Goal: Information Seeking & Learning: Learn about a topic

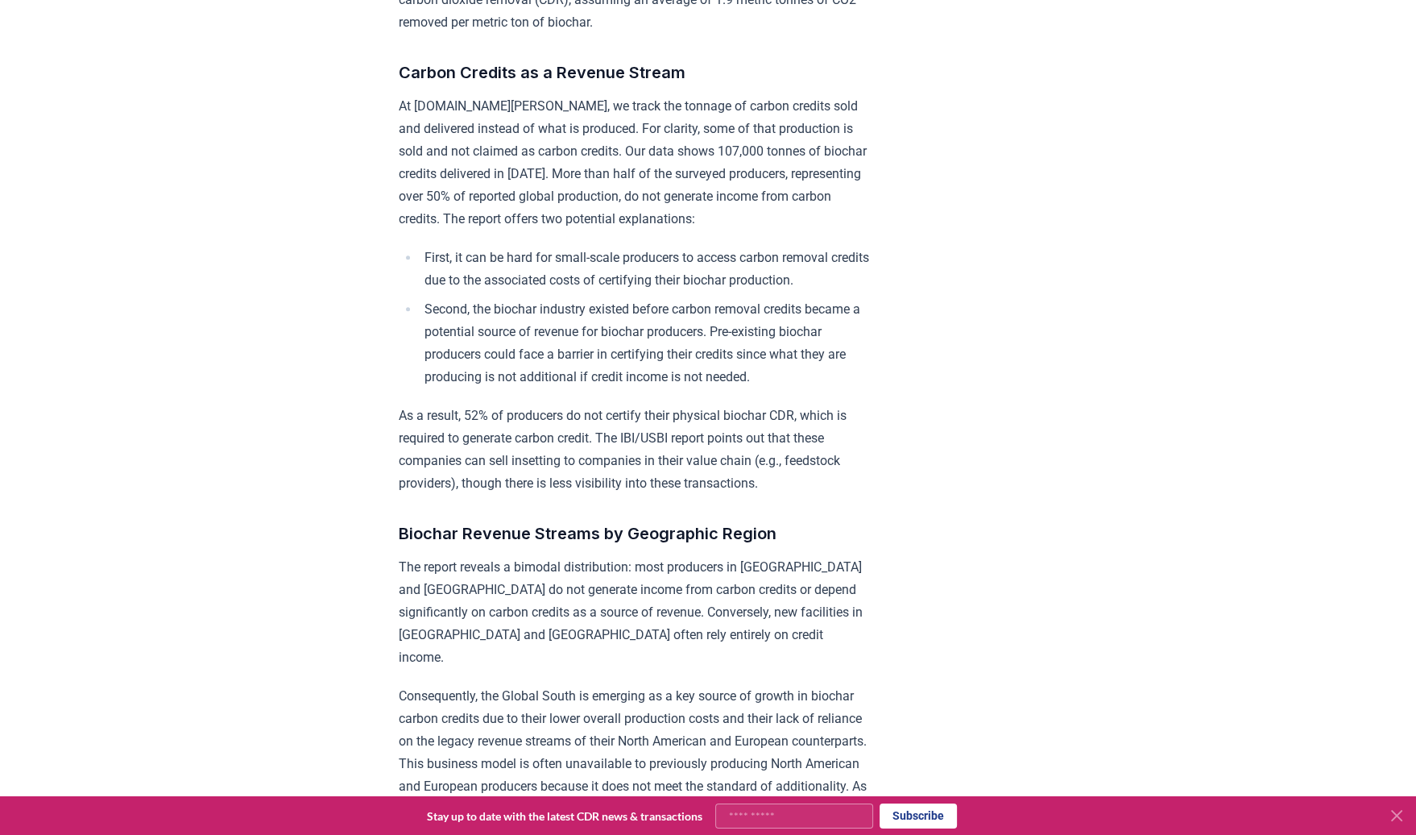
scroll to position [17, 0]
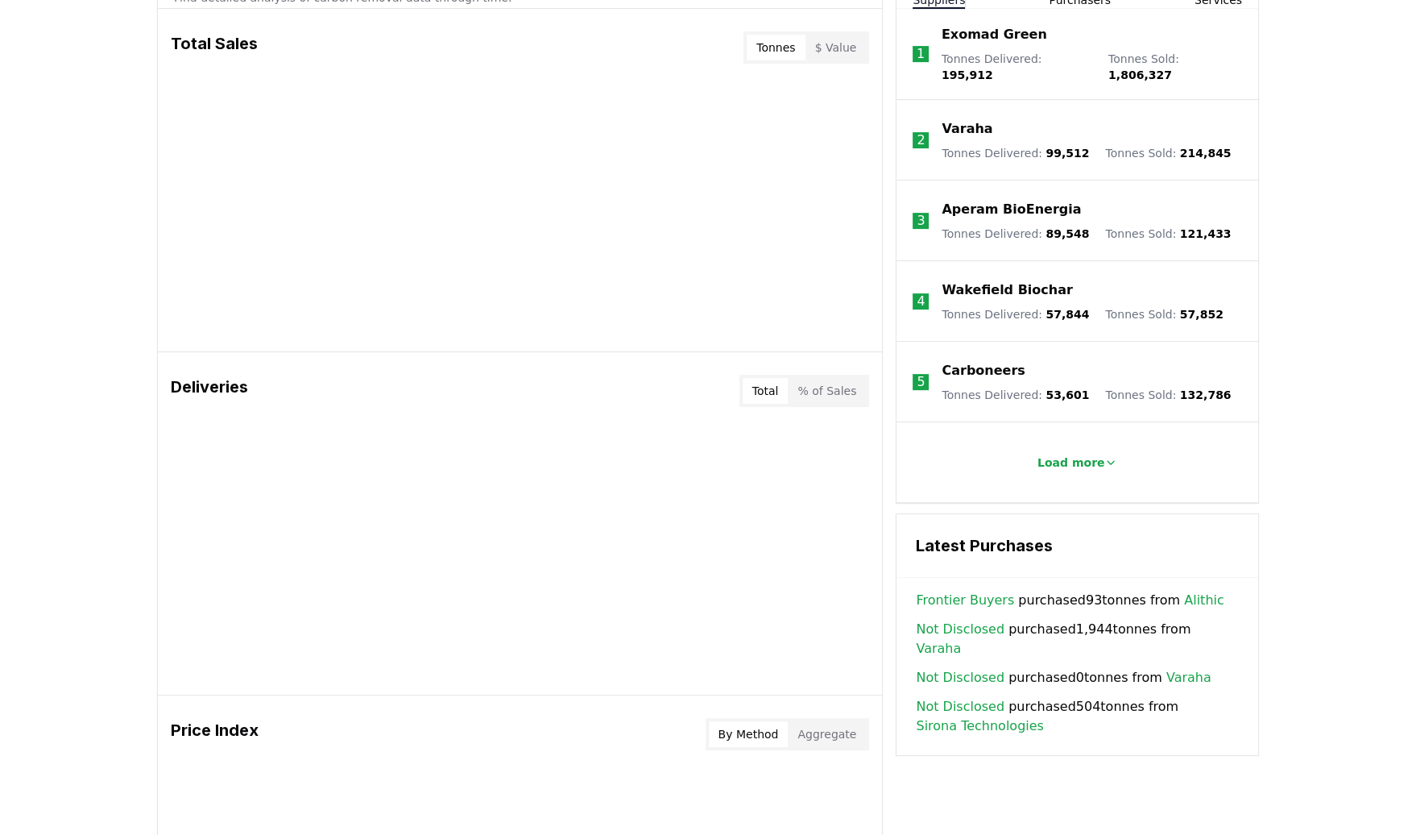
scroll to position [180, 0]
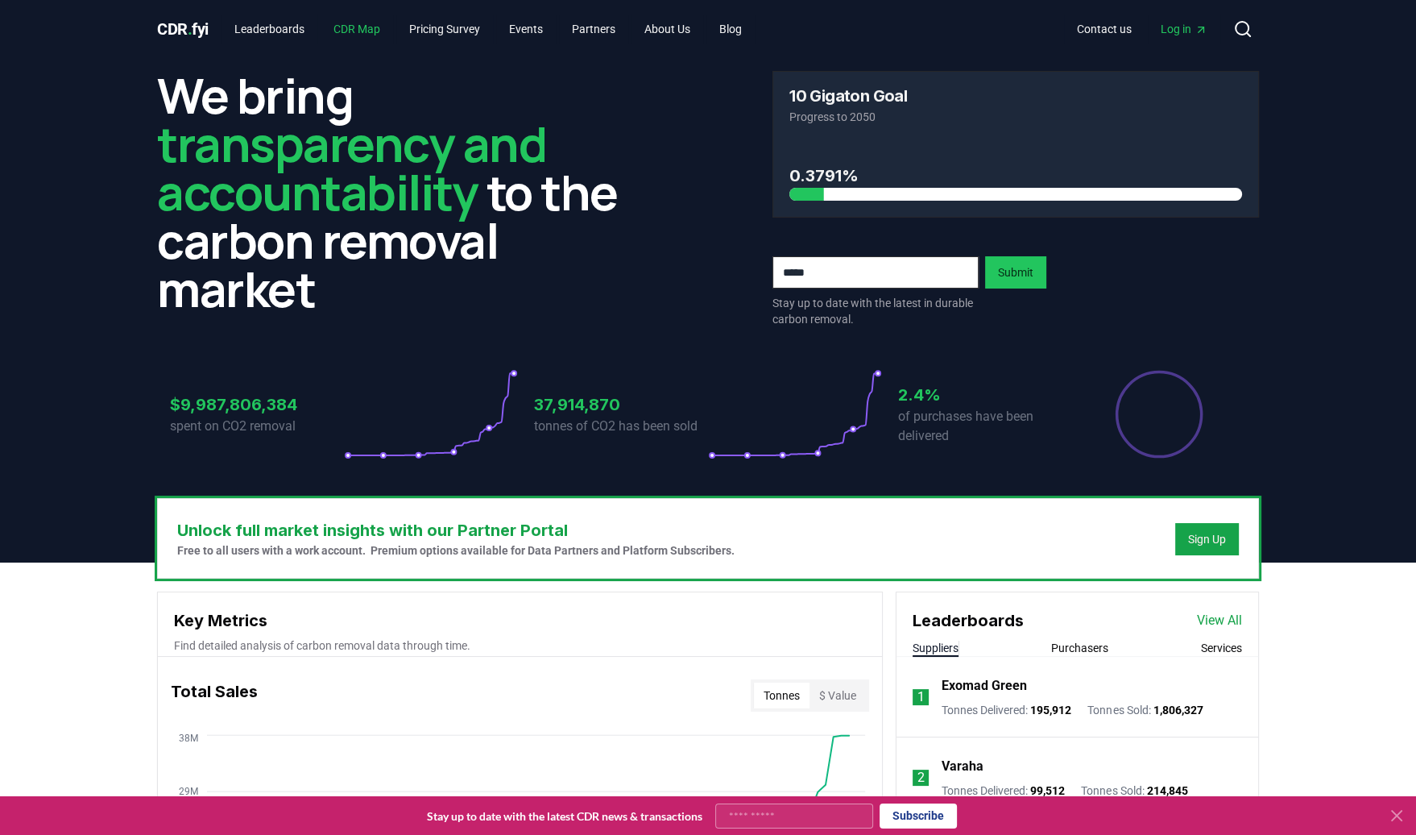
click at [368, 27] on link "CDR Map" at bounding box center [357, 29] width 73 height 29
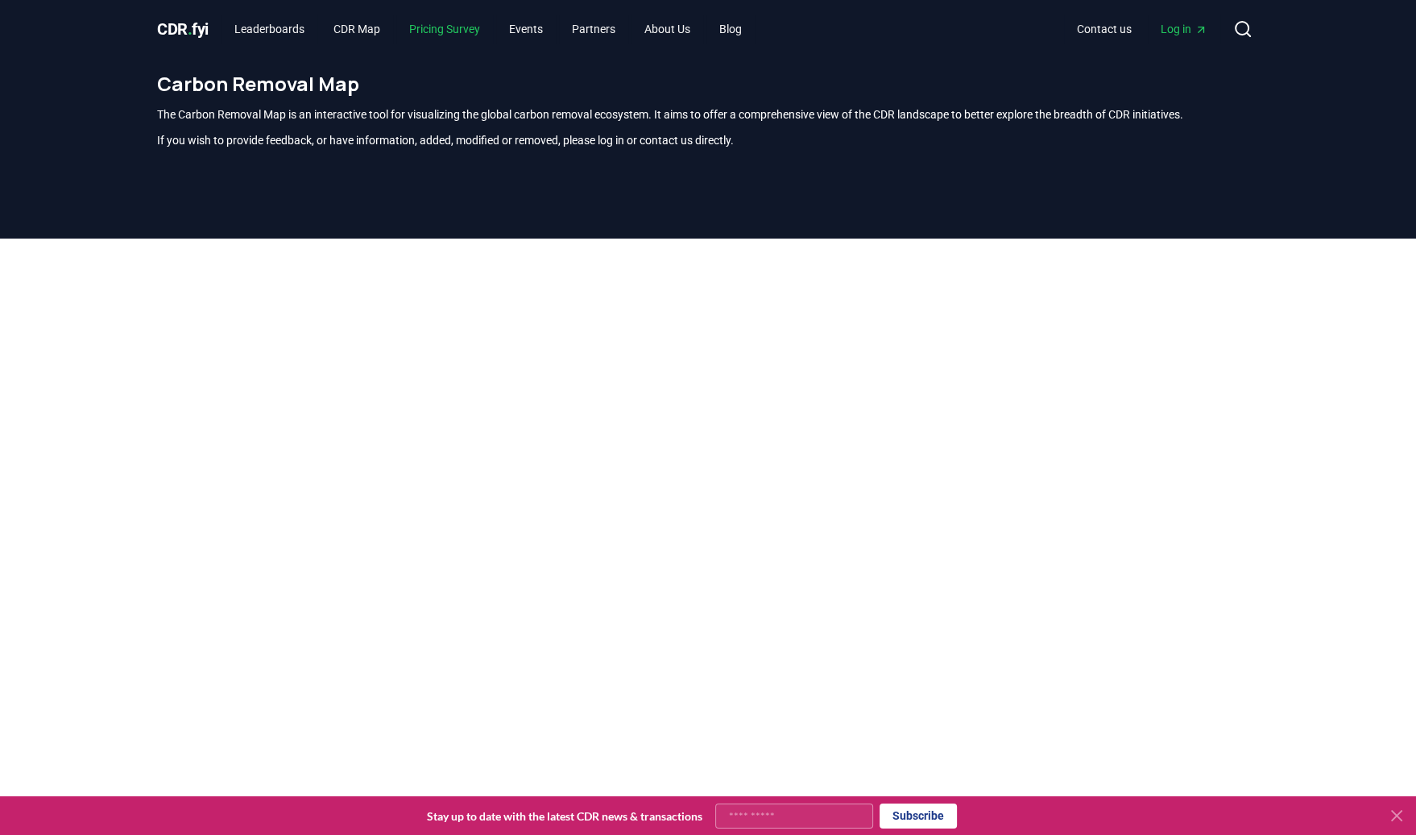
click at [459, 30] on link "Pricing Survey" at bounding box center [444, 29] width 97 height 29
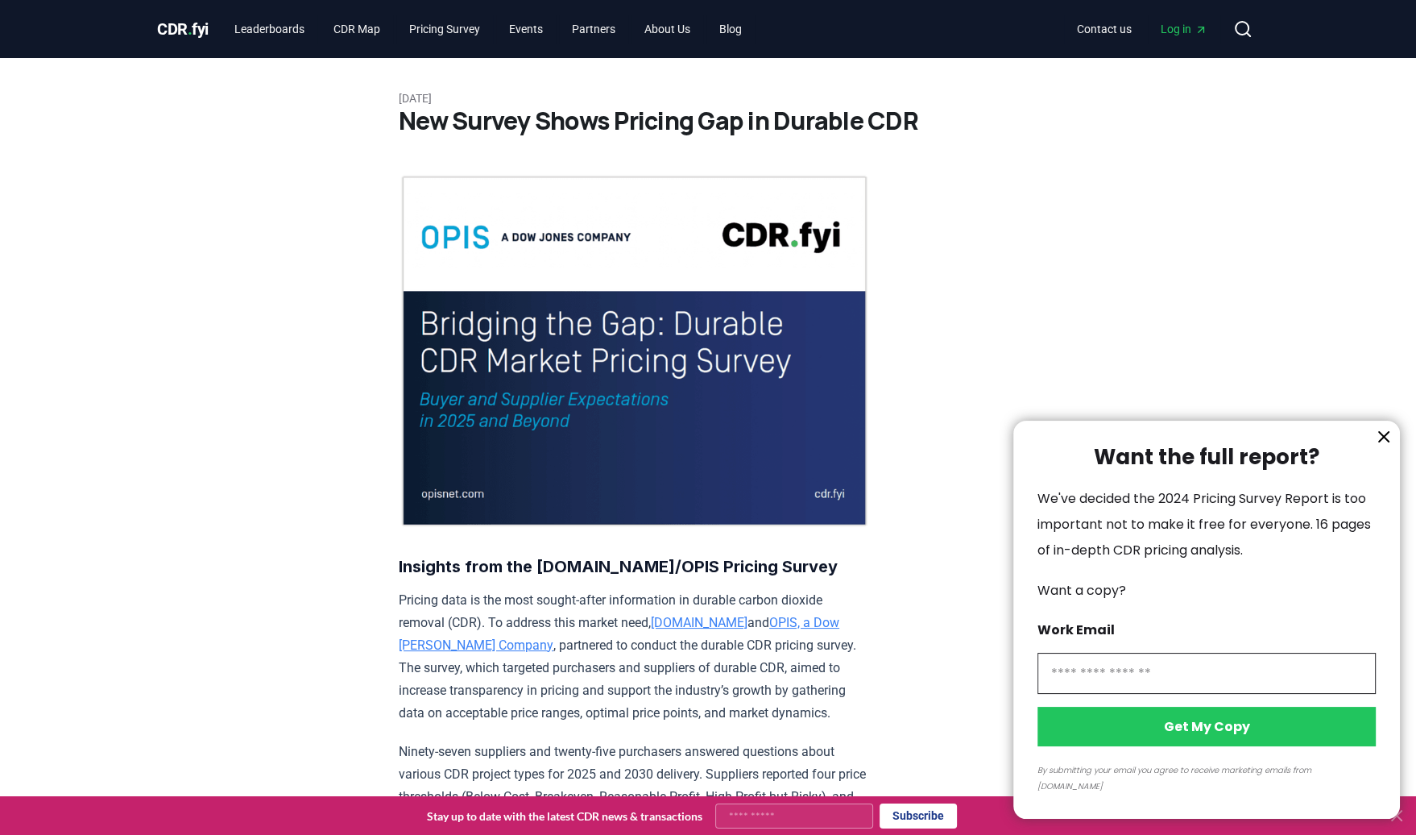
click at [1382, 442] on icon "information" at bounding box center [1384, 437] width 10 height 10
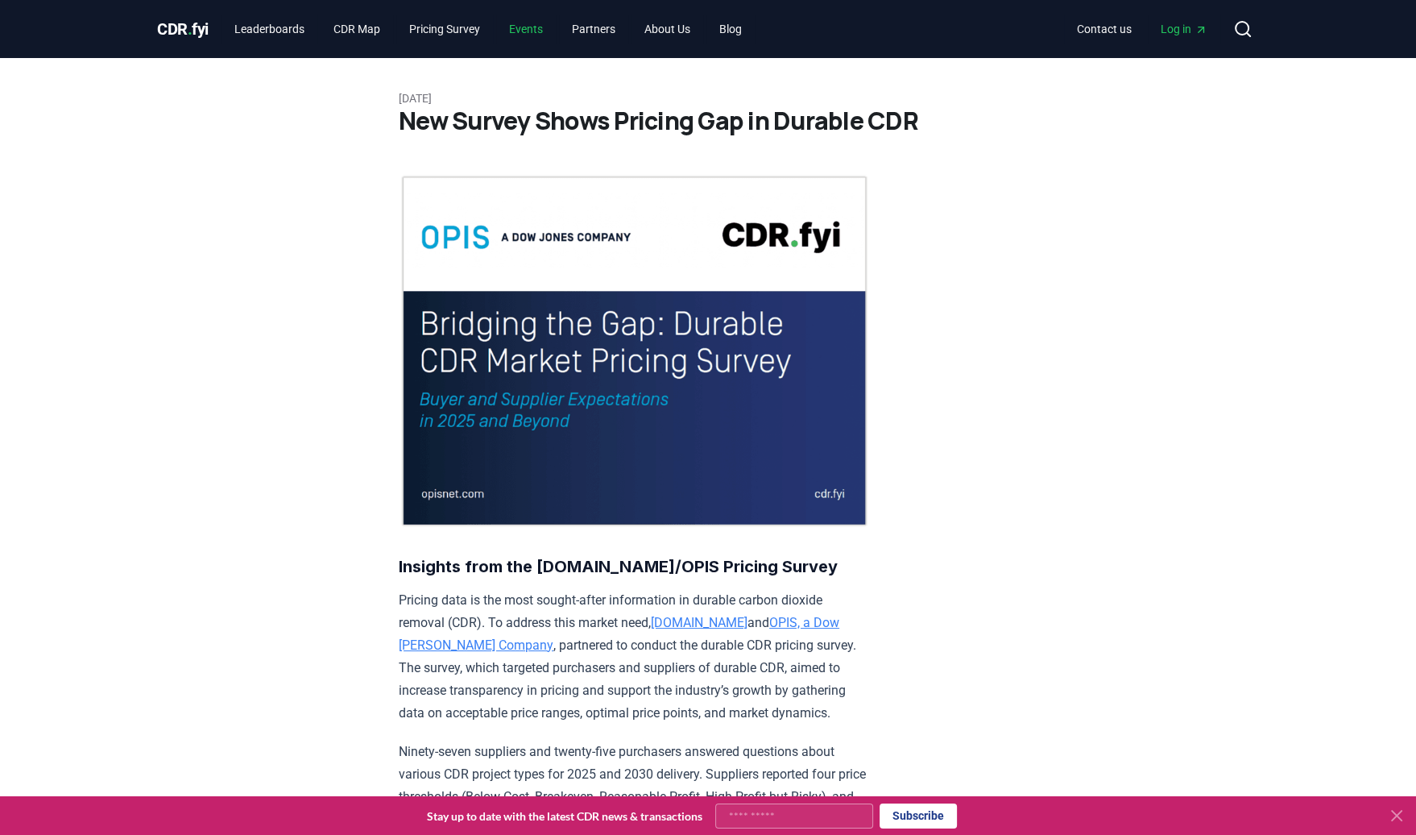
click at [530, 31] on link "Events" at bounding box center [526, 29] width 60 height 29
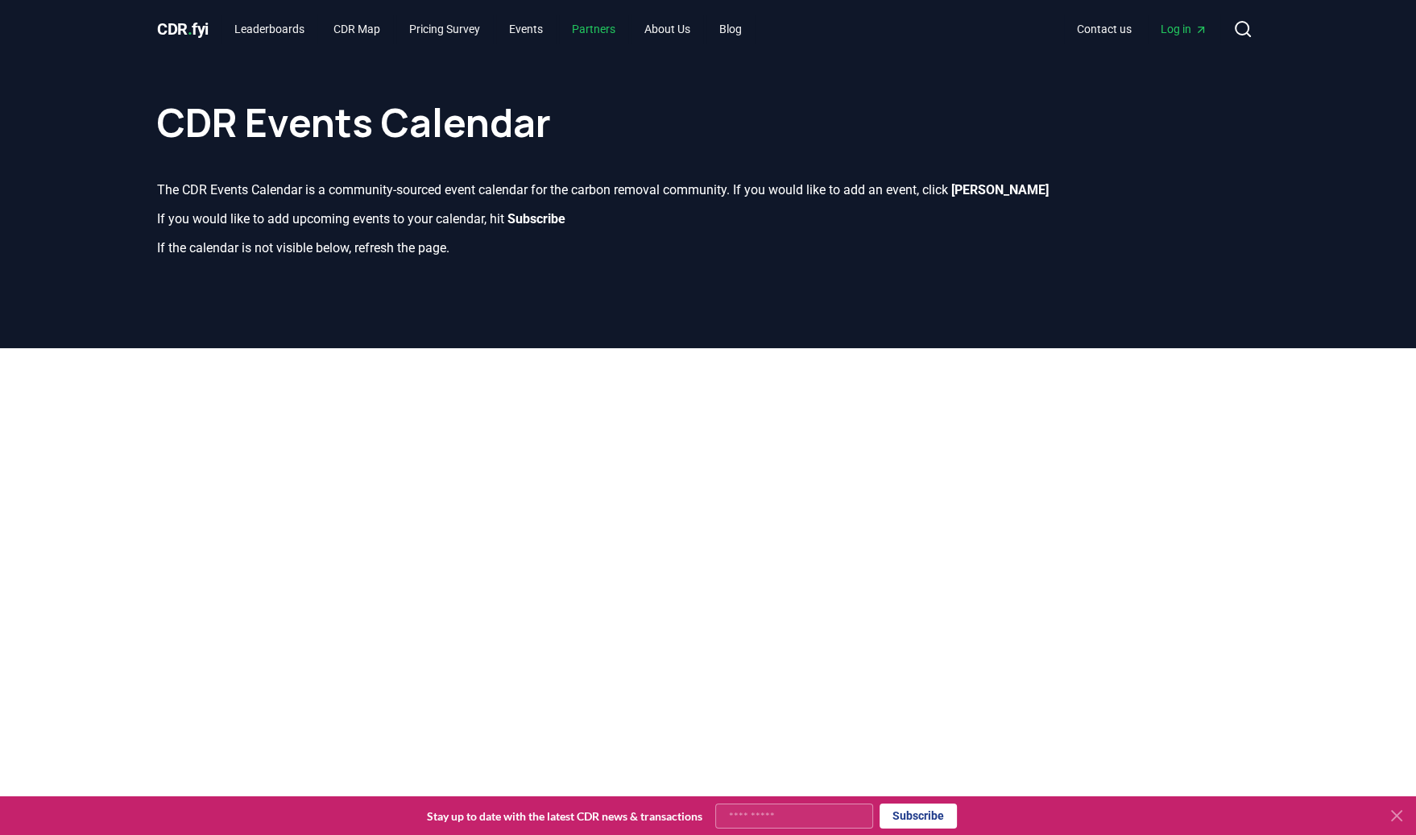
click at [604, 30] on link "Partners" at bounding box center [593, 29] width 69 height 29
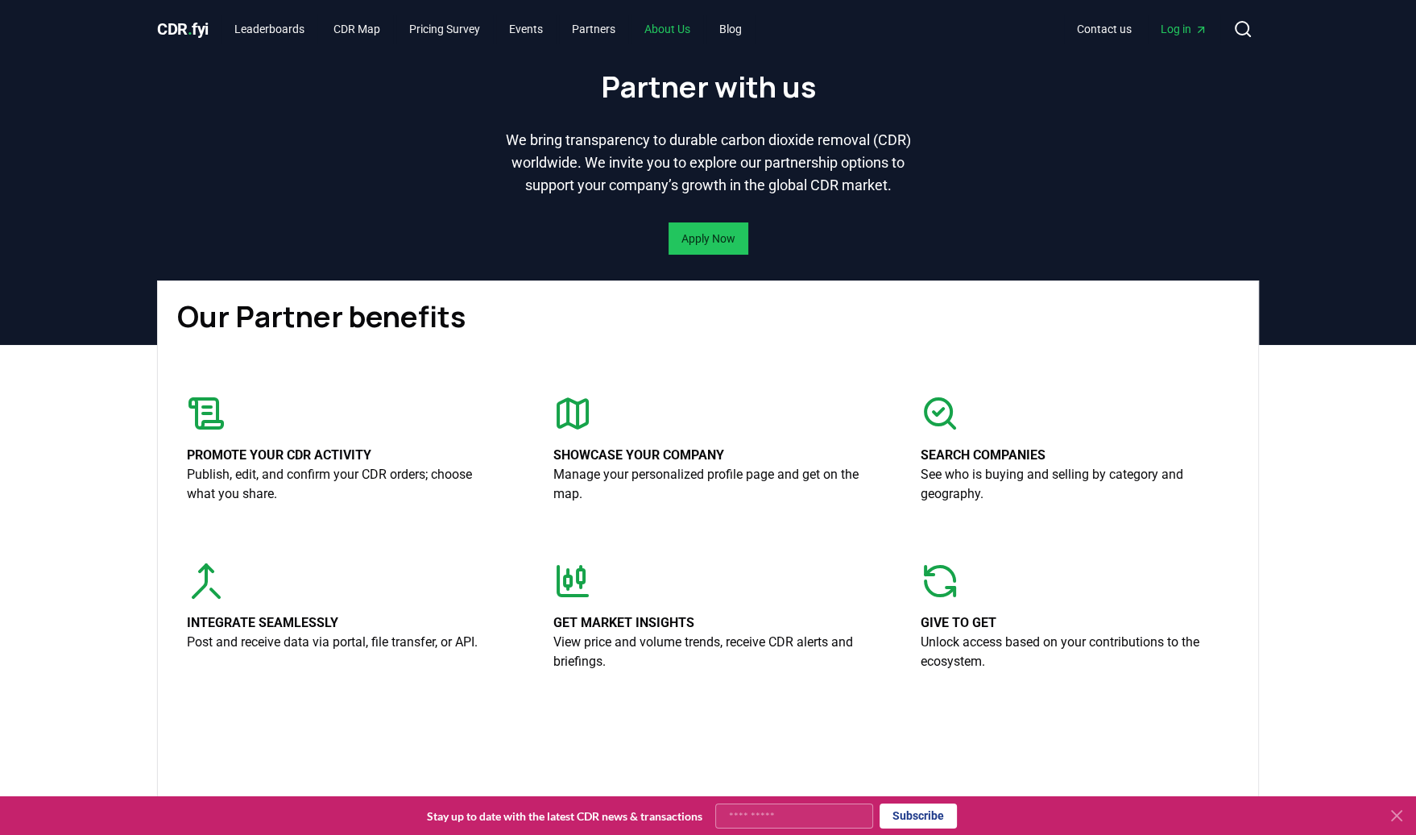
click at [674, 28] on link "About Us" at bounding box center [668, 29] width 72 height 29
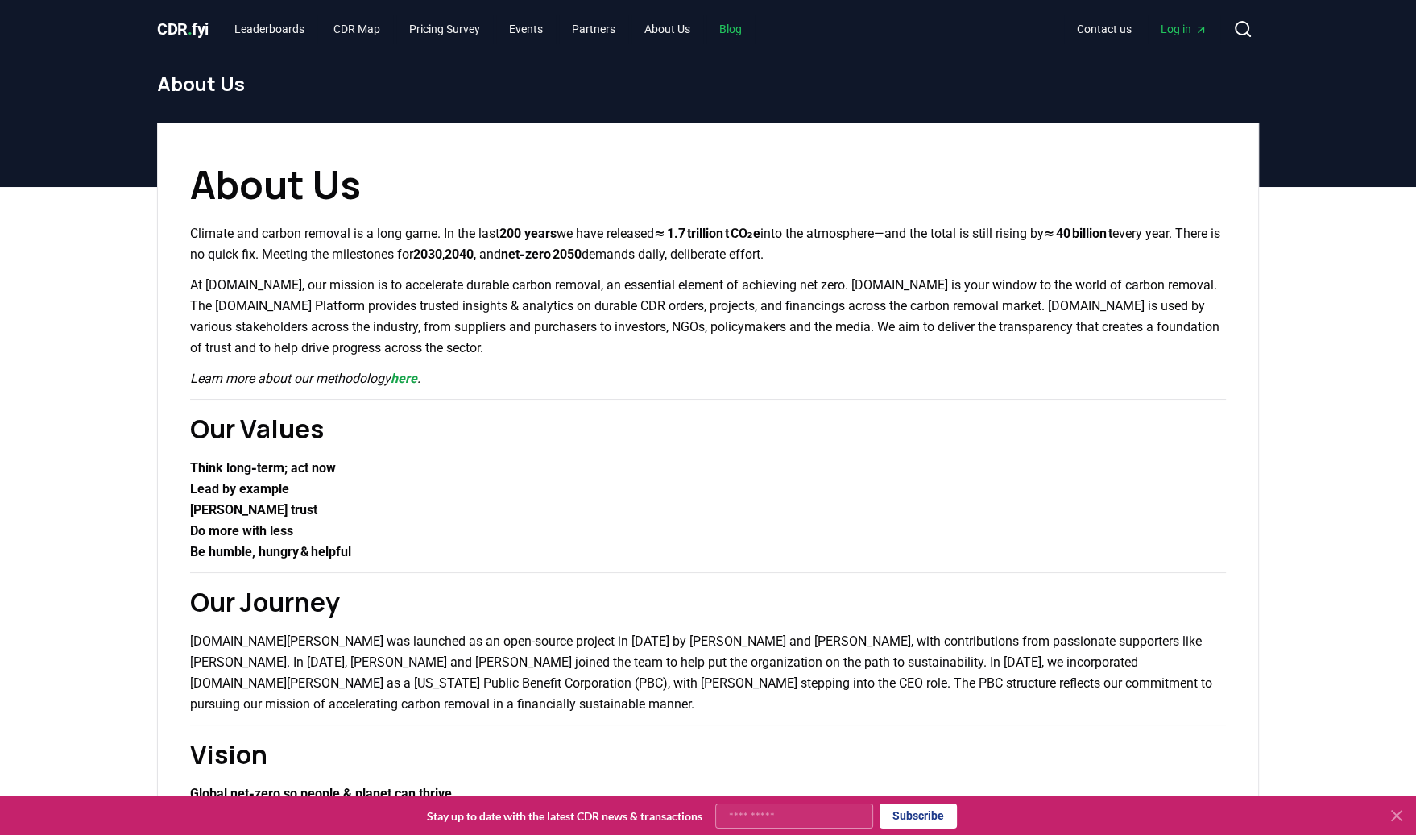
click at [750, 31] on link "Blog" at bounding box center [731, 29] width 48 height 29
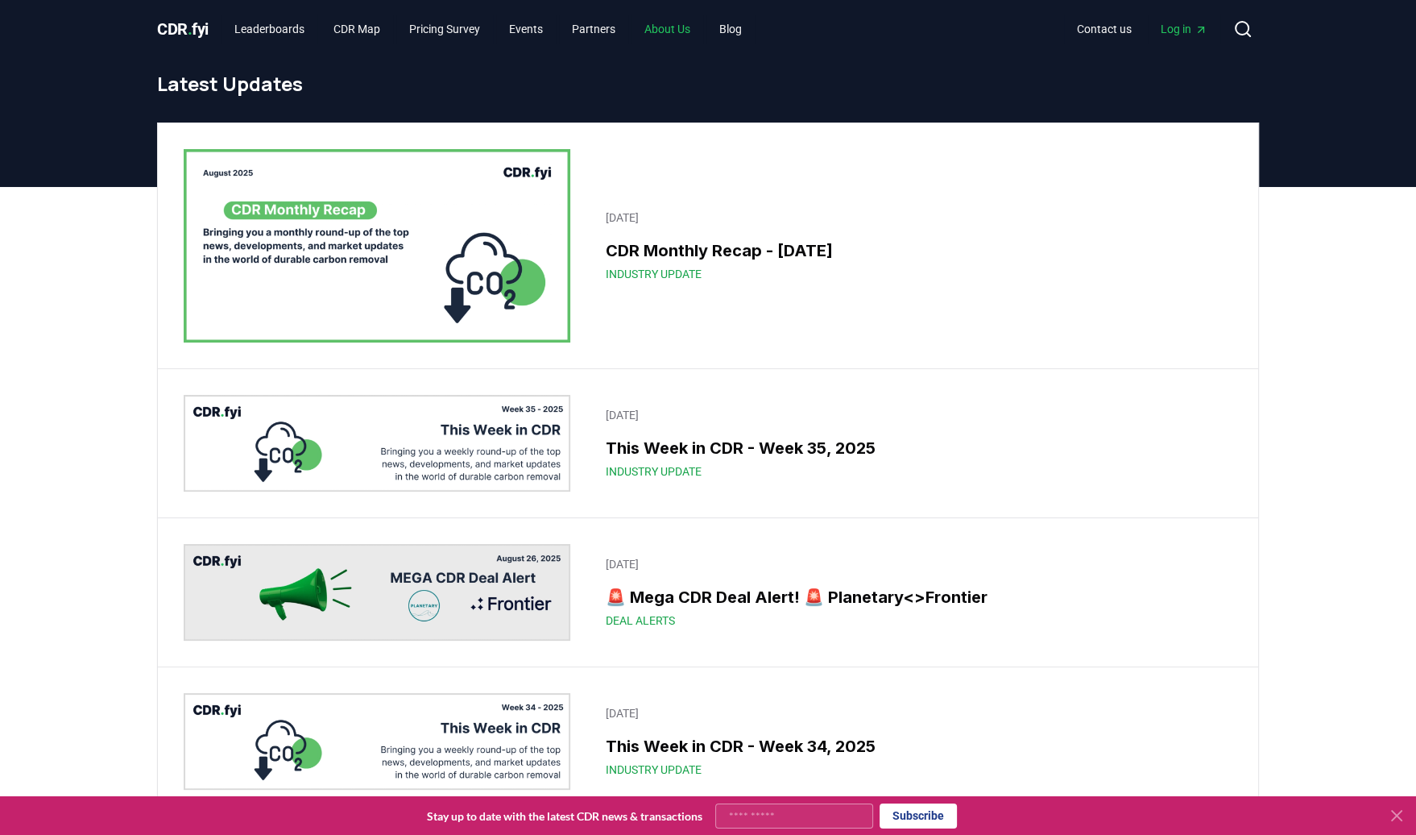
click at [678, 29] on link "About Us" at bounding box center [668, 29] width 72 height 29
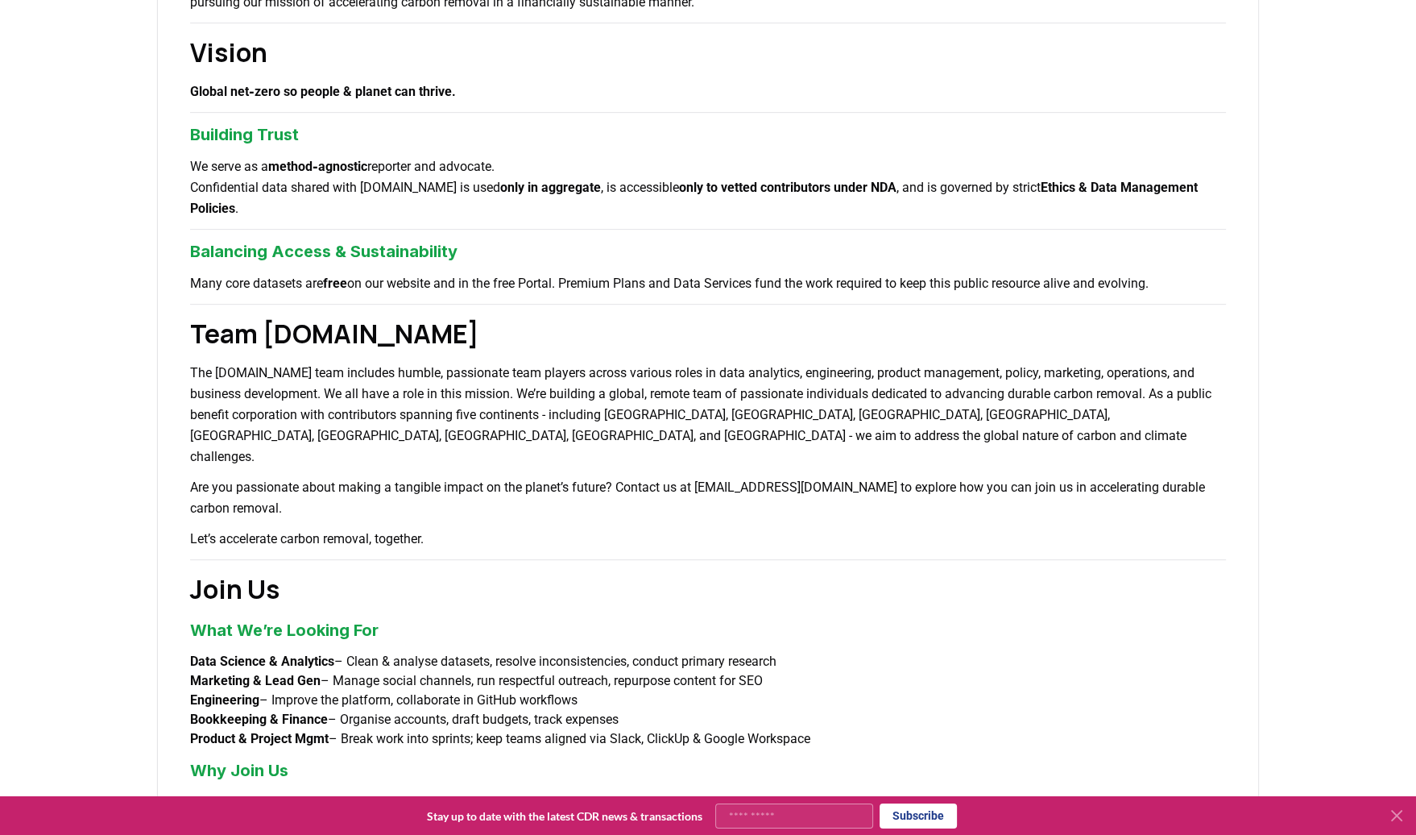
scroll to position [1130, 0]
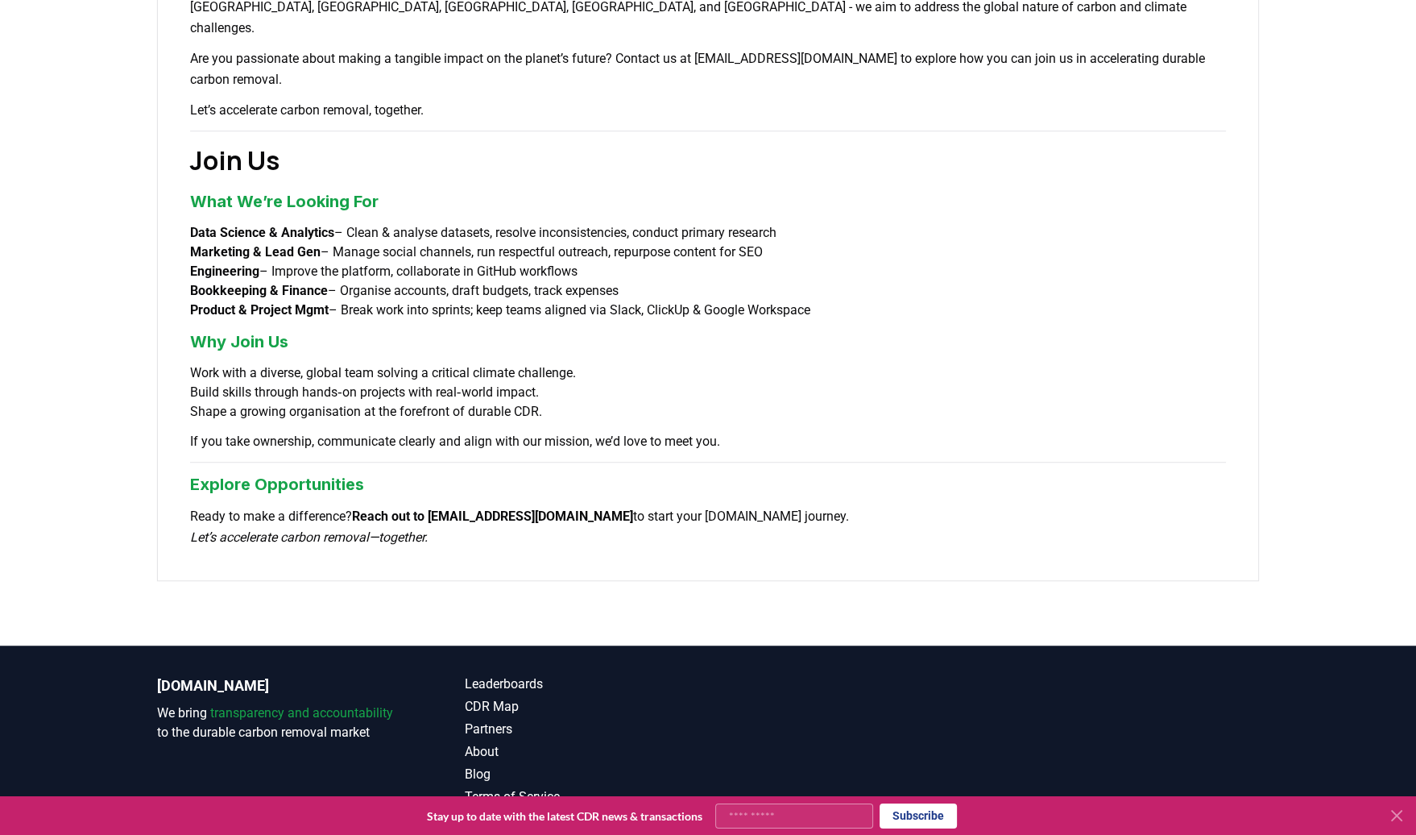
click at [1392, 817] on icon at bounding box center [1396, 815] width 19 height 19
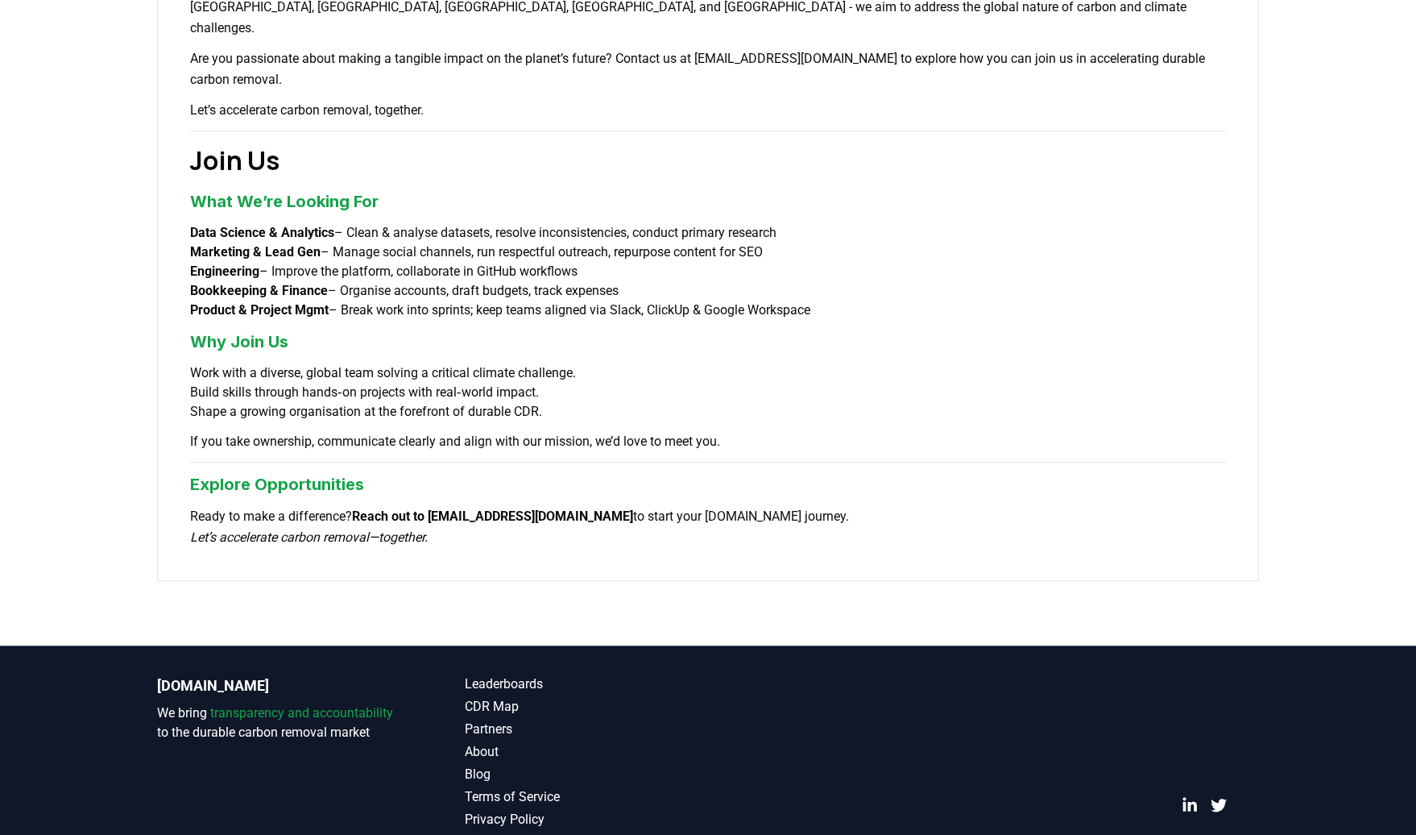
click at [487, 832] on link "Contact" at bounding box center [586, 841] width 243 height 19
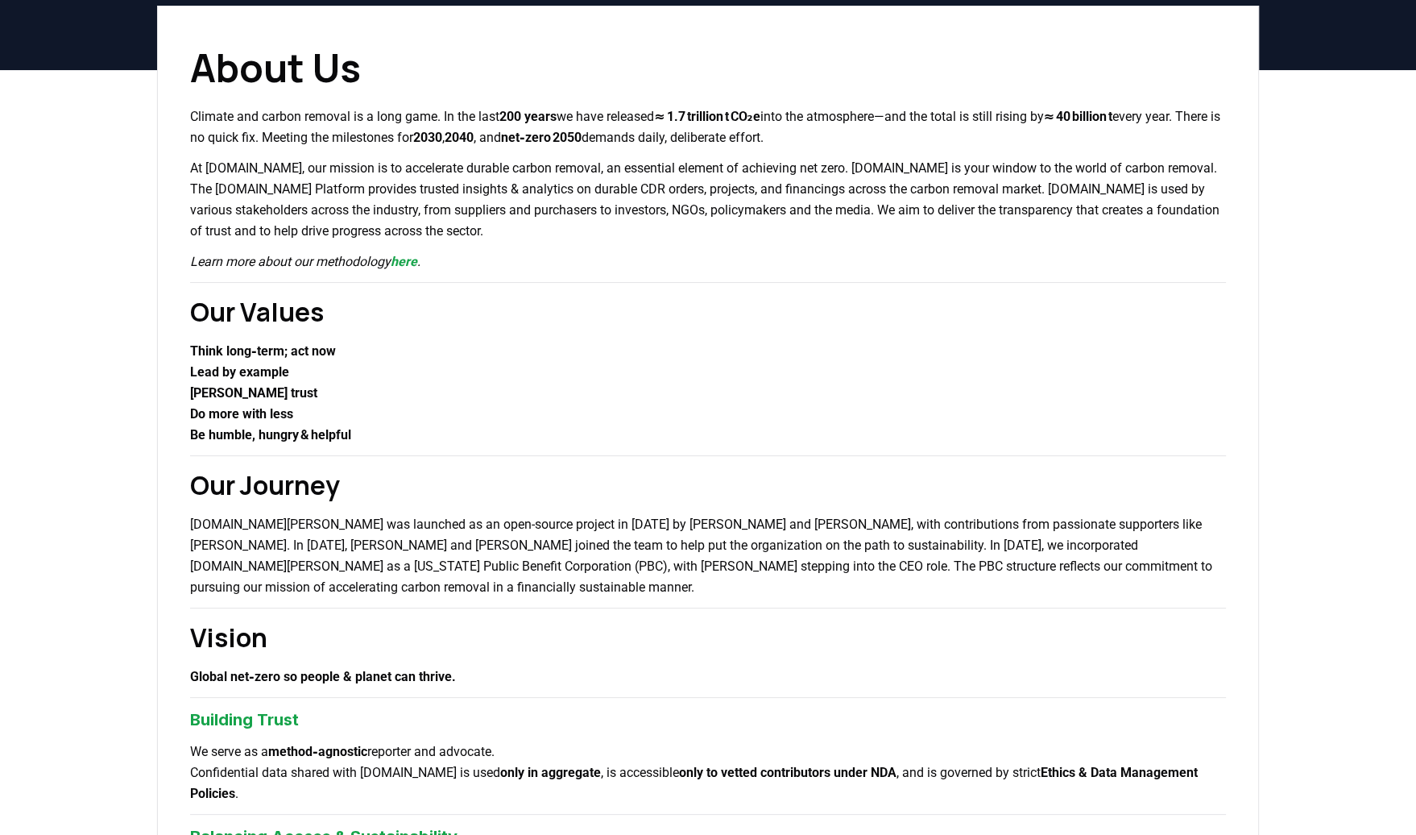
scroll to position [0, 0]
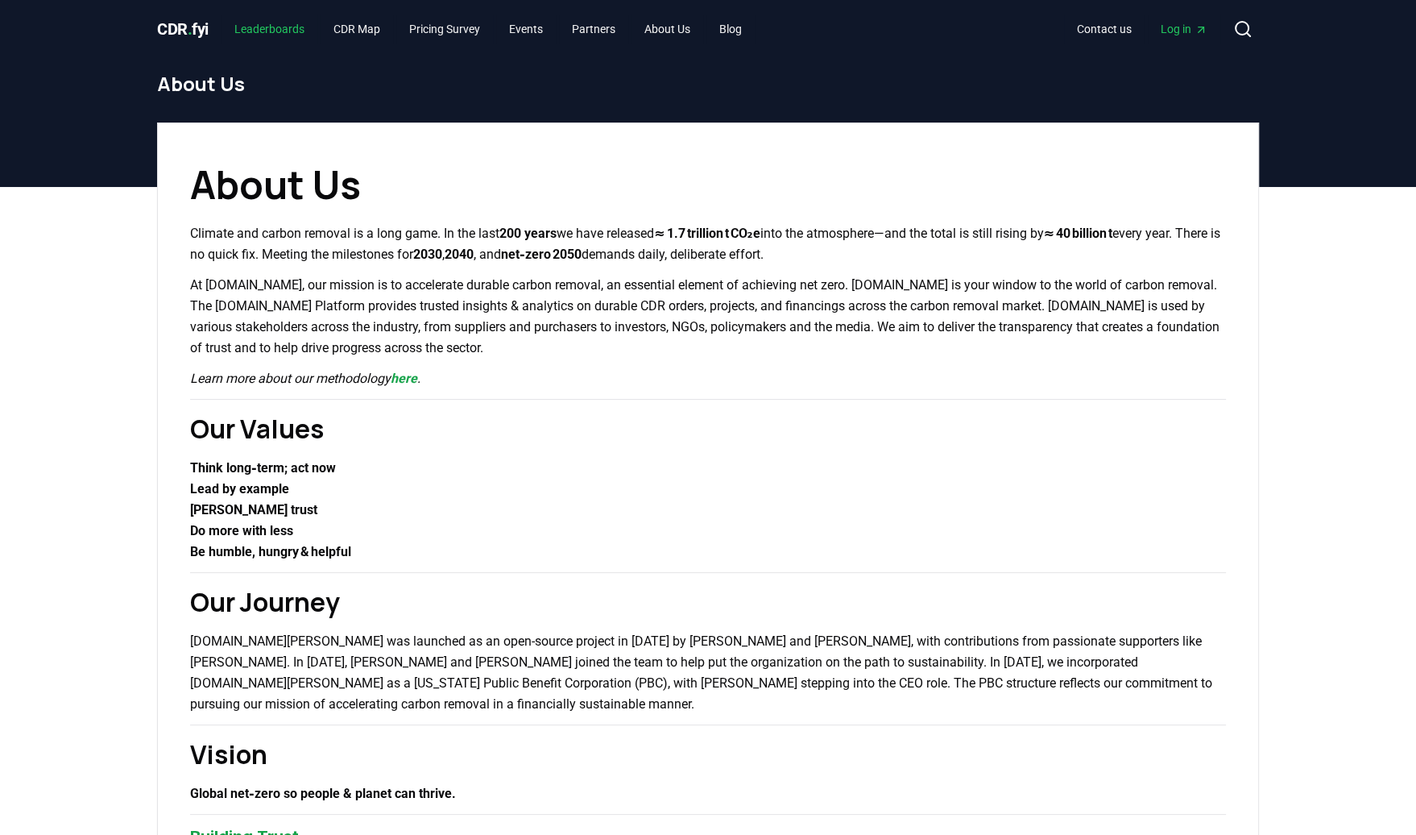
click at [269, 27] on link "Leaderboards" at bounding box center [270, 29] width 96 height 29
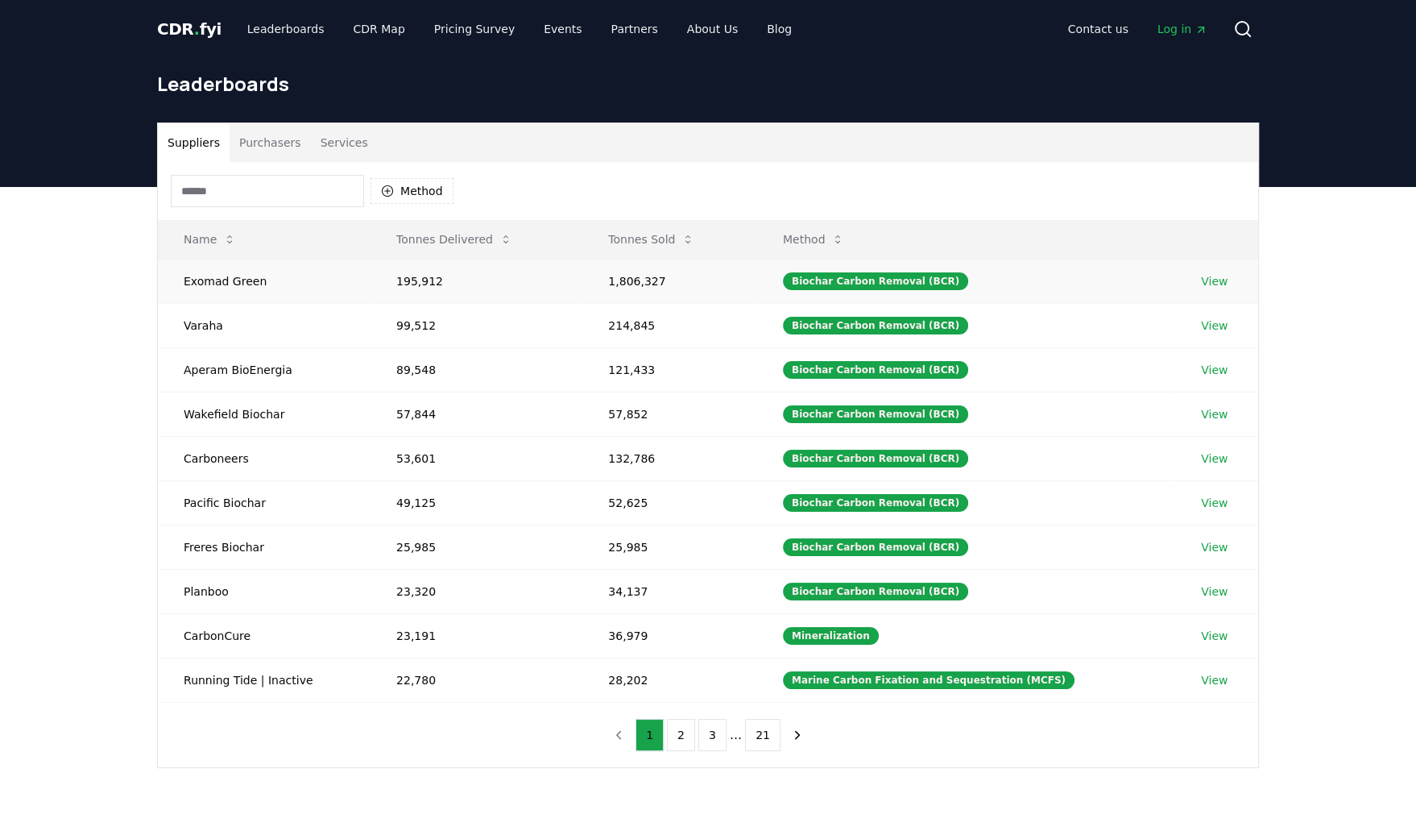
click at [1214, 281] on body "CDR . fyi Leaderboards CDR Map Pricing Survey Events Partners About Us Blog Con…" at bounding box center [708, 628] width 1416 height 1257
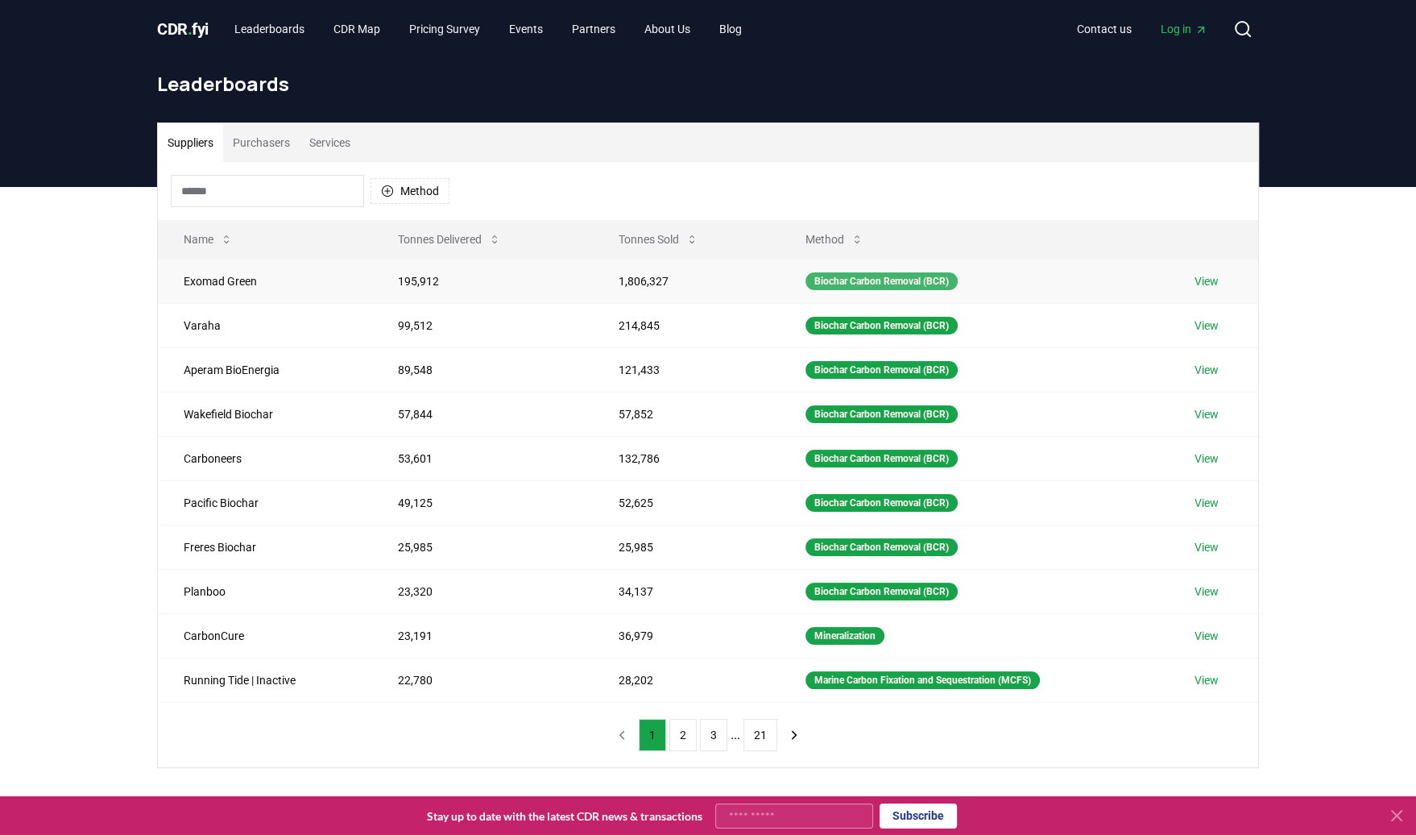
click at [892, 282] on div "Biochar Carbon Removal (BCR)" at bounding box center [882, 281] width 152 height 18
click at [856, 238] on icon at bounding box center [857, 239] width 13 height 13
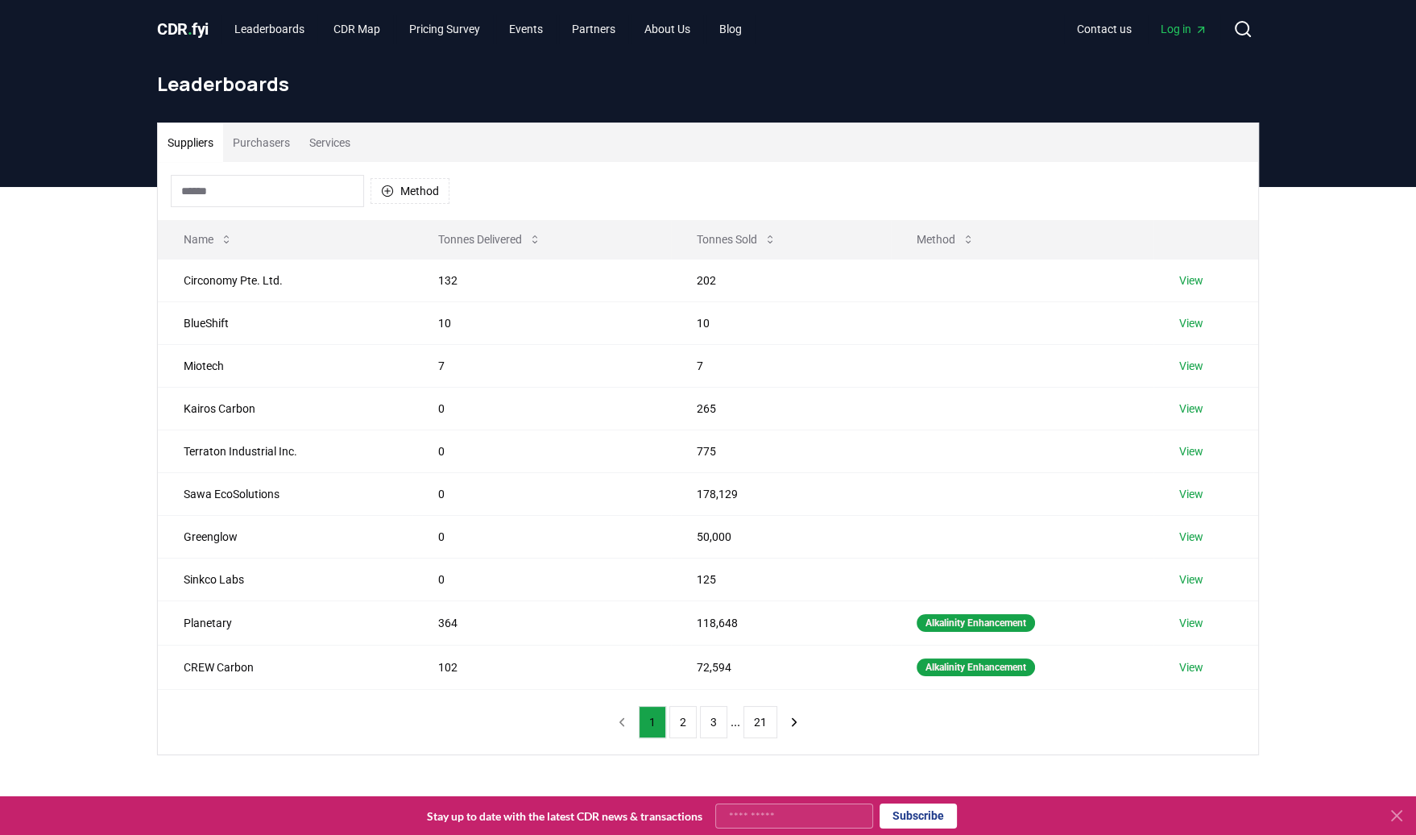
click at [273, 147] on button "Purchasers" at bounding box center [261, 142] width 77 height 39
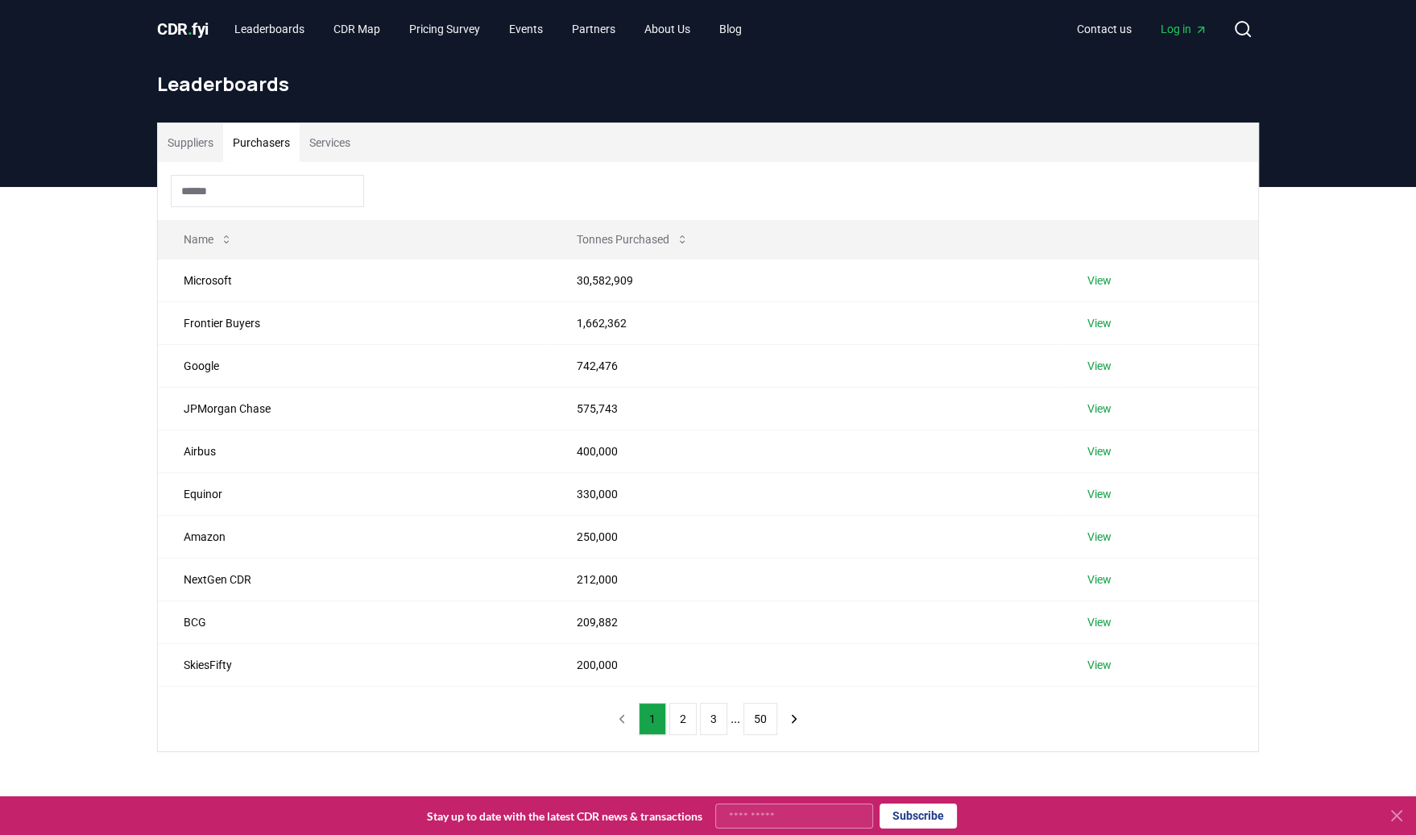
click at [334, 143] on button "Services" at bounding box center [330, 142] width 60 height 39
click at [262, 147] on button "Purchasers" at bounding box center [261, 142] width 77 height 39
click at [583, 238] on button "Tonnes Purchased" at bounding box center [633, 239] width 138 height 32
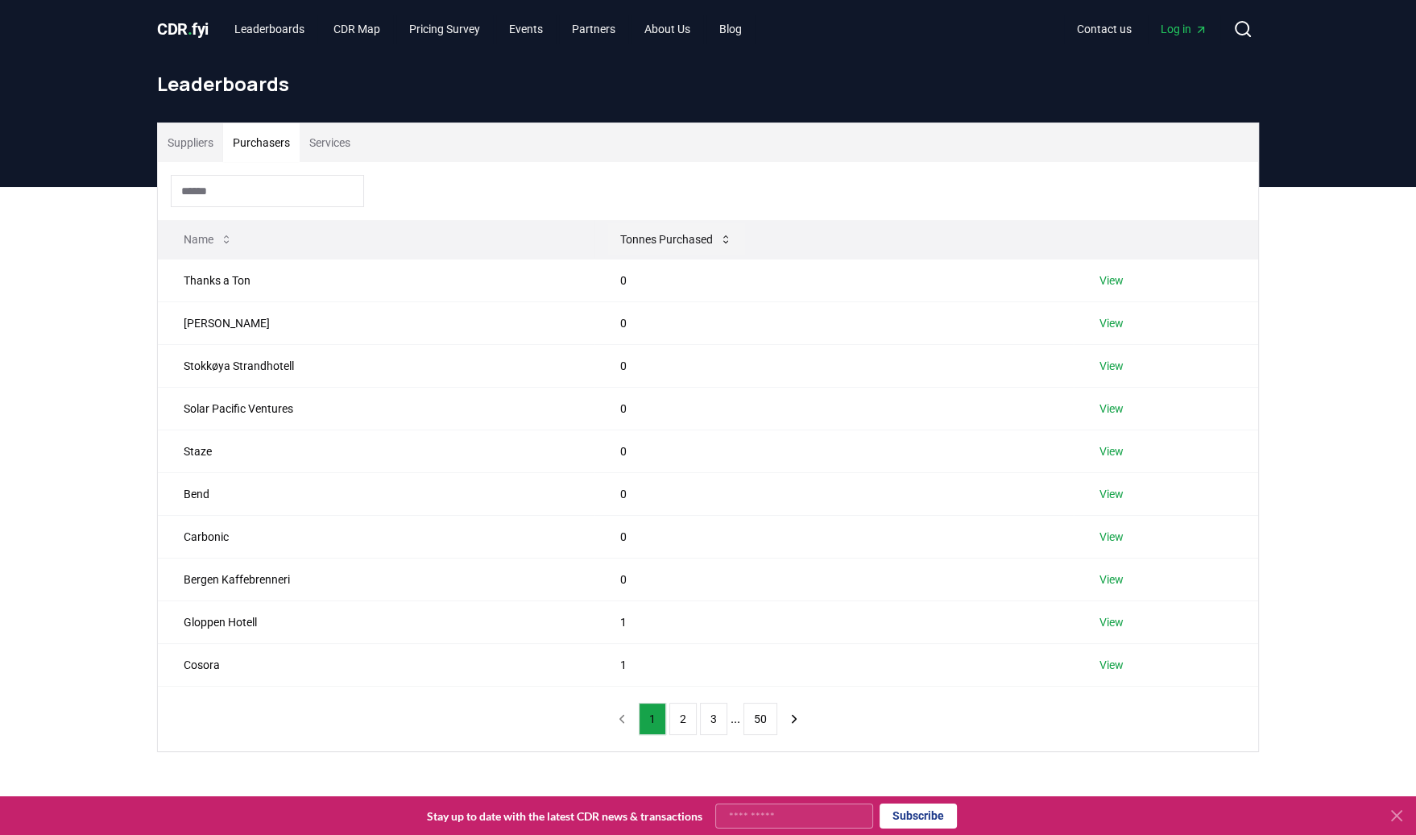
click at [677, 241] on button "Tonnes Purchased" at bounding box center [677, 239] width 138 height 32
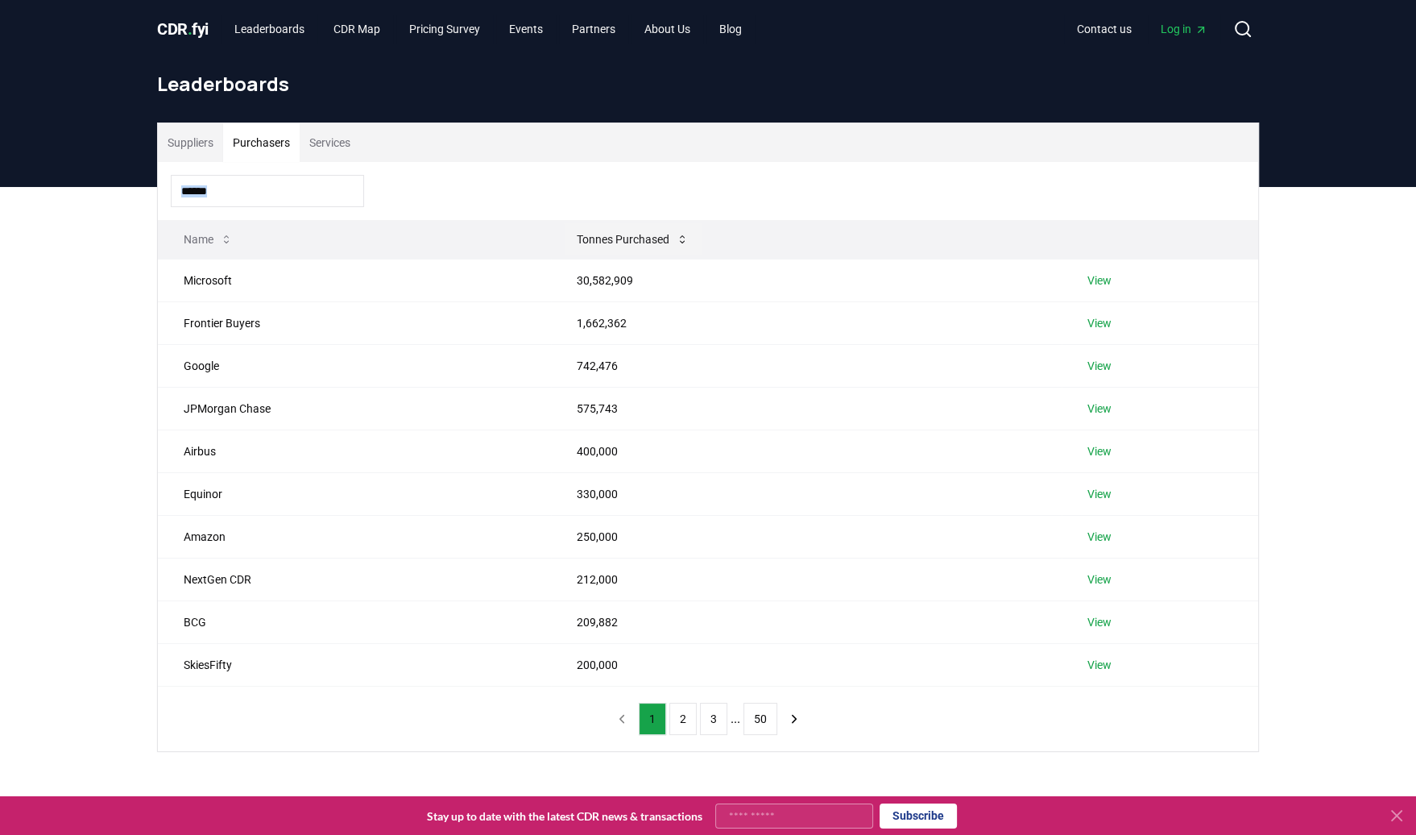
drag, startPoint x: 570, startPoint y: 211, endPoint x: 616, endPoint y: 237, distance: 53.4
click at [616, 237] on div "Name Tonnes Purchased Microsoft 30,582,909 View Frontier Buyers 1,662,362 View …" at bounding box center [708, 456] width 1101 height 589
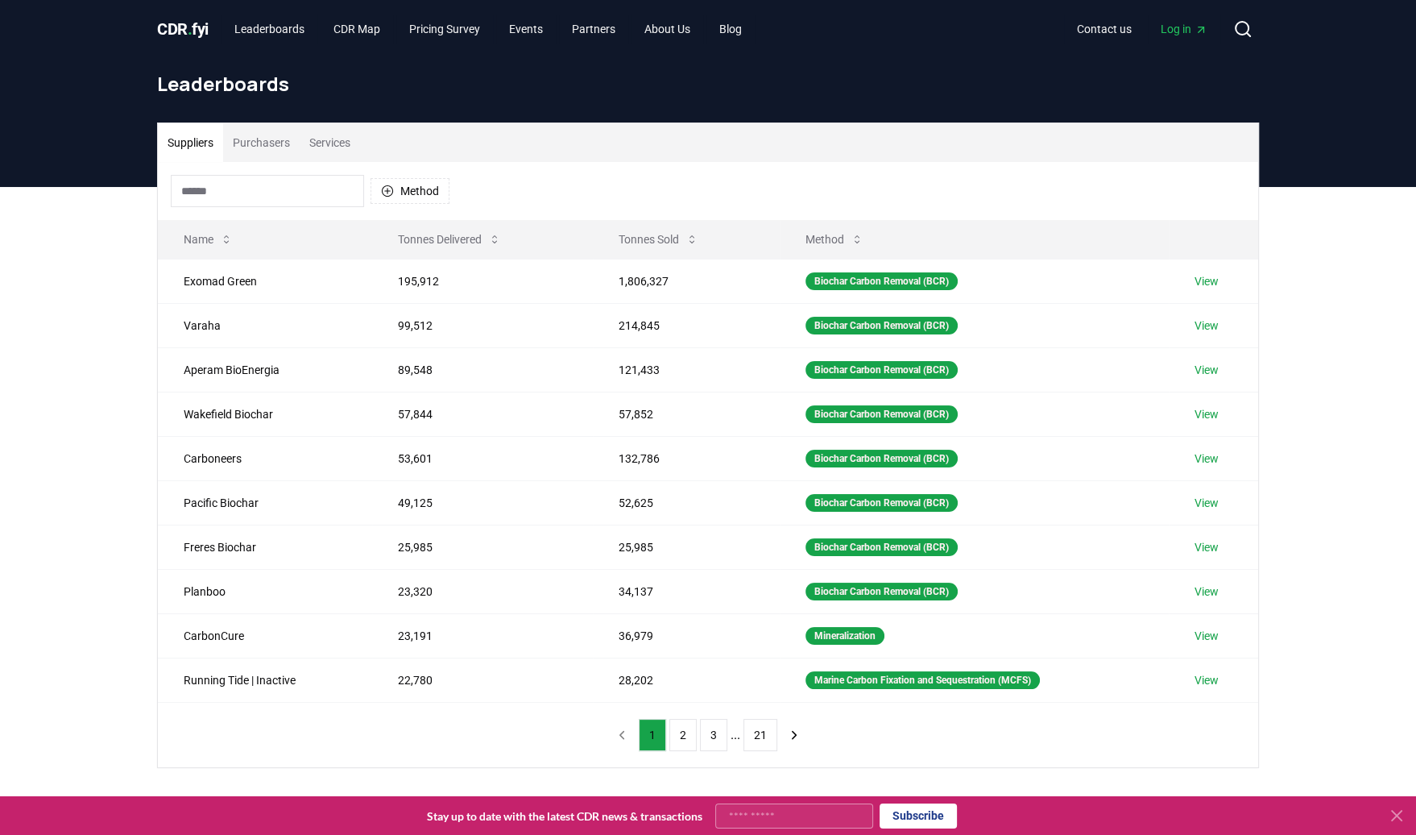
click at [189, 145] on button "Suppliers" at bounding box center [190, 142] width 65 height 39
click at [453, 242] on button "Tonnes Delivered" at bounding box center [449, 239] width 129 height 32
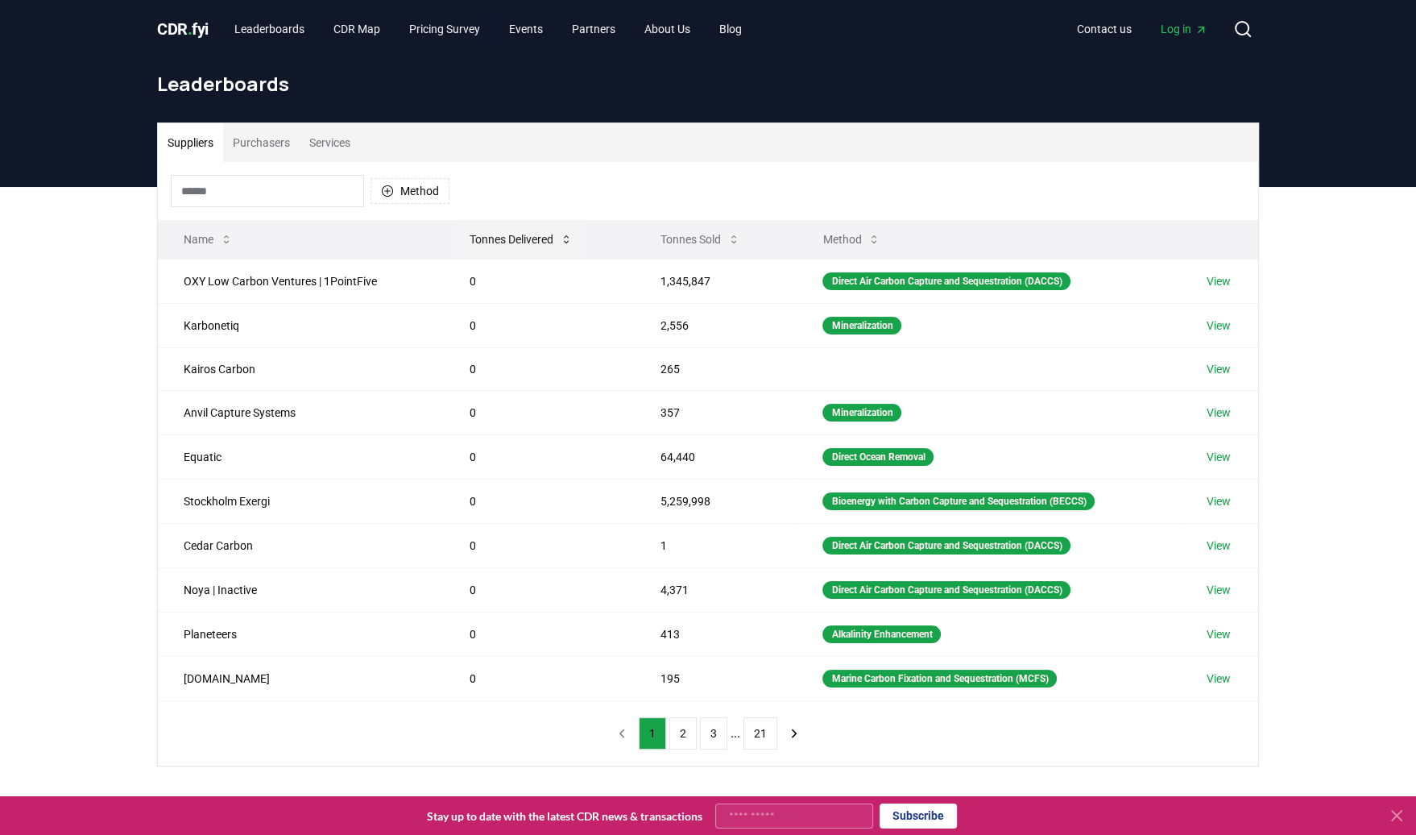
click at [501, 235] on button "Tonnes Delivered" at bounding box center [521, 239] width 129 height 32
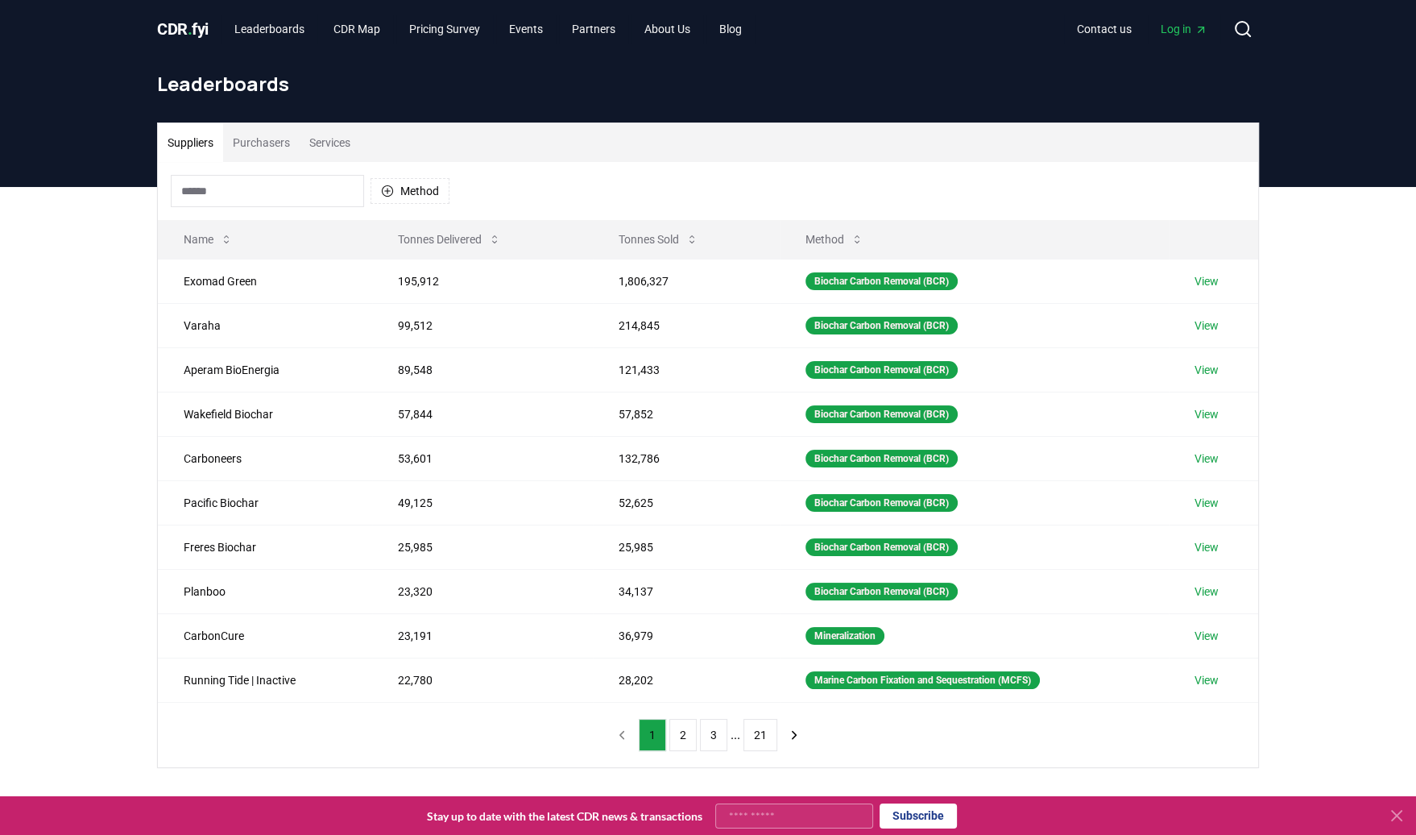
click at [263, 146] on button "Purchasers" at bounding box center [261, 142] width 77 height 39
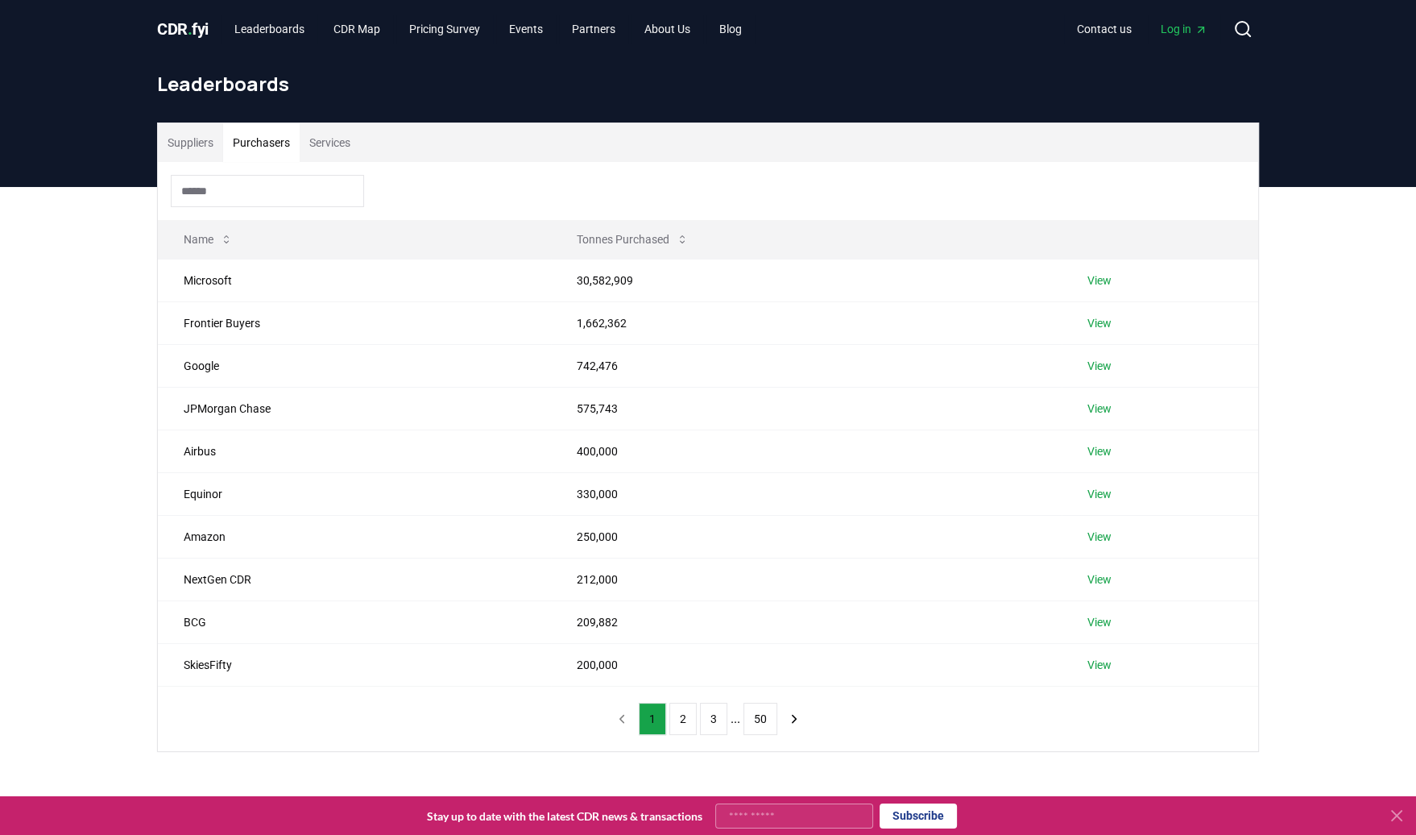
click at [336, 144] on button "Services" at bounding box center [330, 142] width 60 height 39
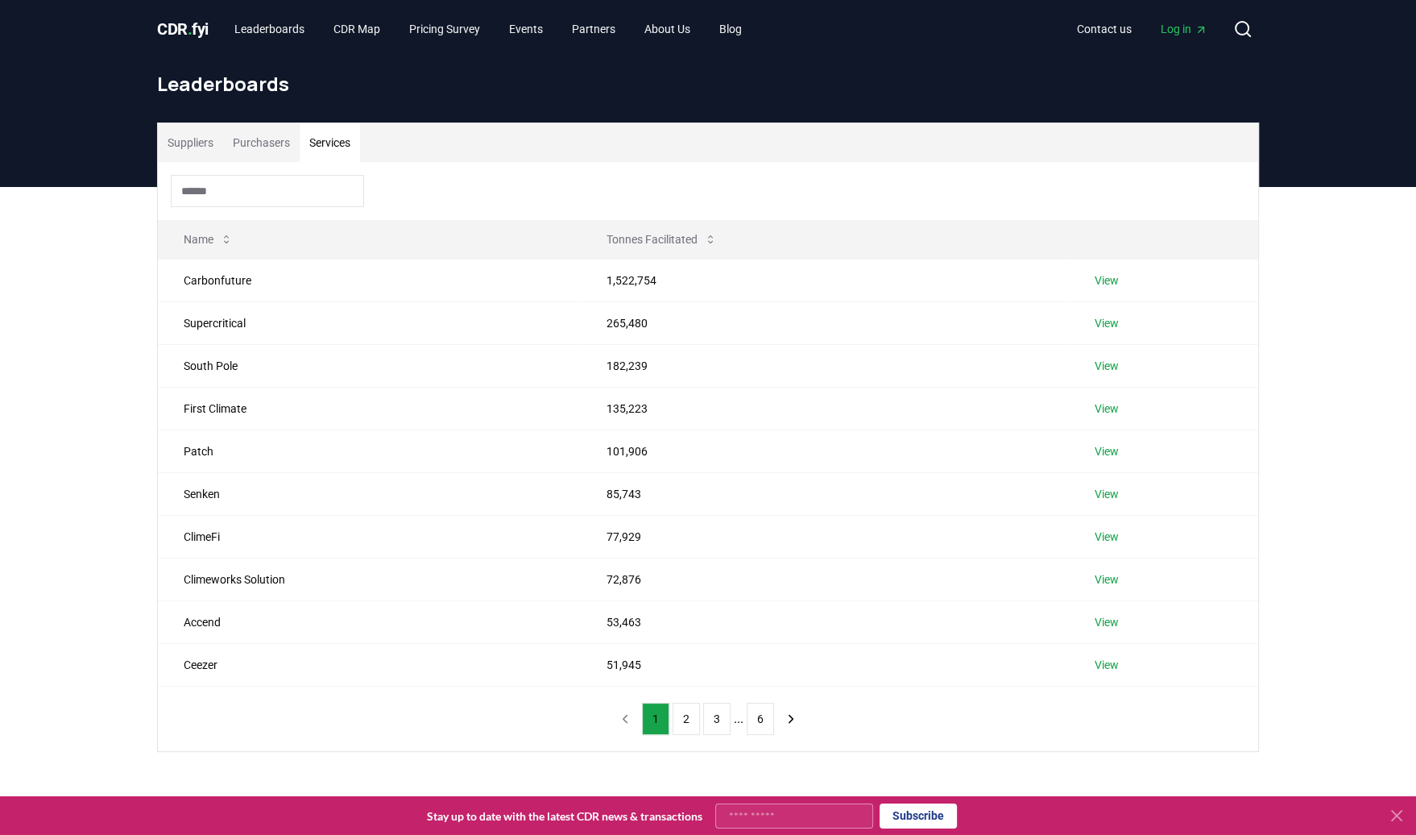
click at [177, 26] on span "CDR . fyi" at bounding box center [183, 28] width 52 height 19
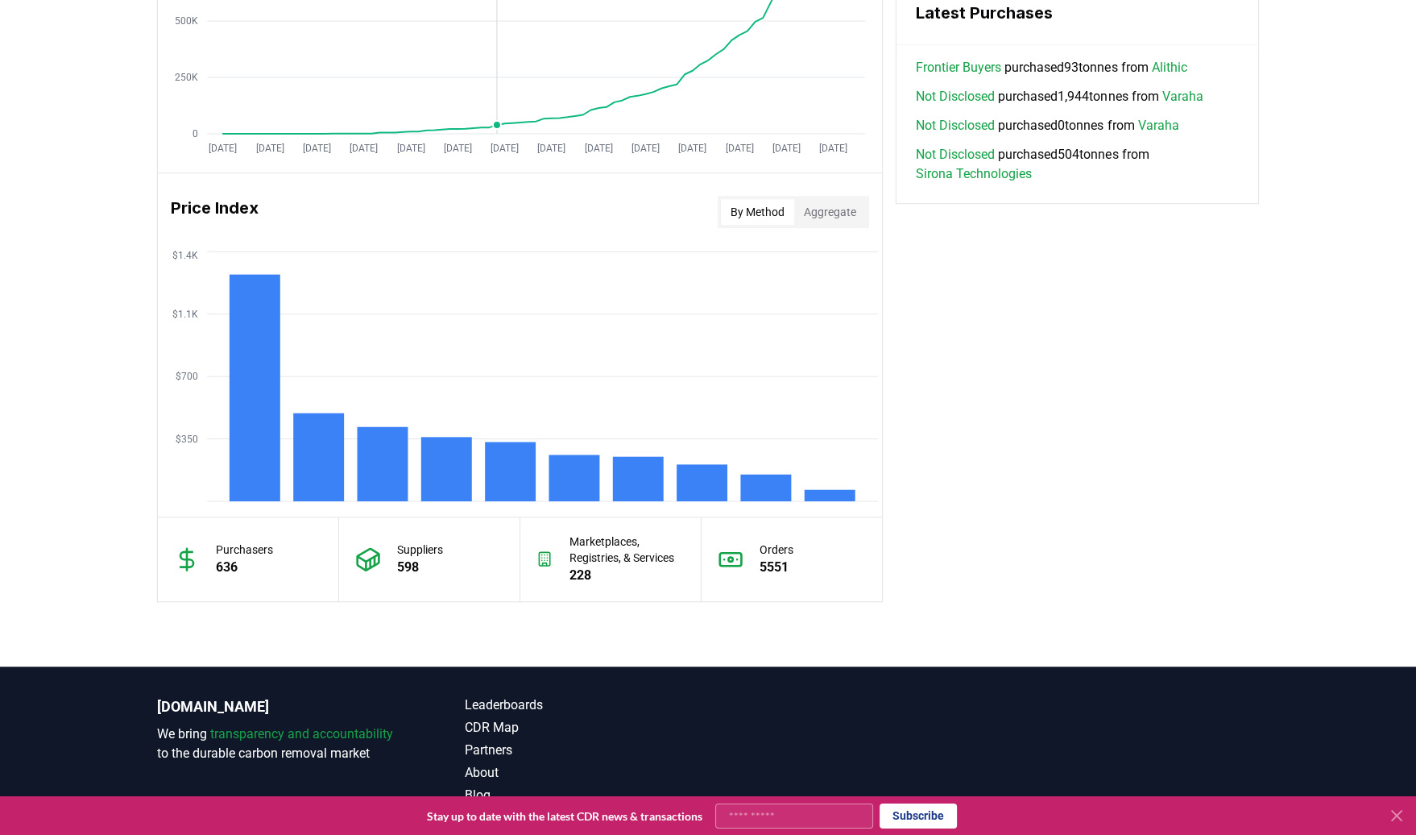
scroll to position [1233, 0]
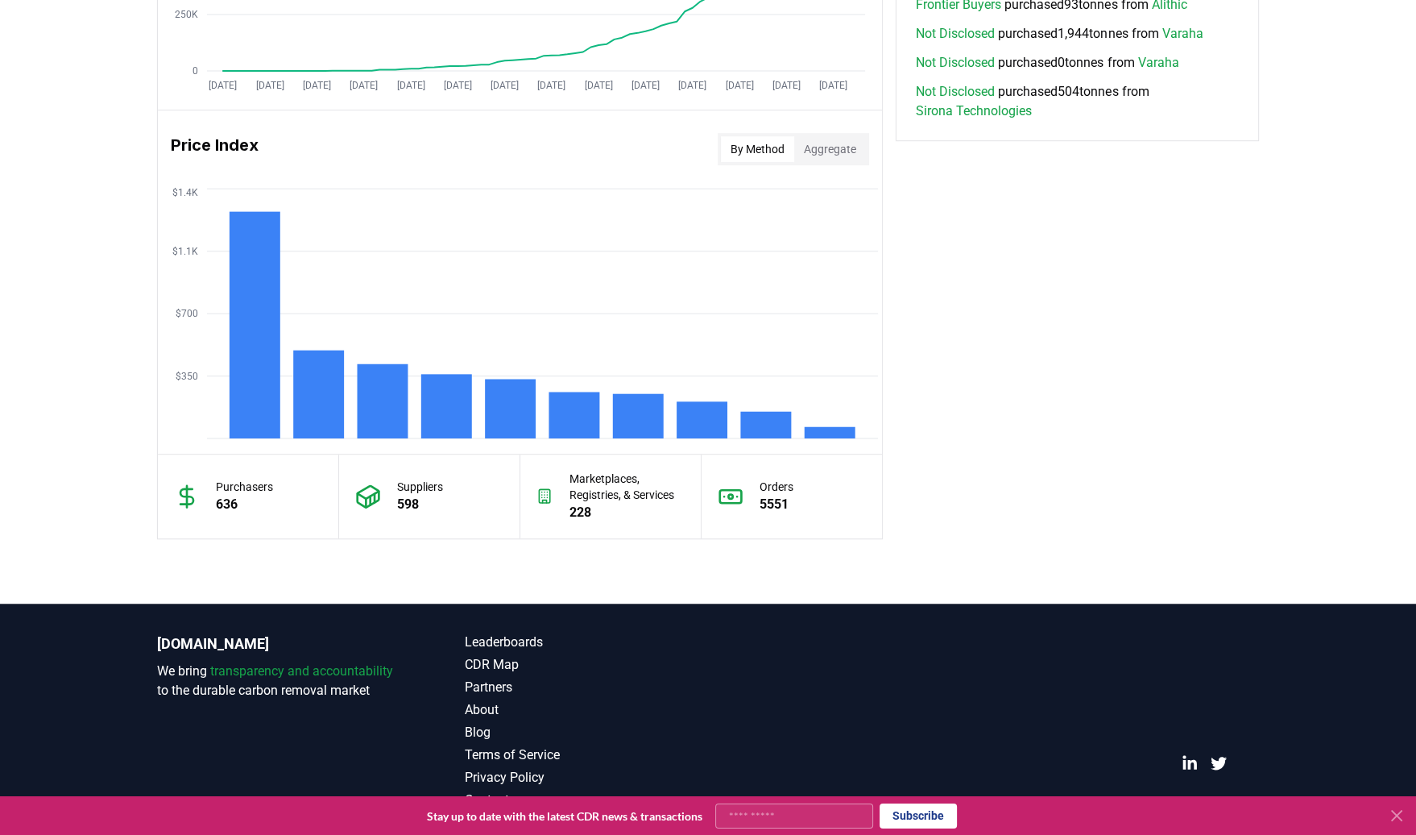
click at [830, 151] on button "Aggregate" at bounding box center [830, 149] width 72 height 26
click at [750, 147] on button "By Method" at bounding box center [757, 149] width 73 height 26
click at [277, 197] on icon "$350 $700 $1.1K $1.4K" at bounding box center [520, 314] width 724 height 258
click at [281, 199] on icon "$350 $700 $1.1K $1.4K" at bounding box center [520, 314] width 724 height 258
click at [255, 175] on div "Price Index By Method Aggregate $350 $700 $1.1K $1.4K" at bounding box center [520, 281] width 724 height 343
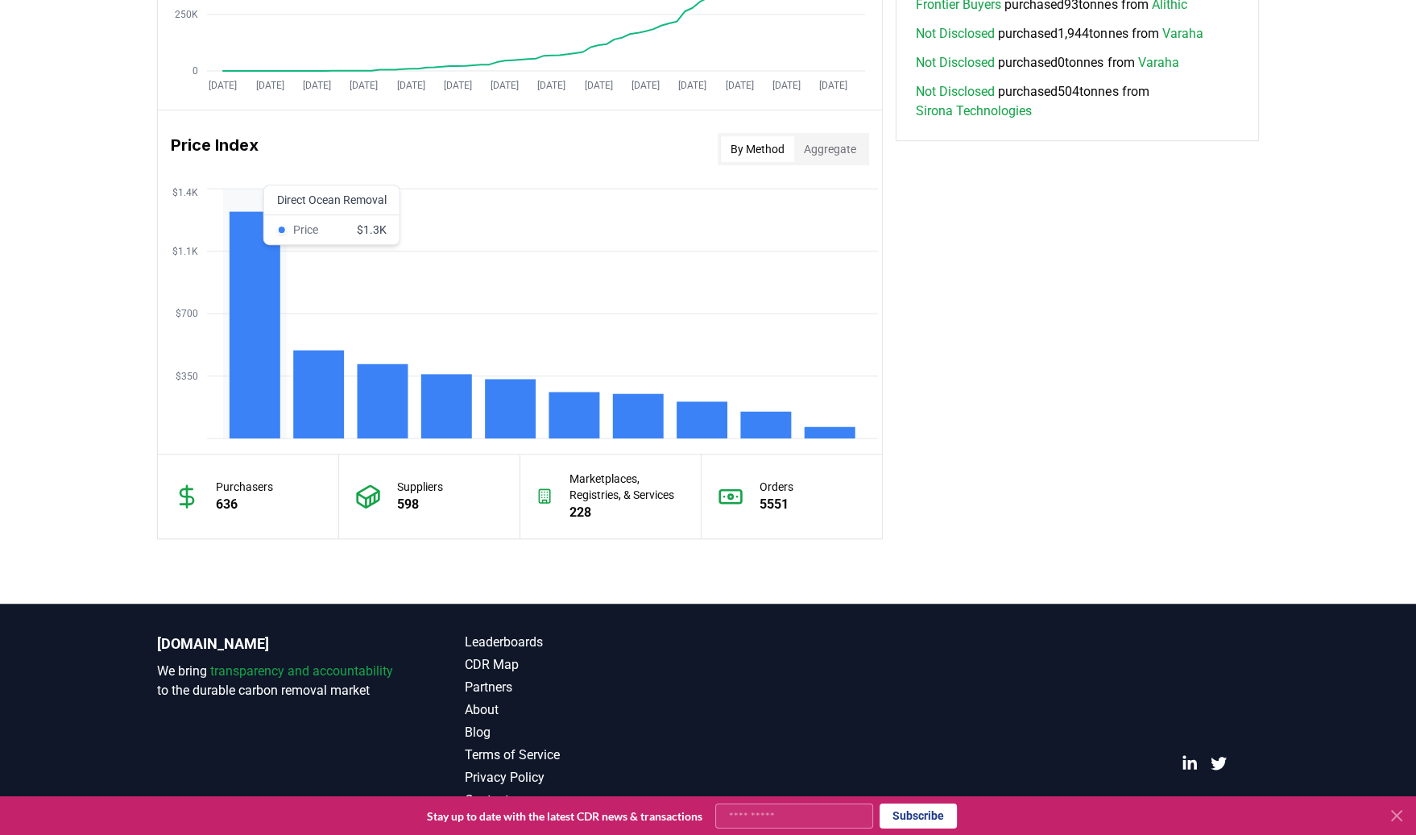
click at [272, 198] on icon "$350 $700 $1.1K $1.4K" at bounding box center [520, 314] width 724 height 258
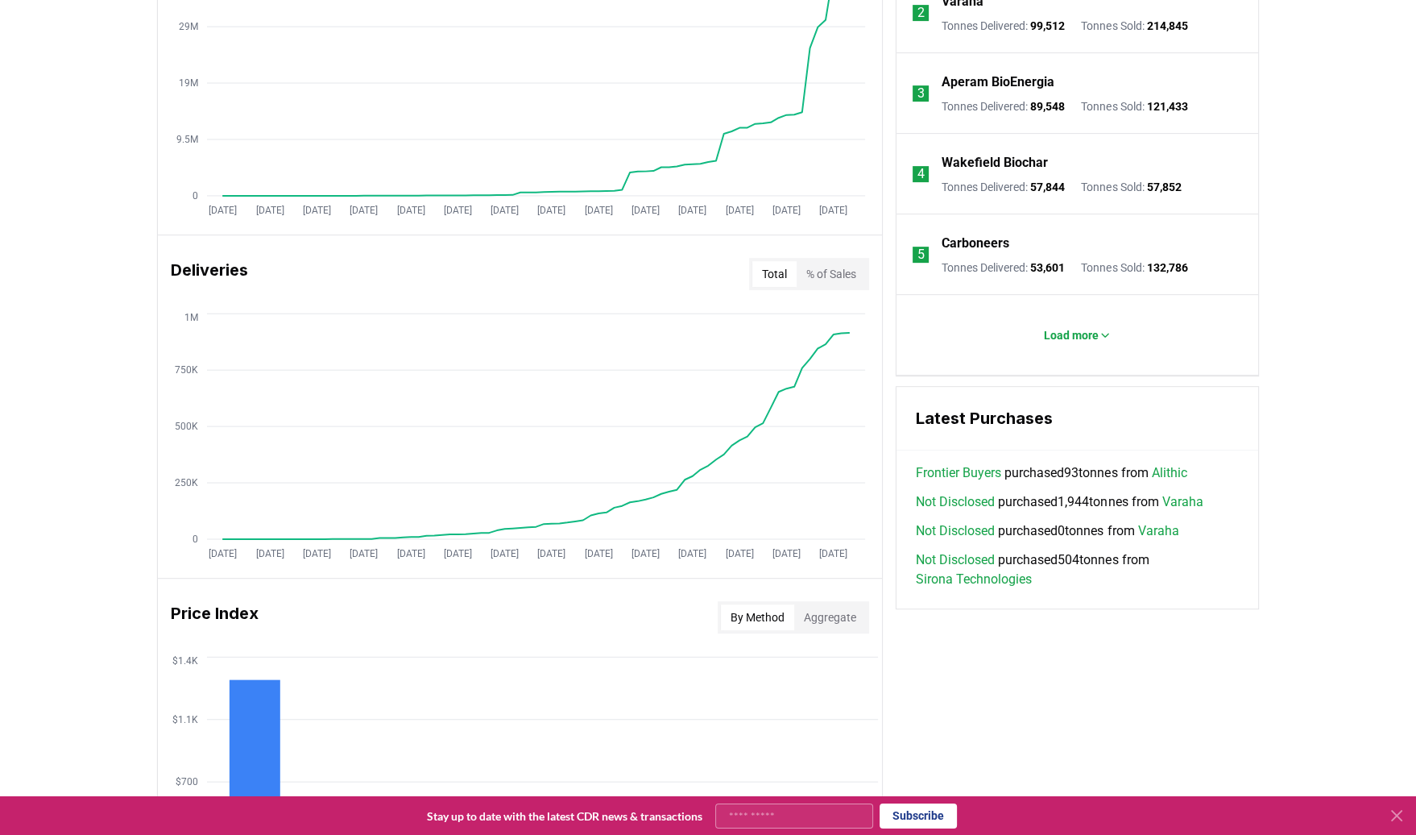
scroll to position [531, 0]
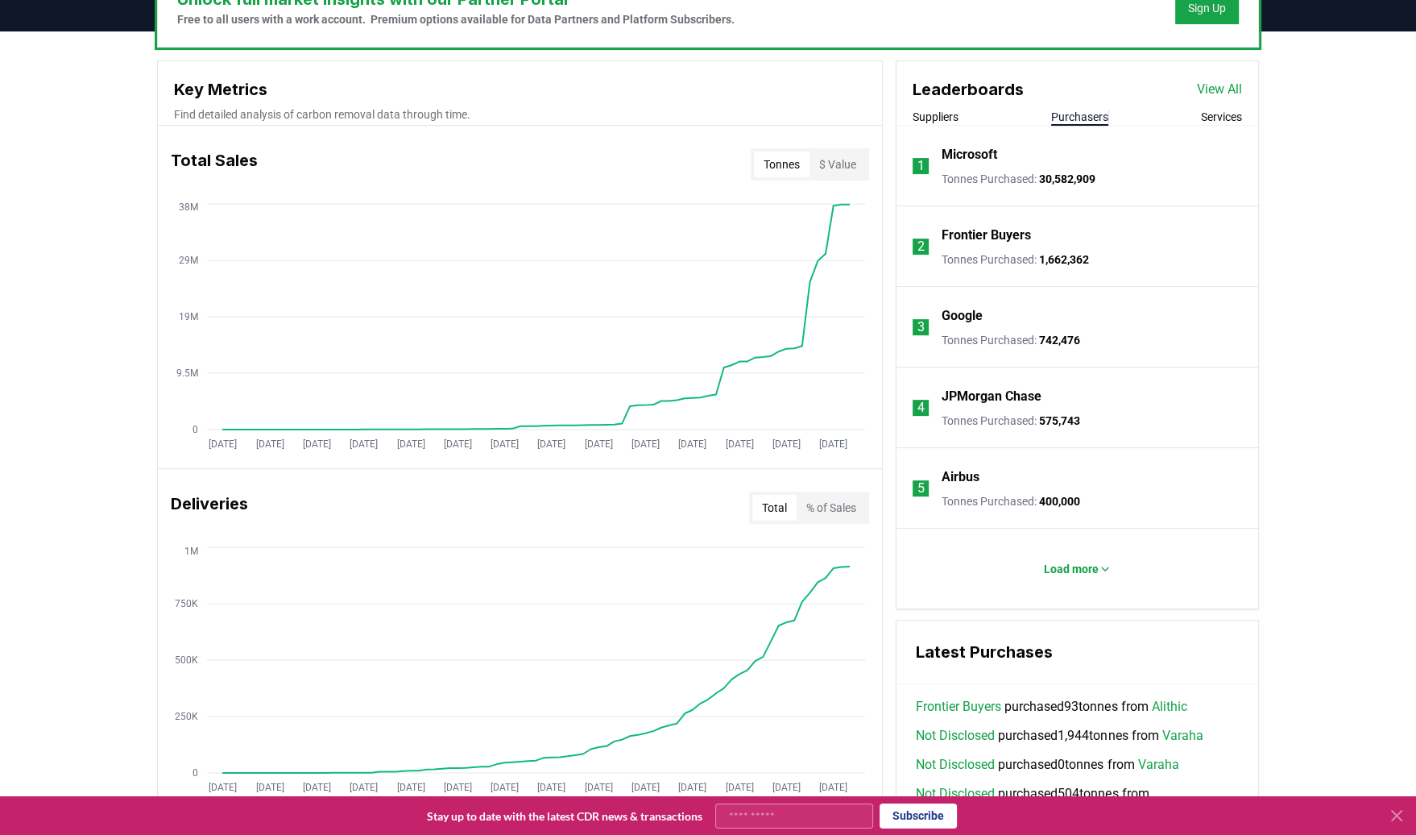
click at [1080, 114] on button "Purchasers" at bounding box center [1079, 117] width 57 height 16
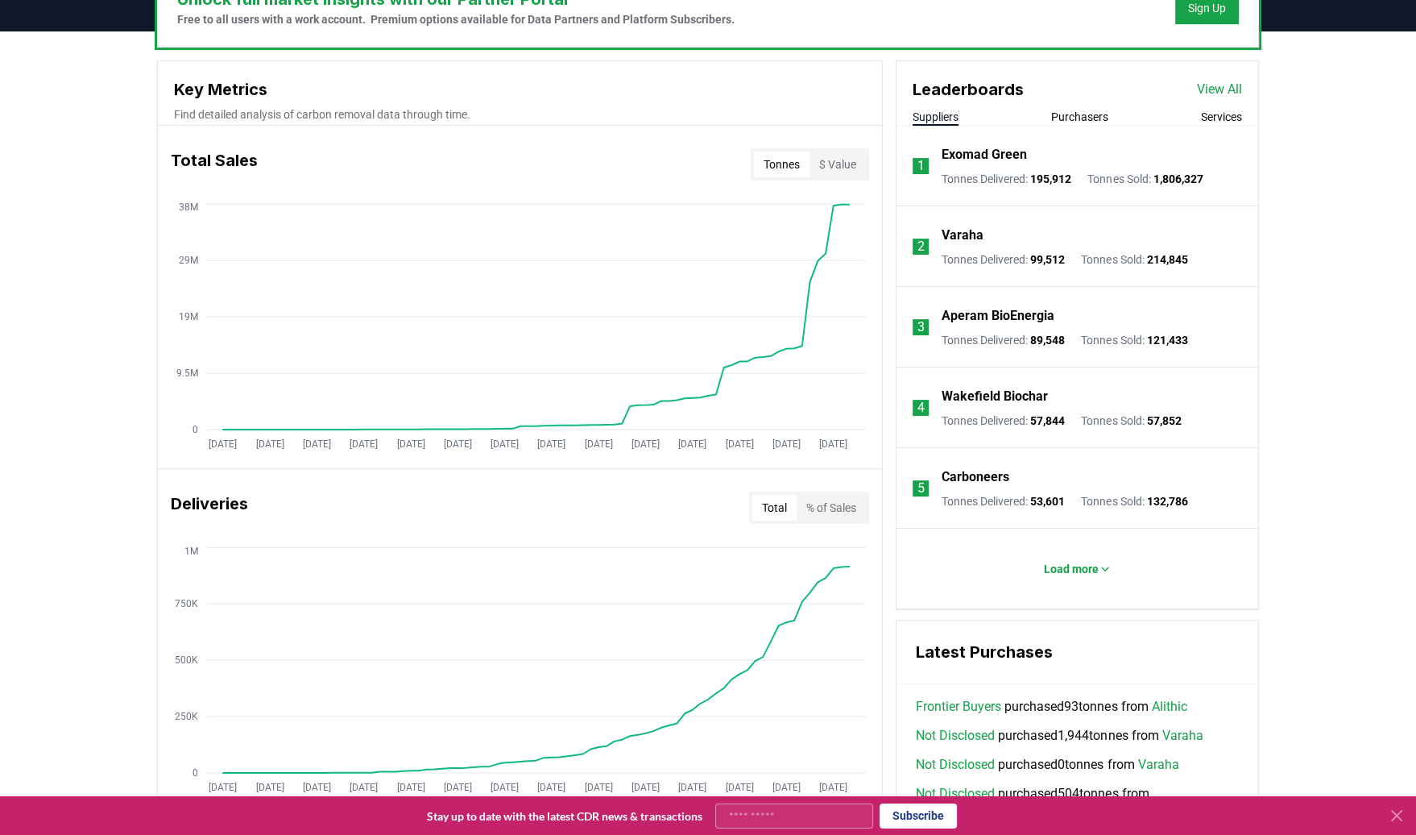
click at [944, 114] on button "Suppliers" at bounding box center [936, 117] width 46 height 16
click at [986, 155] on p "Exomad Green" at bounding box center [984, 154] width 85 height 19
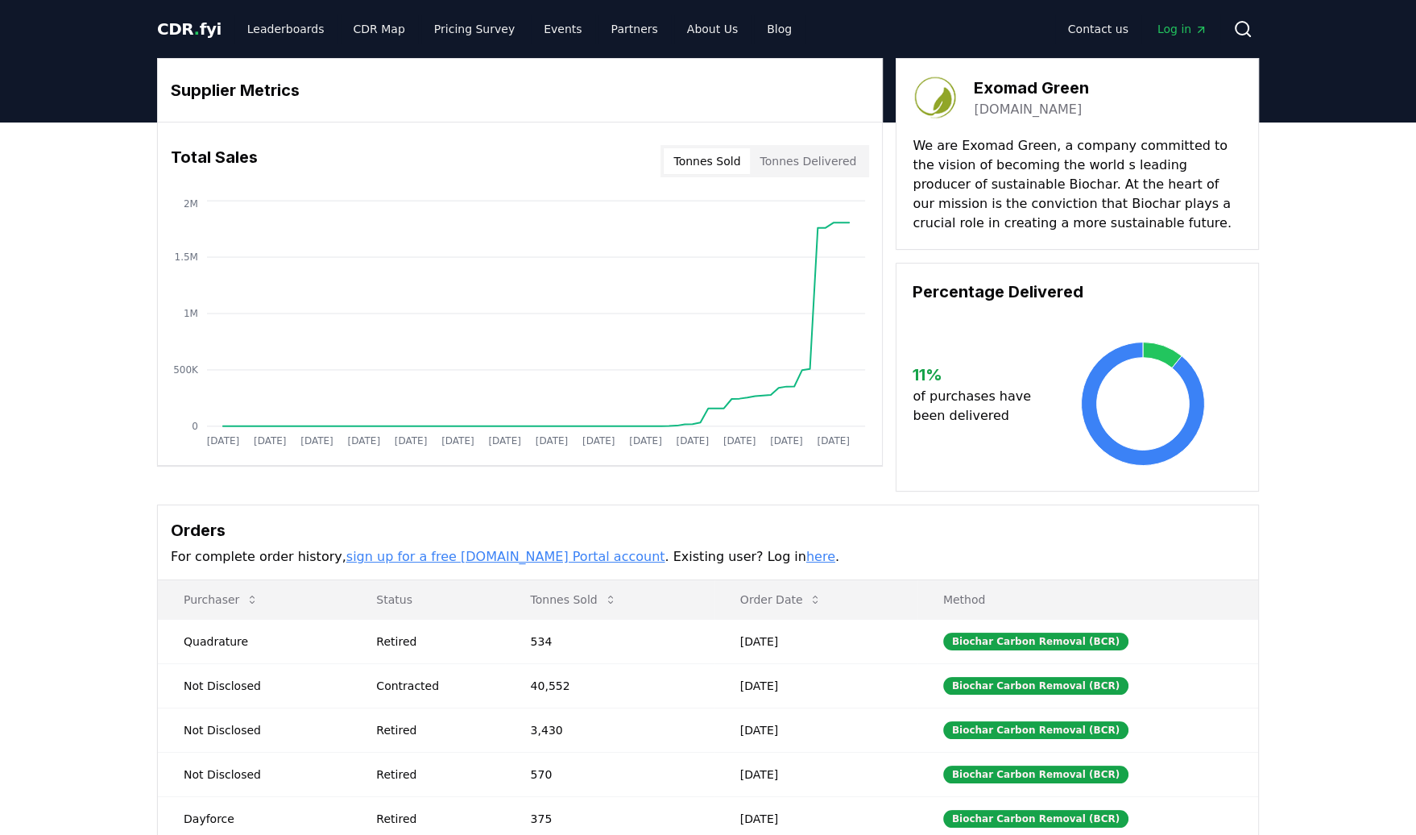
click at [1020, 110] on body "CDR . fyi Leaderboards CDR Map Pricing Survey Events Partners About Us Blog Con…" at bounding box center [708, 596] width 1416 height 1192
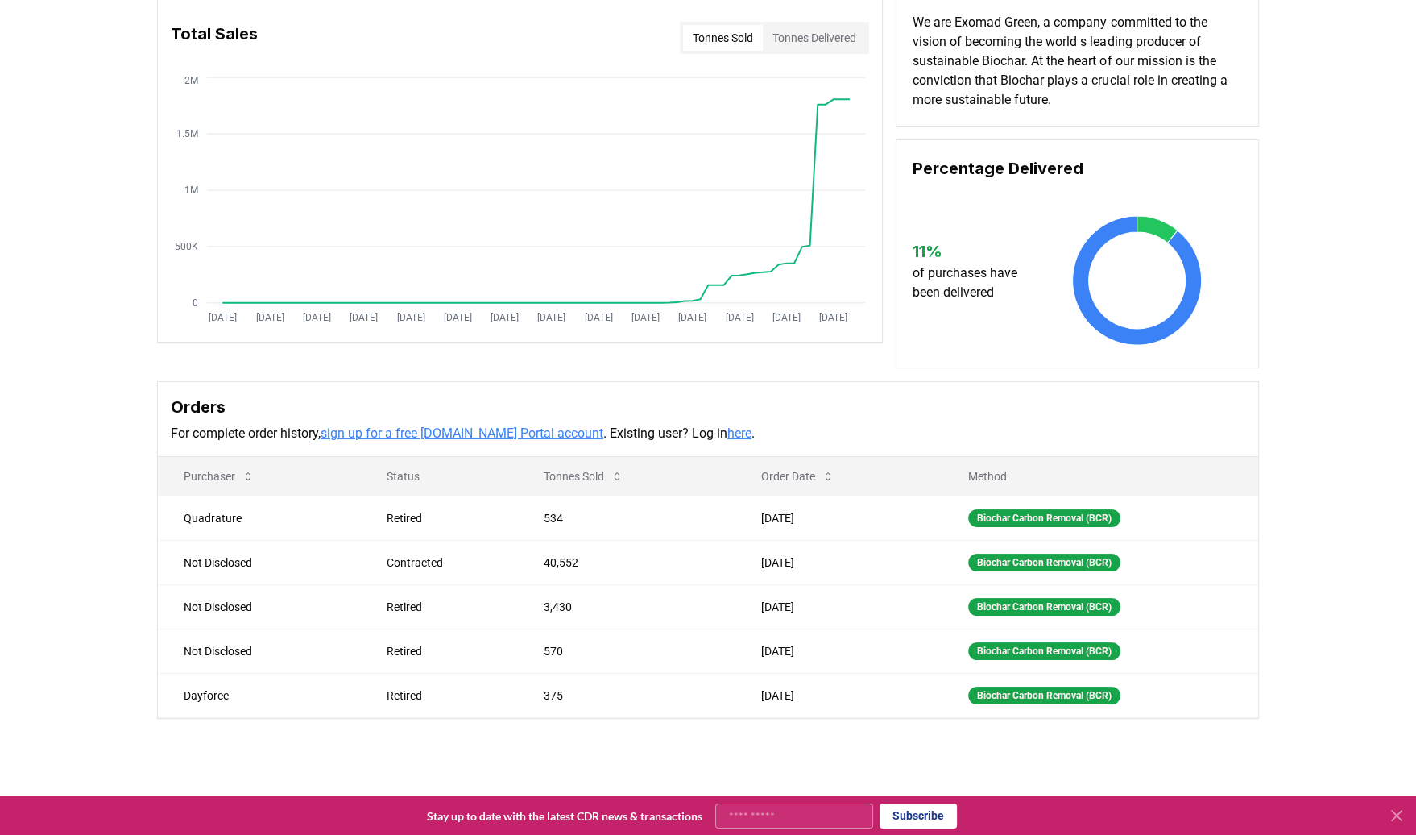
scroll to position [6, 0]
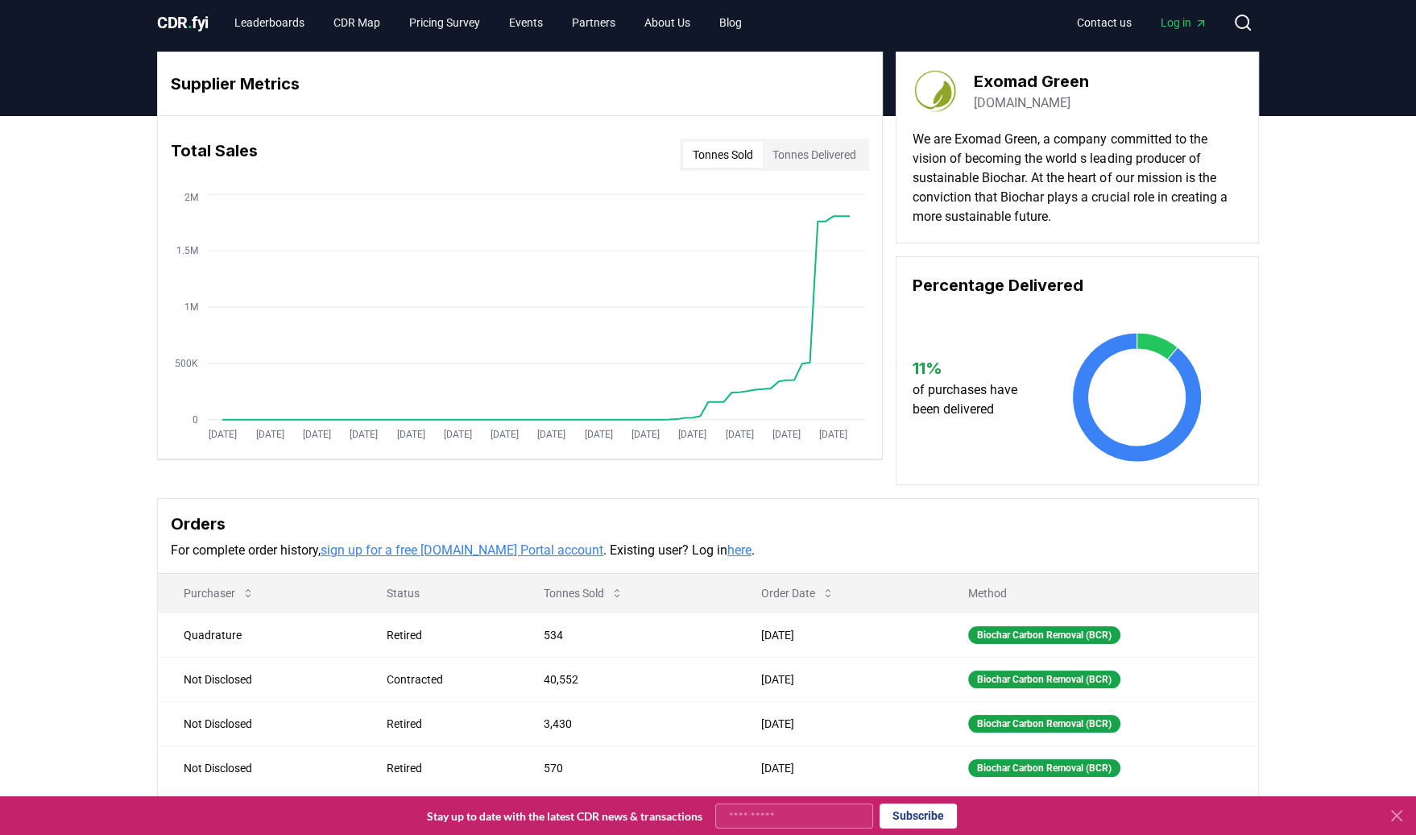
click at [1012, 104] on link "exomadgreen.com" at bounding box center [1022, 102] width 97 height 19
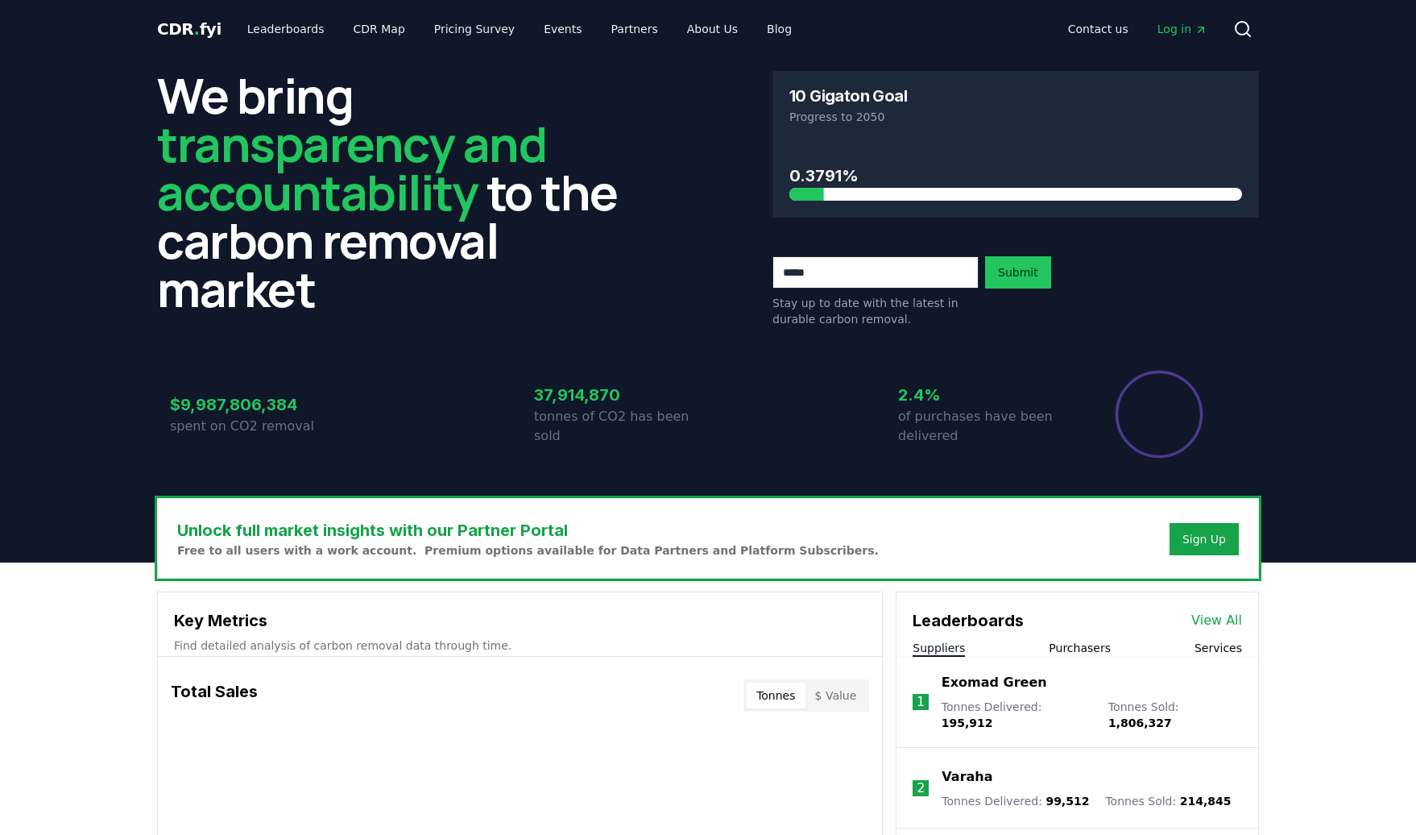
scroll to position [531, 0]
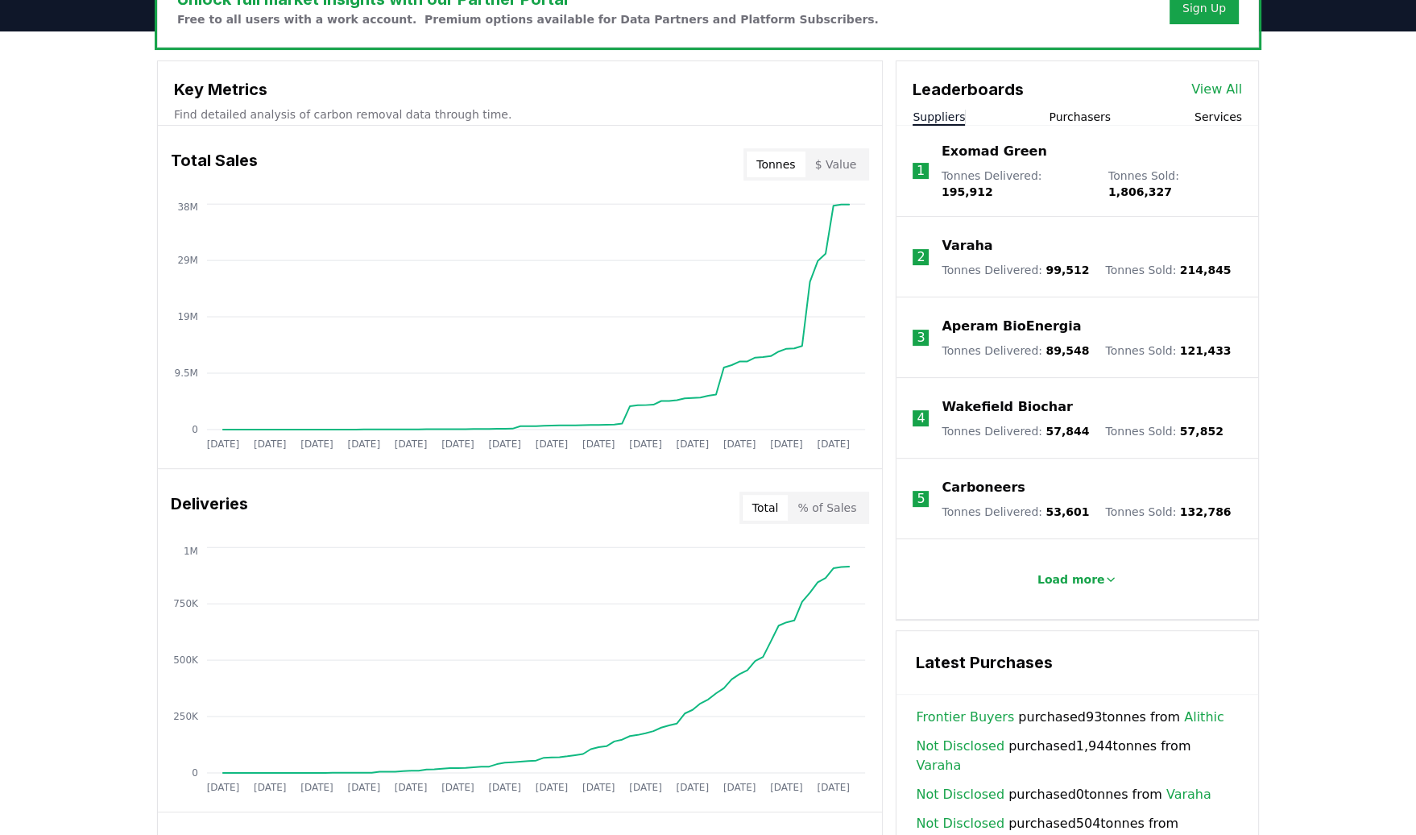
click at [964, 229] on body "CDR . fyi Leaderboards CDR Map Pricing Survey Events Partners About Us Blog Con…" at bounding box center [708, 513] width 1416 height 2088
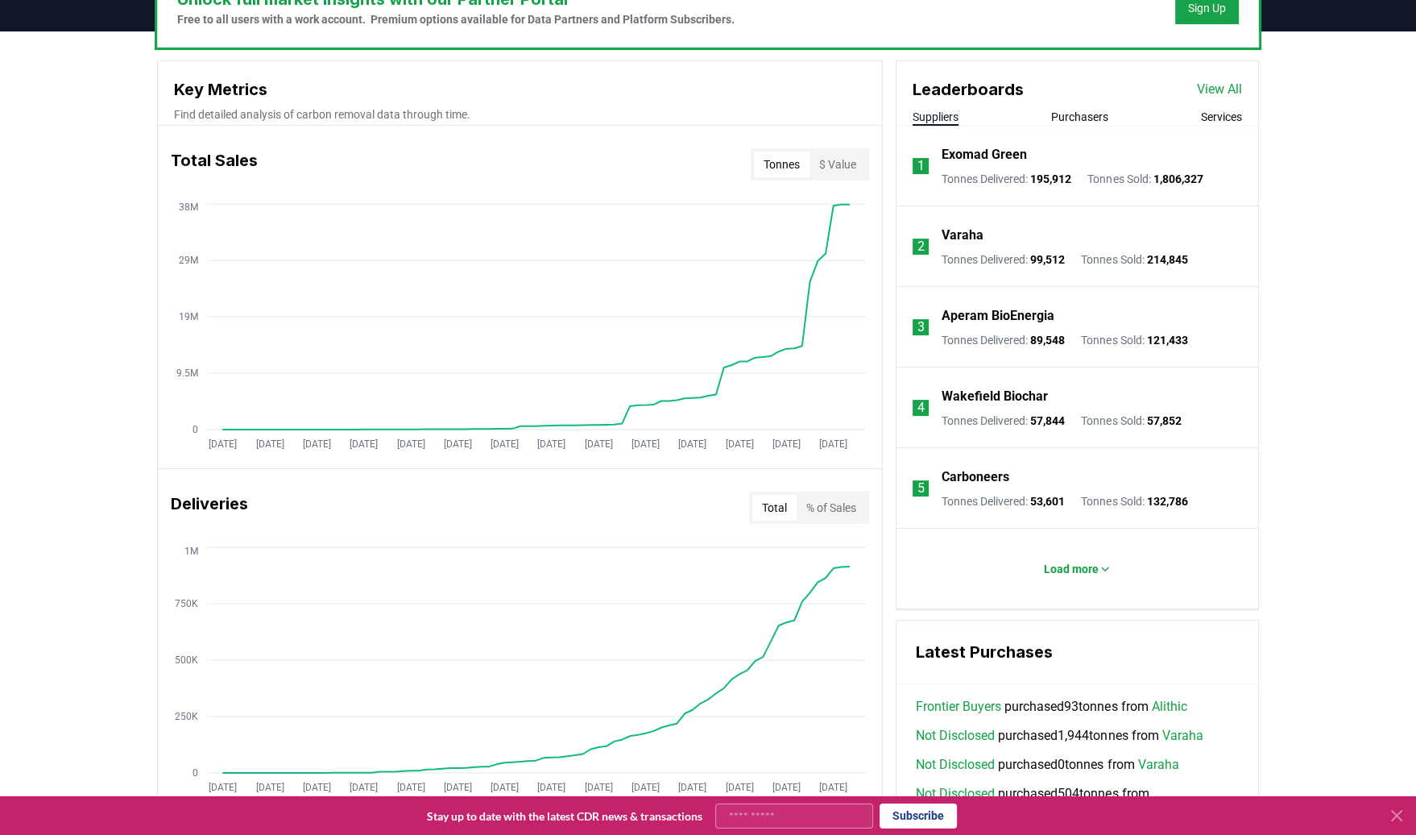
click at [1009, 151] on p "Exomad Green" at bounding box center [984, 154] width 85 height 19
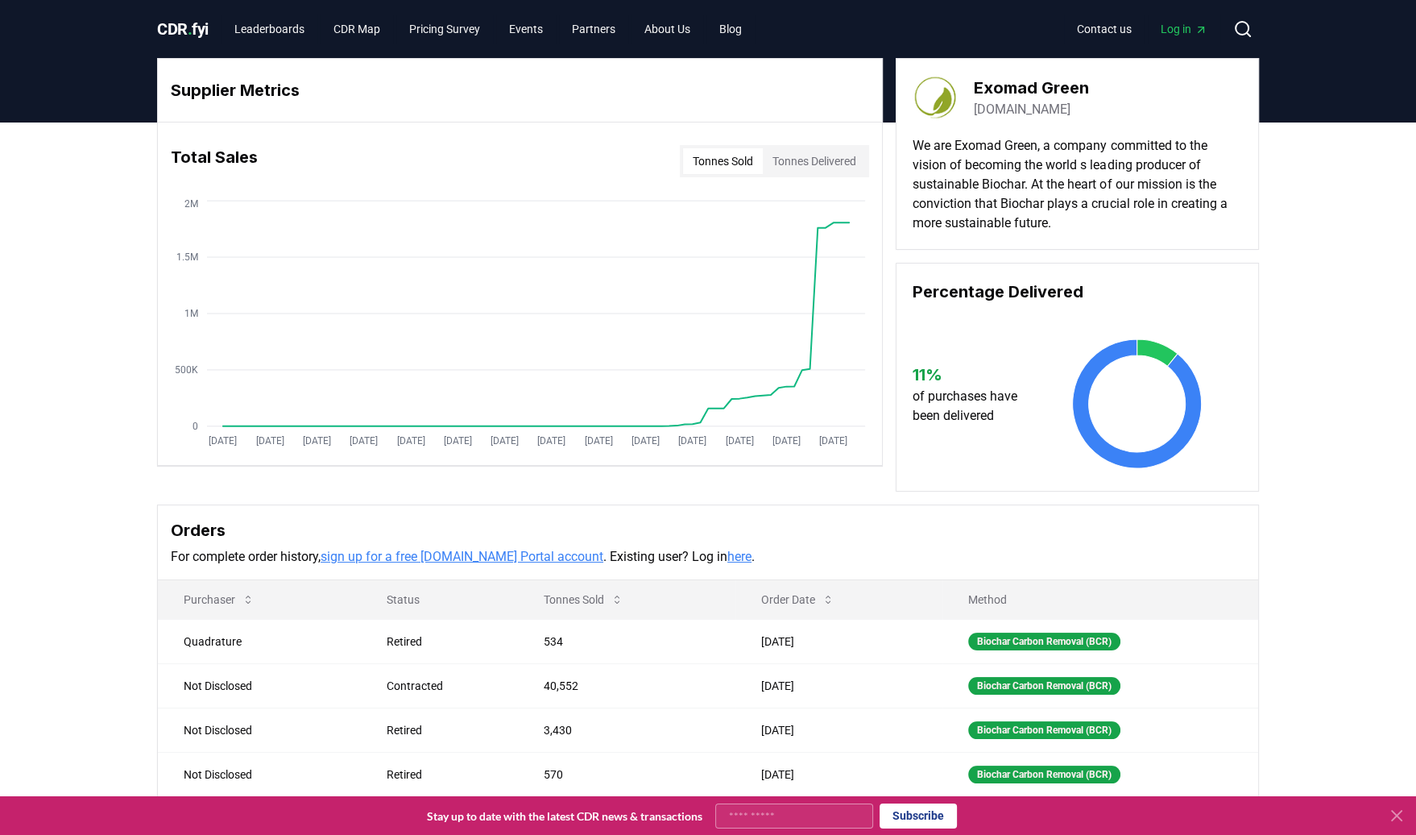
click at [815, 166] on button "Tonnes Delivered" at bounding box center [814, 161] width 103 height 26
click at [816, 158] on button "Tonnes Delivered" at bounding box center [814, 161] width 103 height 26
drag, startPoint x: 810, startPoint y: 152, endPoint x: 839, endPoint y: 162, distance: 30.6
click at [839, 162] on button "Tonnes Delivered" at bounding box center [814, 161] width 103 height 26
click at [712, 167] on button "Tonnes Sold" at bounding box center [723, 161] width 80 height 26
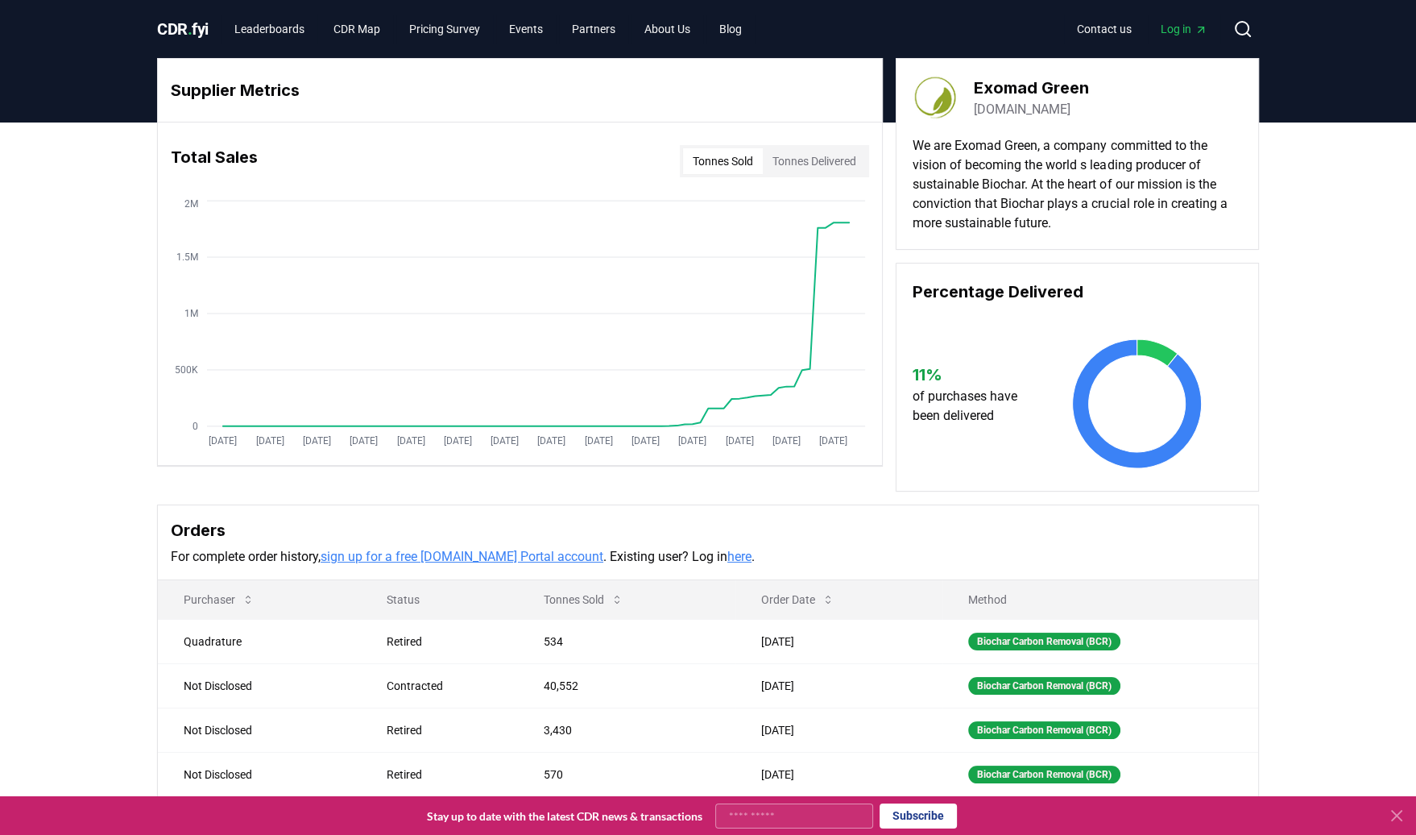
click at [815, 157] on button "Tonnes Delivered" at bounding box center [814, 161] width 103 height 26
click at [982, 276] on div "Percentage Delivered 11 % of purchases have been delivered" at bounding box center [1077, 377] width 363 height 229
click at [714, 159] on button "Tonnes Sold" at bounding box center [723, 161] width 80 height 26
click at [810, 160] on button "Tonnes Delivered" at bounding box center [814, 161] width 103 height 26
click at [711, 164] on button "Tonnes Sold" at bounding box center [723, 161] width 80 height 26
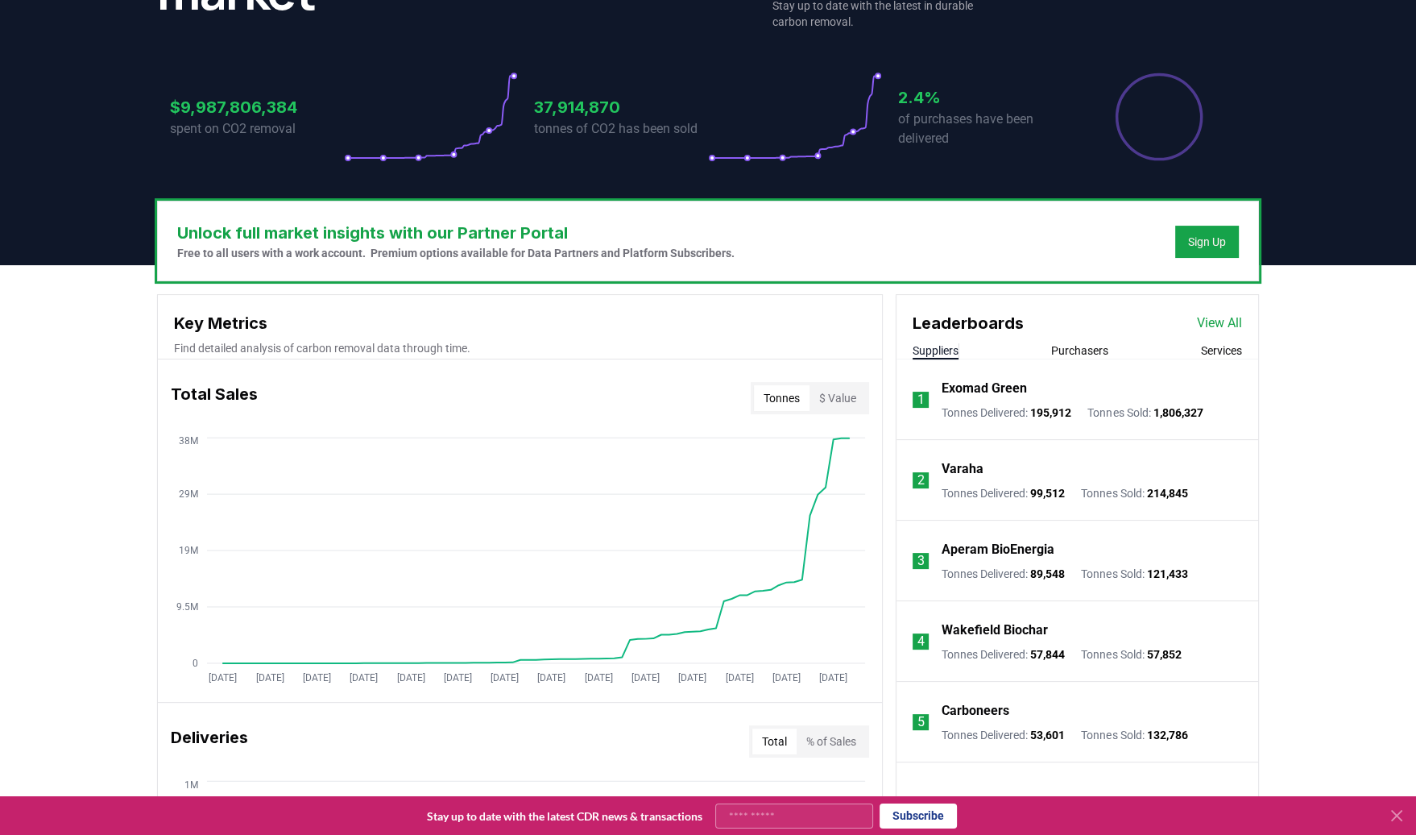
scroll to position [414, 0]
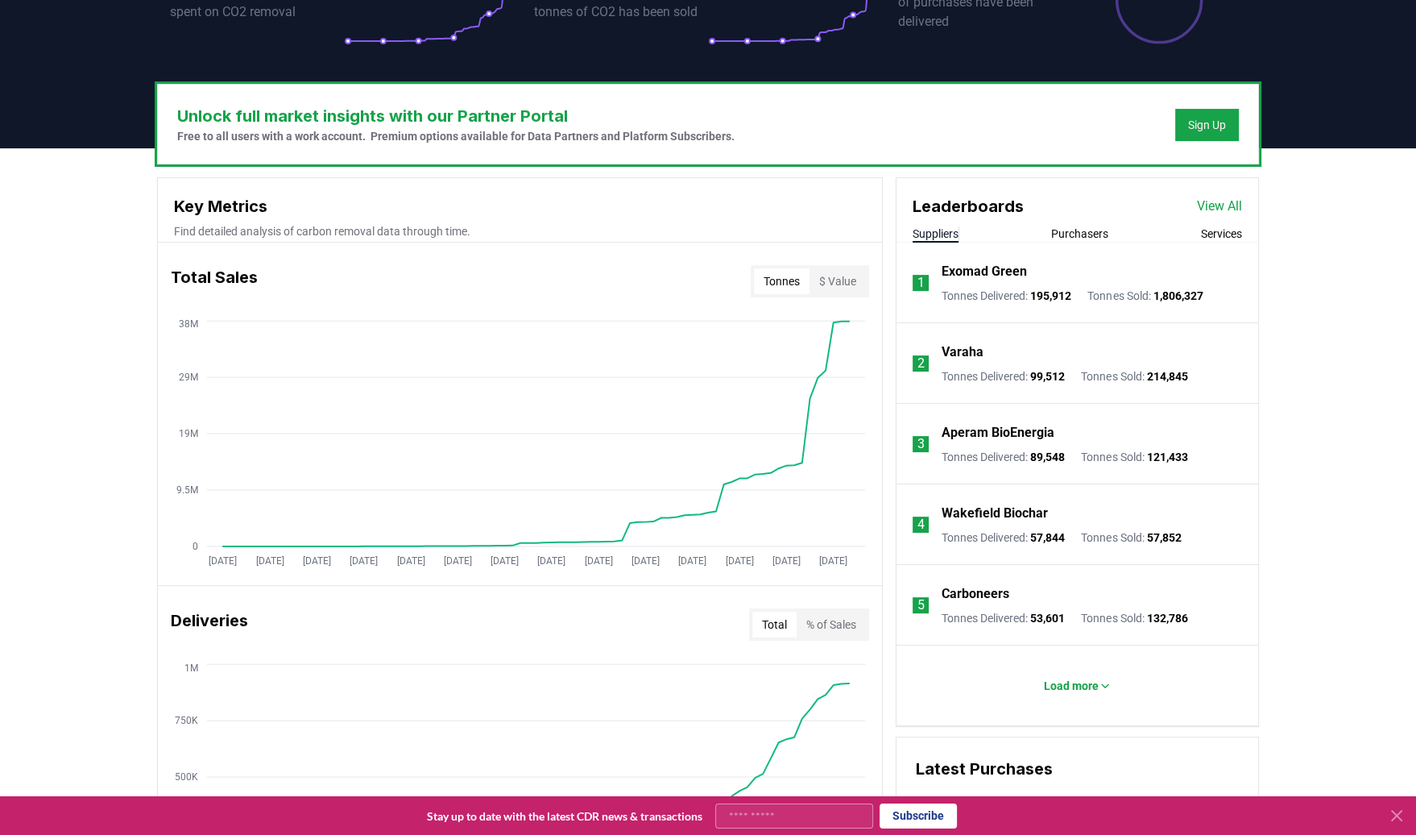
click at [1220, 205] on link "View All" at bounding box center [1219, 206] width 45 height 19
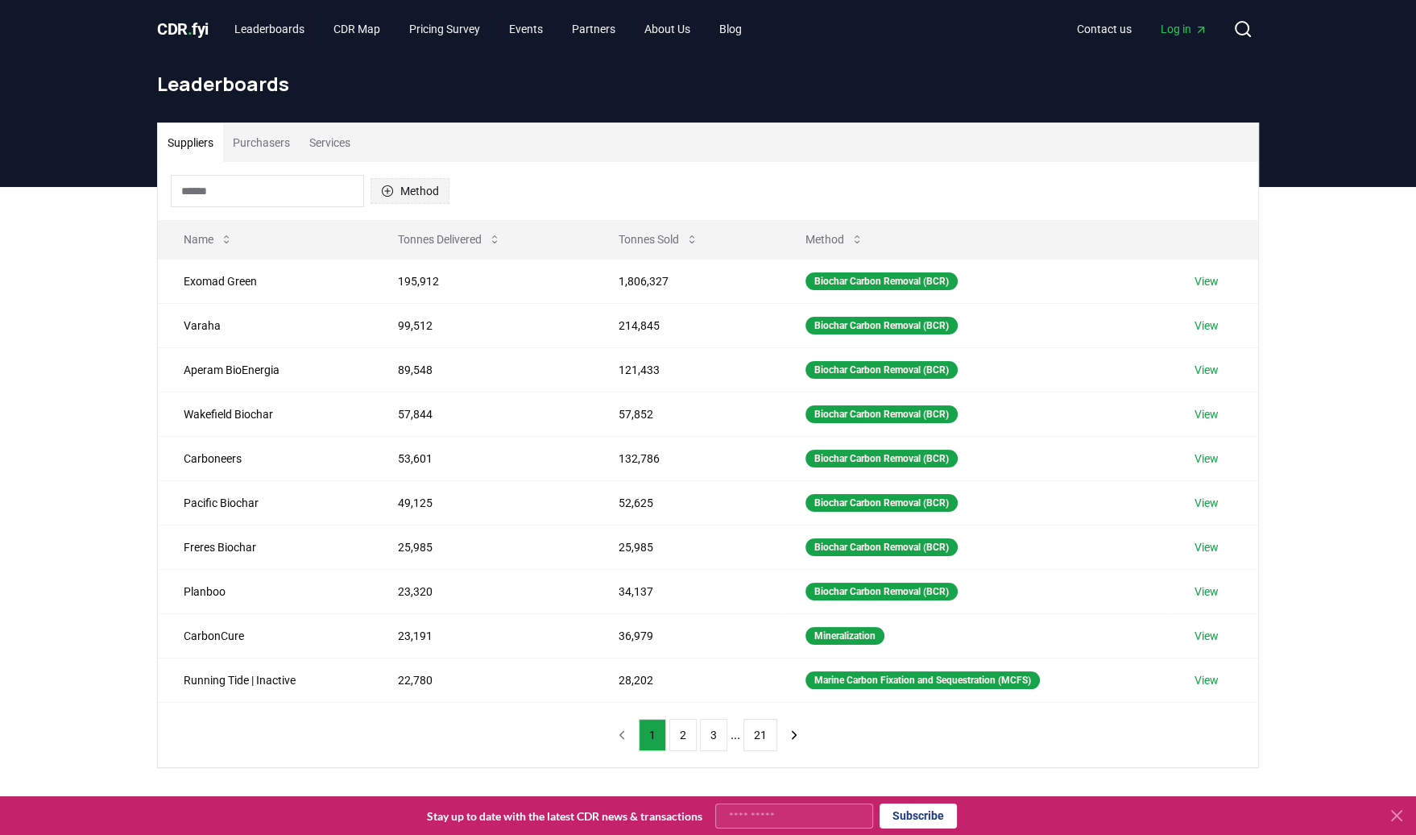
click at [388, 192] on icon "button" at bounding box center [387, 191] width 13 height 13
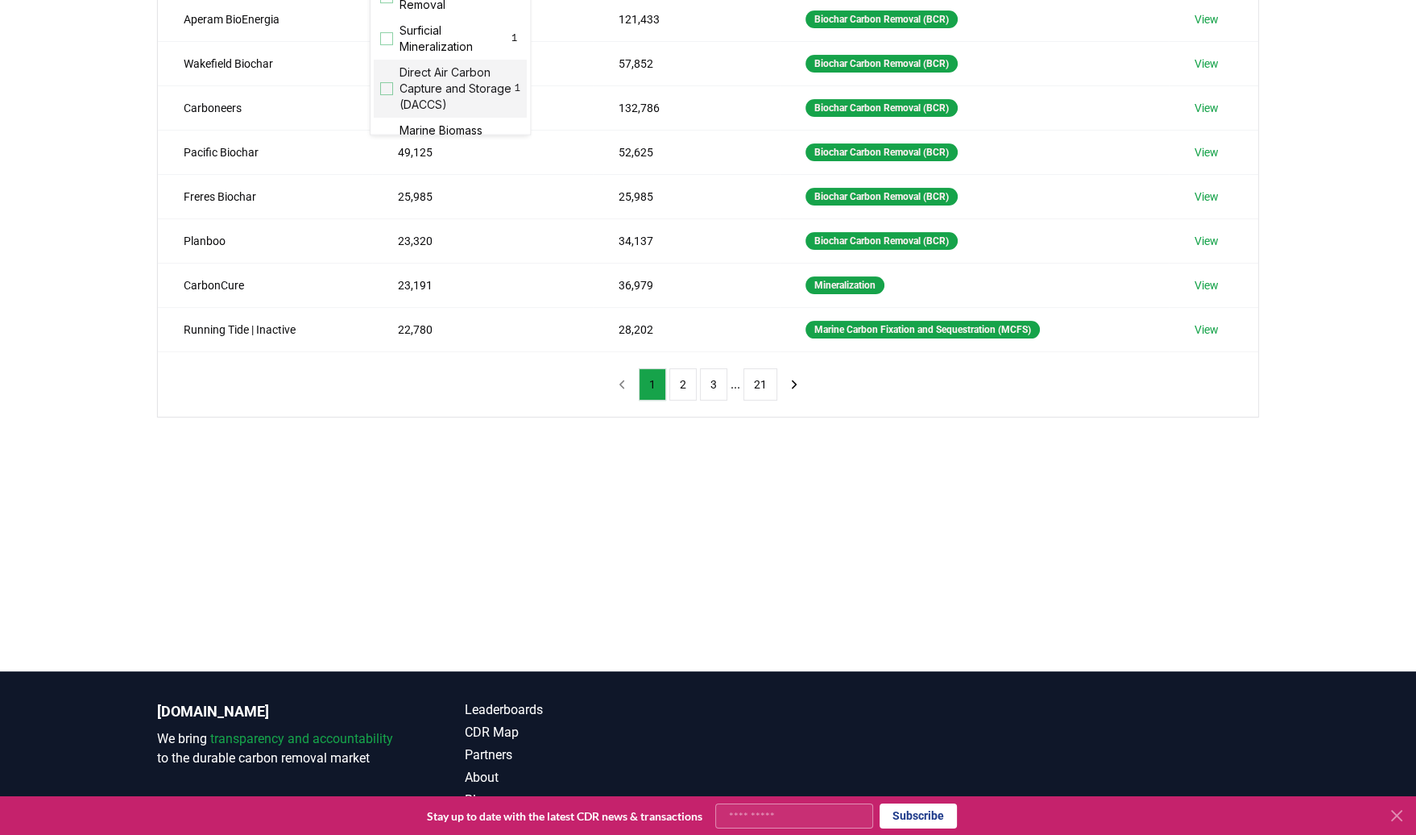
scroll to position [503, 0]
click at [388, 119] on div "Suggestions" at bounding box center [386, 120] width 13 height 13
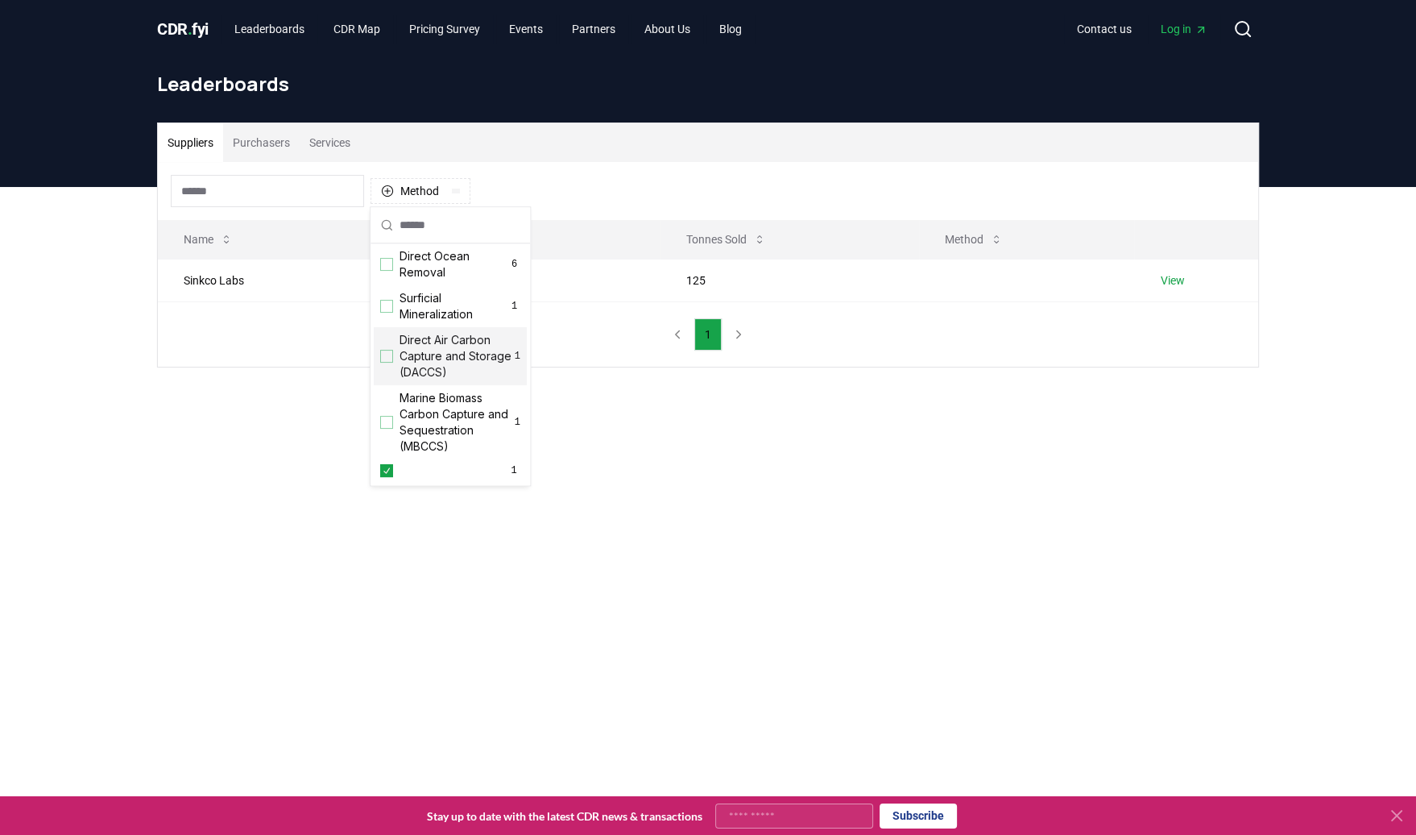
click at [695, 427] on div "Suppliers Purchasers Services Method 1 Name Tonnes Delivered Tonnes Sold Method…" at bounding box center [708, 309] width 1416 height 245
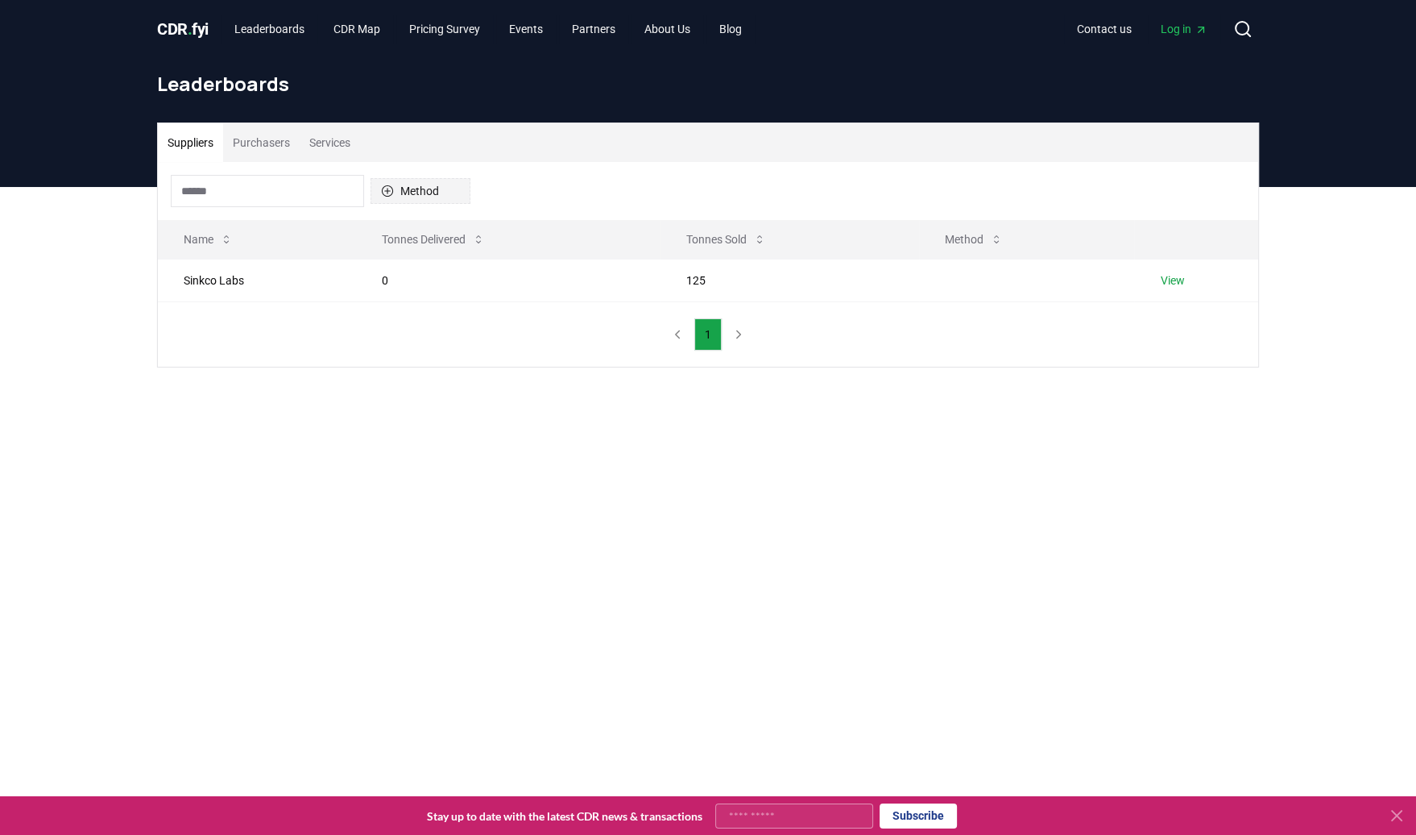
click at [389, 192] on icon "button" at bounding box center [387, 191] width 13 height 13
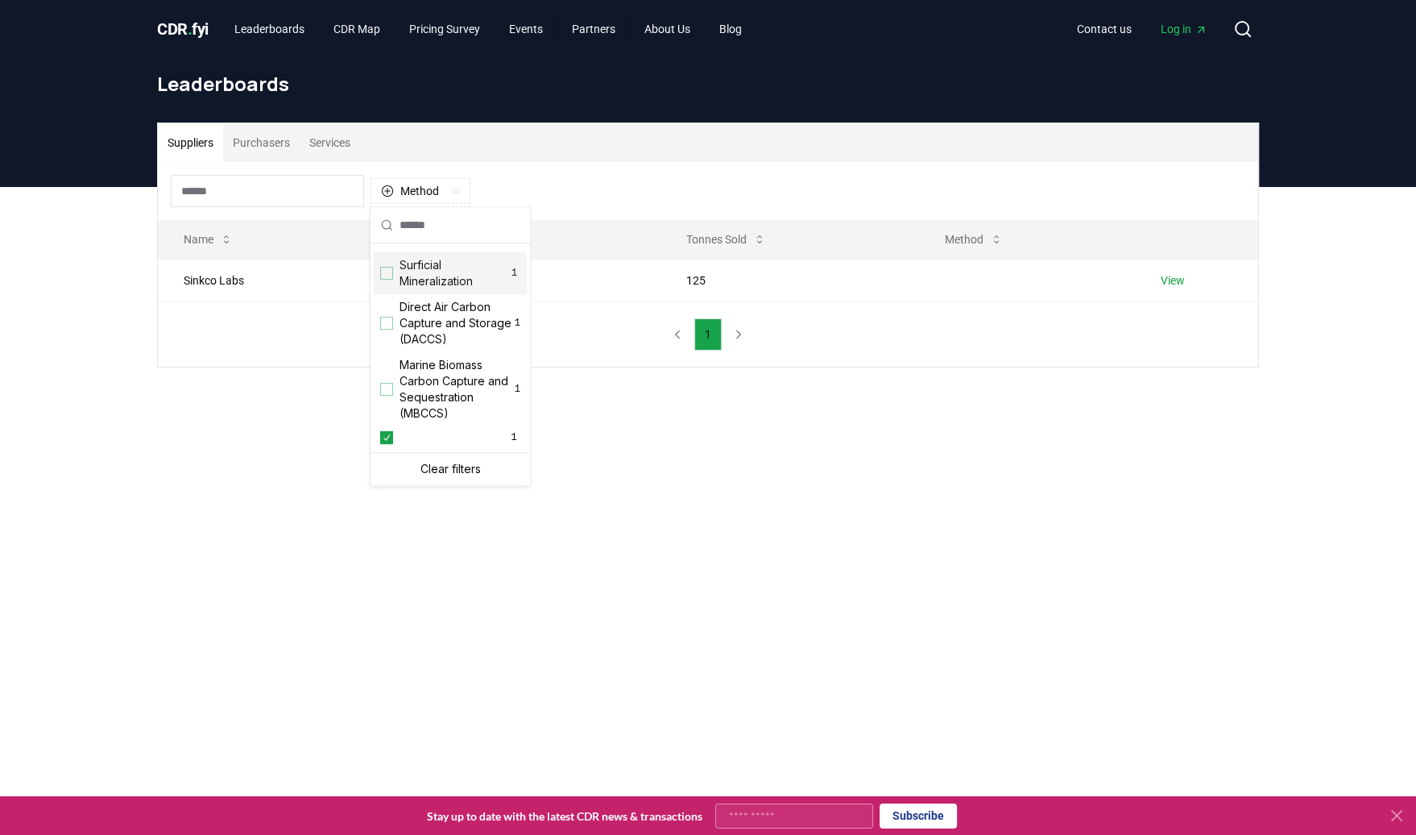
scroll to position [536, 0]
click at [355, 99] on div "Leaderboards" at bounding box center [708, 90] width 1128 height 64
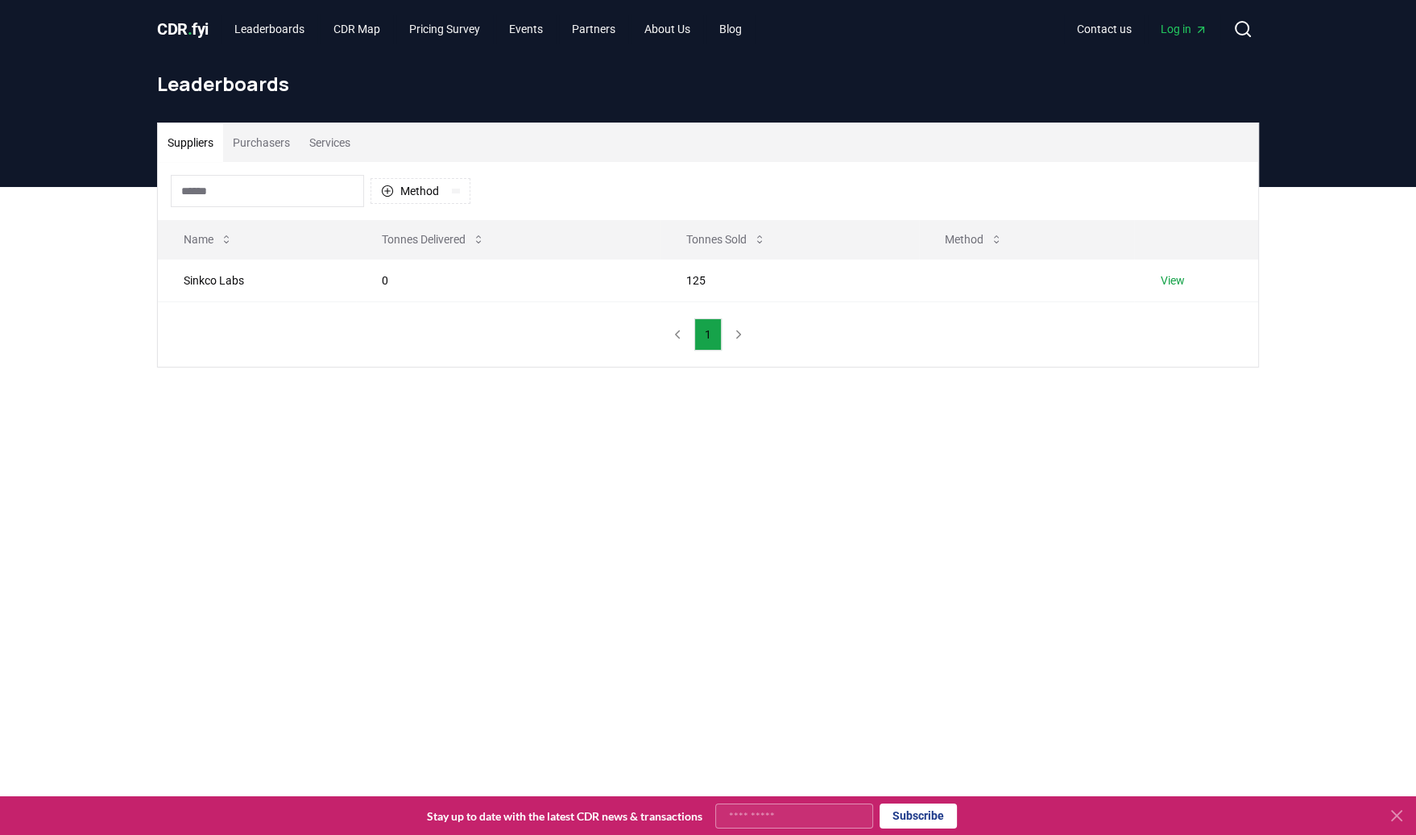
click at [255, 146] on button "Purchasers" at bounding box center [261, 142] width 77 height 39
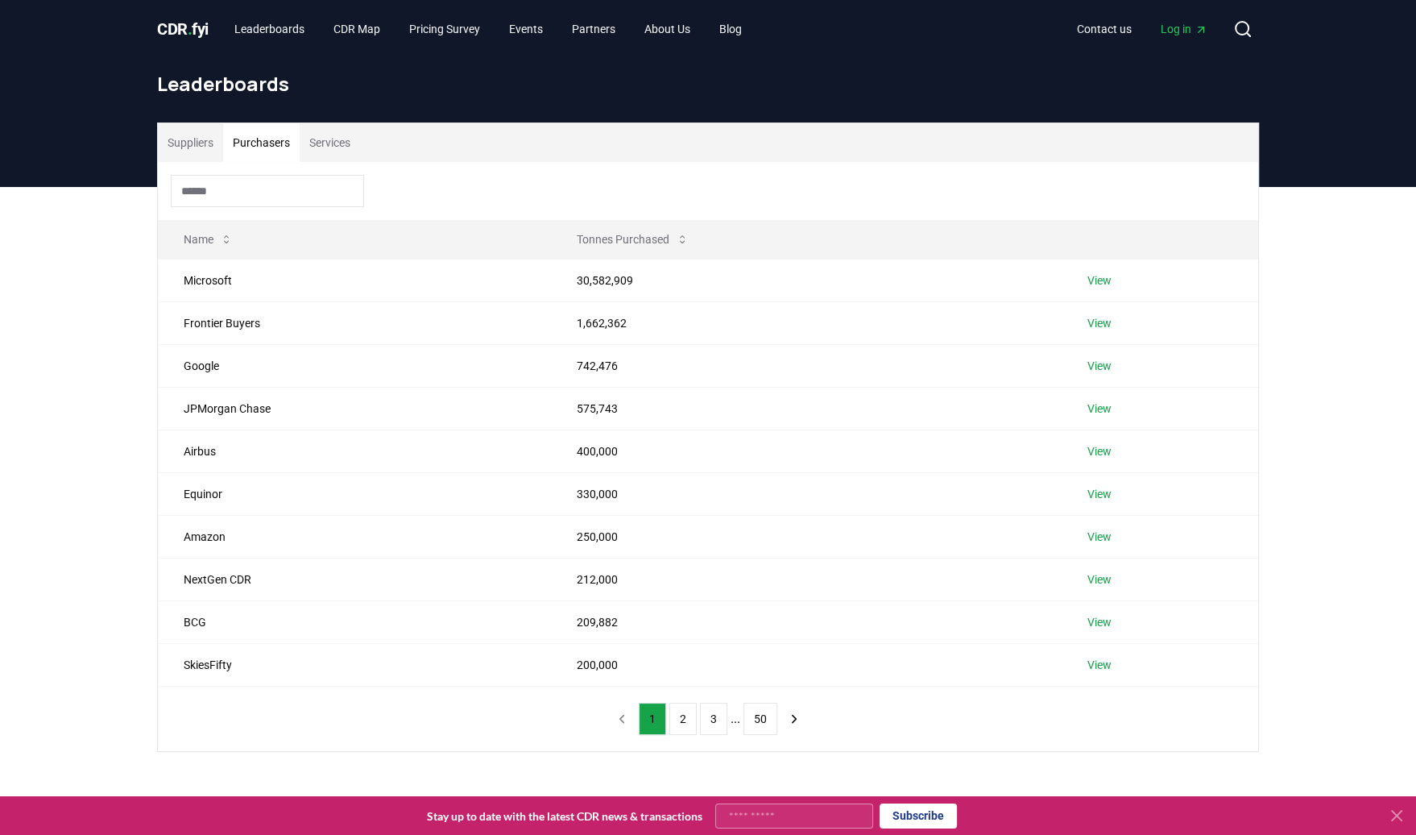
click at [304, 190] on input at bounding box center [267, 191] width 193 height 32
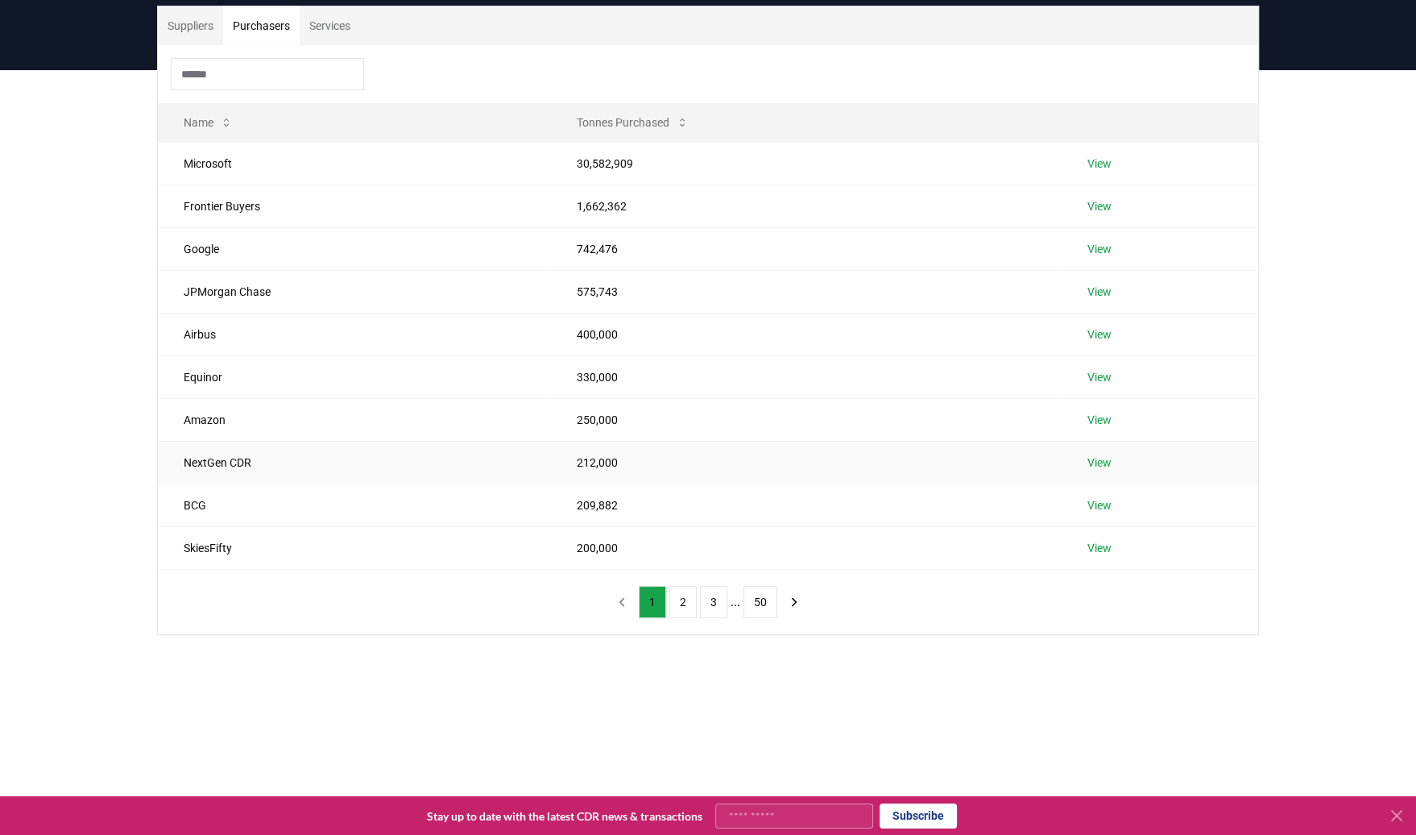
scroll to position [0, 0]
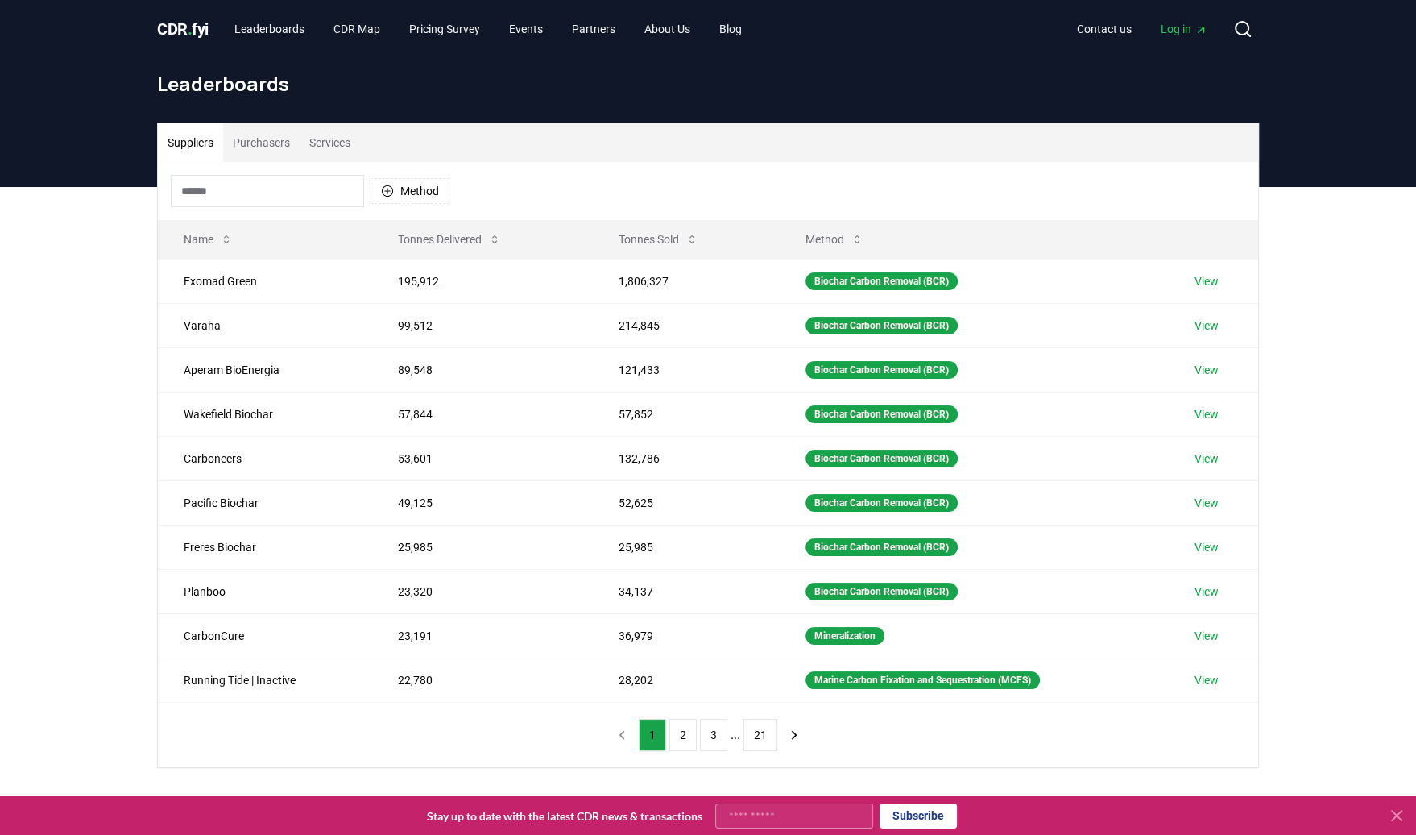
click at [198, 147] on button "Suppliers" at bounding box center [190, 142] width 65 height 39
click at [662, 240] on button "Tonnes Sold" at bounding box center [659, 239] width 106 height 32
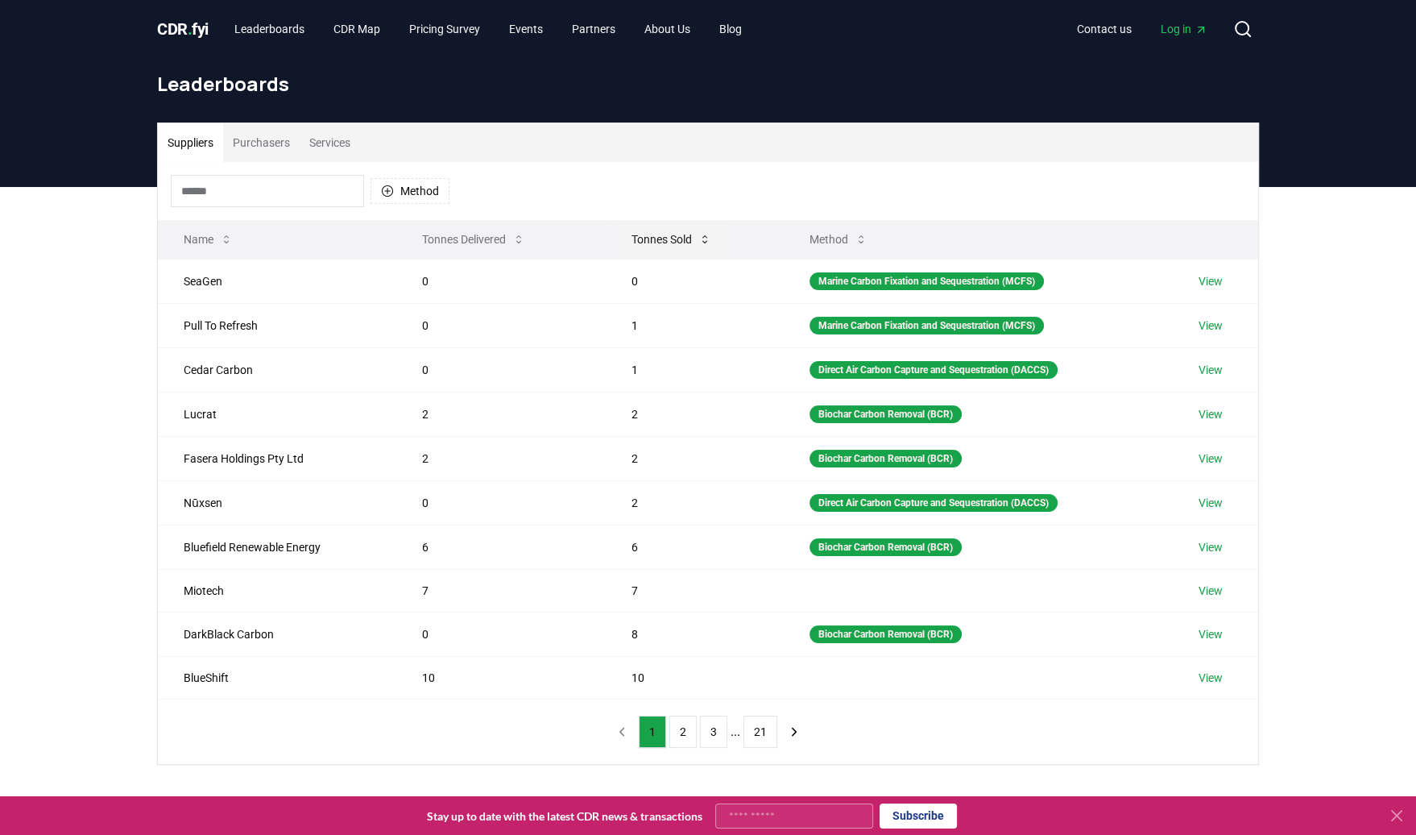
click at [662, 240] on button "Tonnes Sold" at bounding box center [672, 239] width 106 height 32
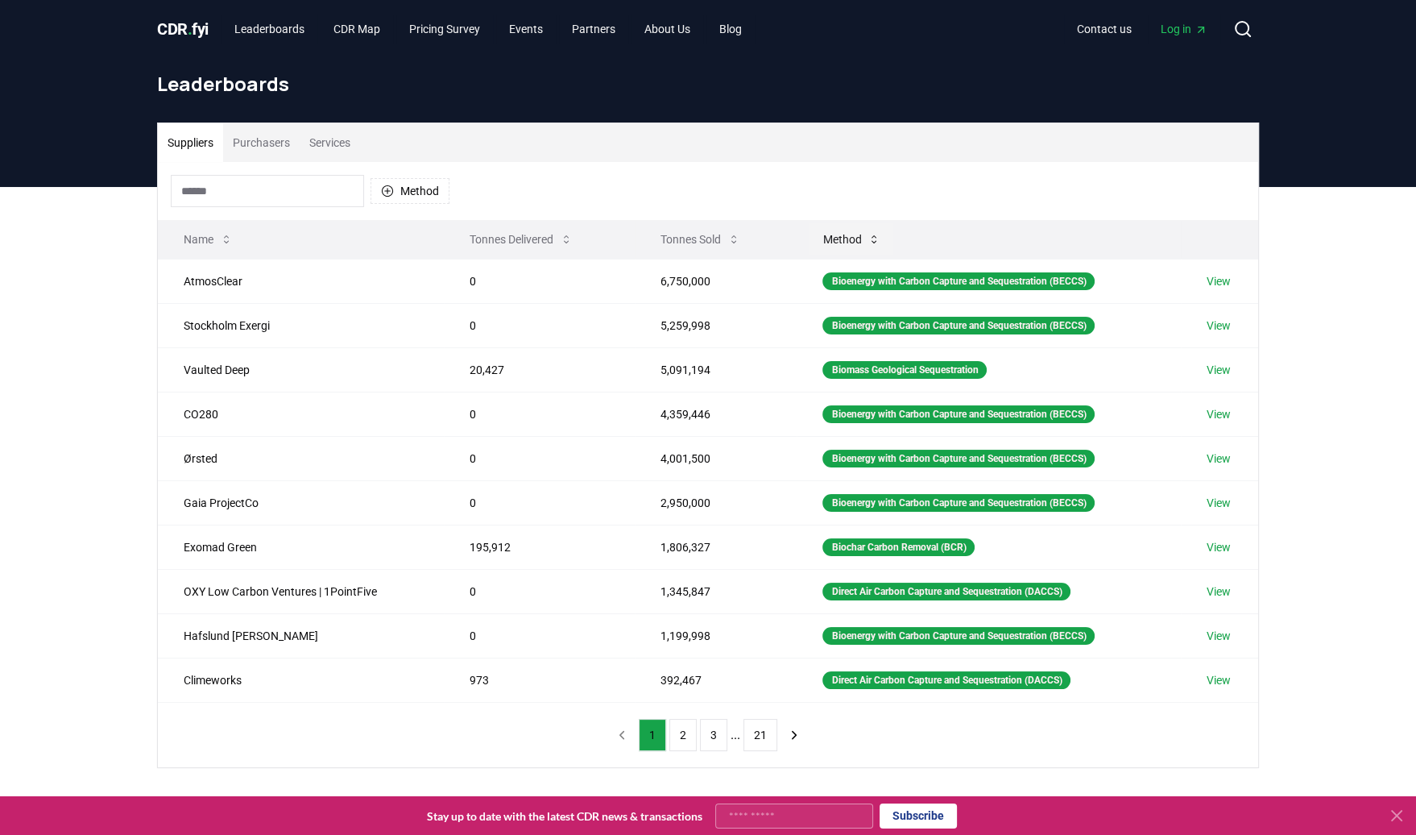
click at [836, 241] on button "Method" at bounding box center [852, 239] width 84 height 32
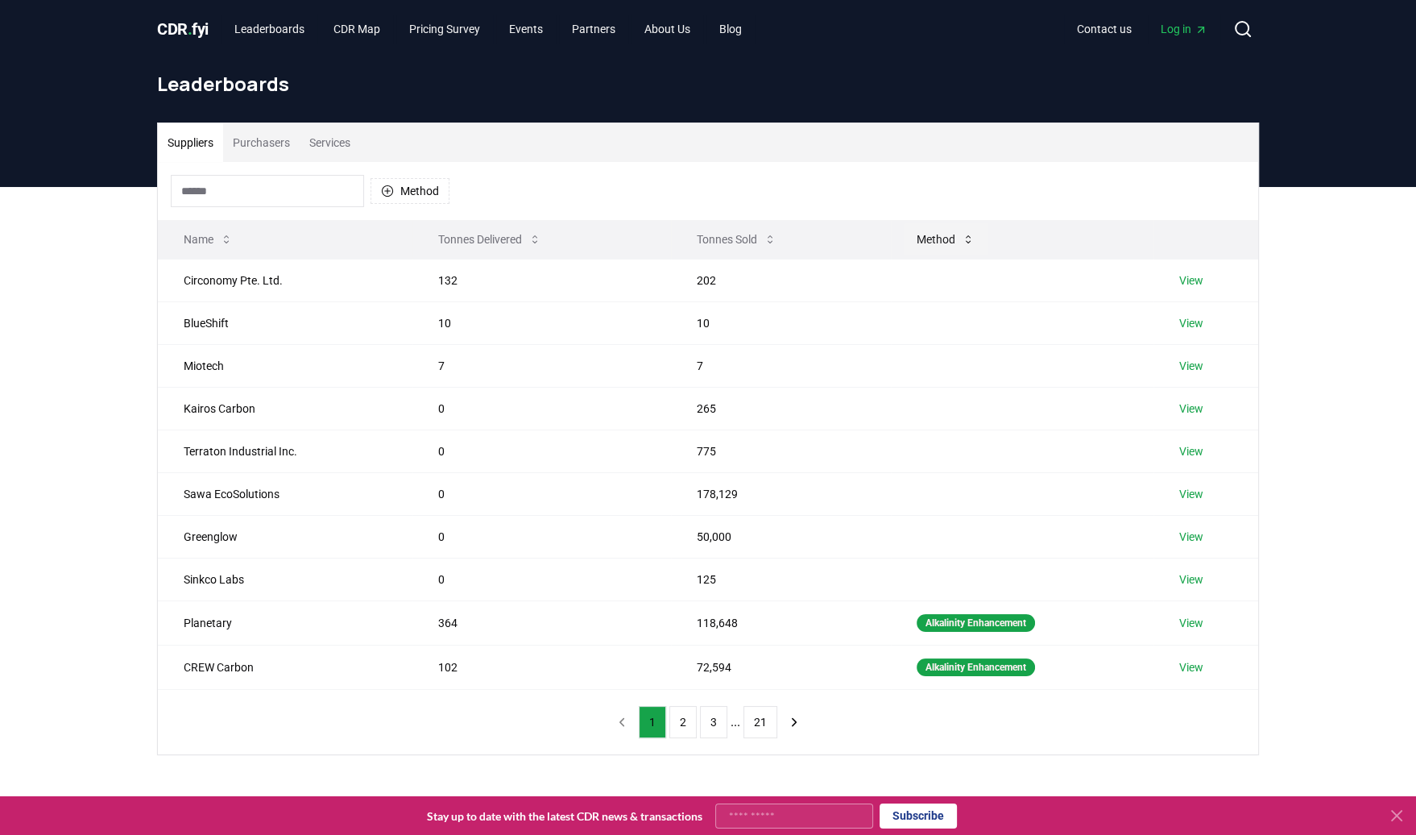
click at [944, 241] on button "Method" at bounding box center [946, 239] width 84 height 32
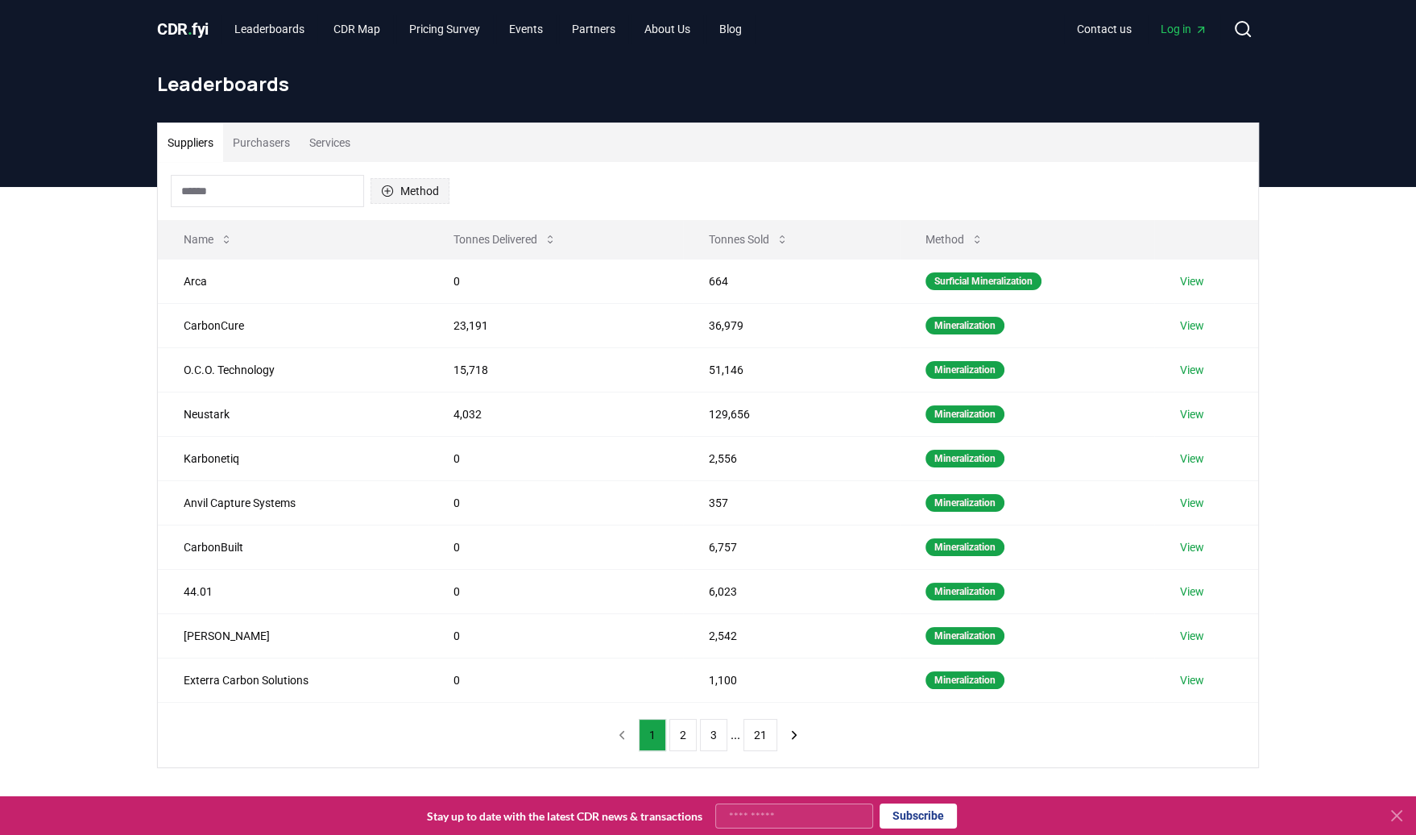
click at [386, 193] on icon "button" at bounding box center [387, 191] width 13 height 13
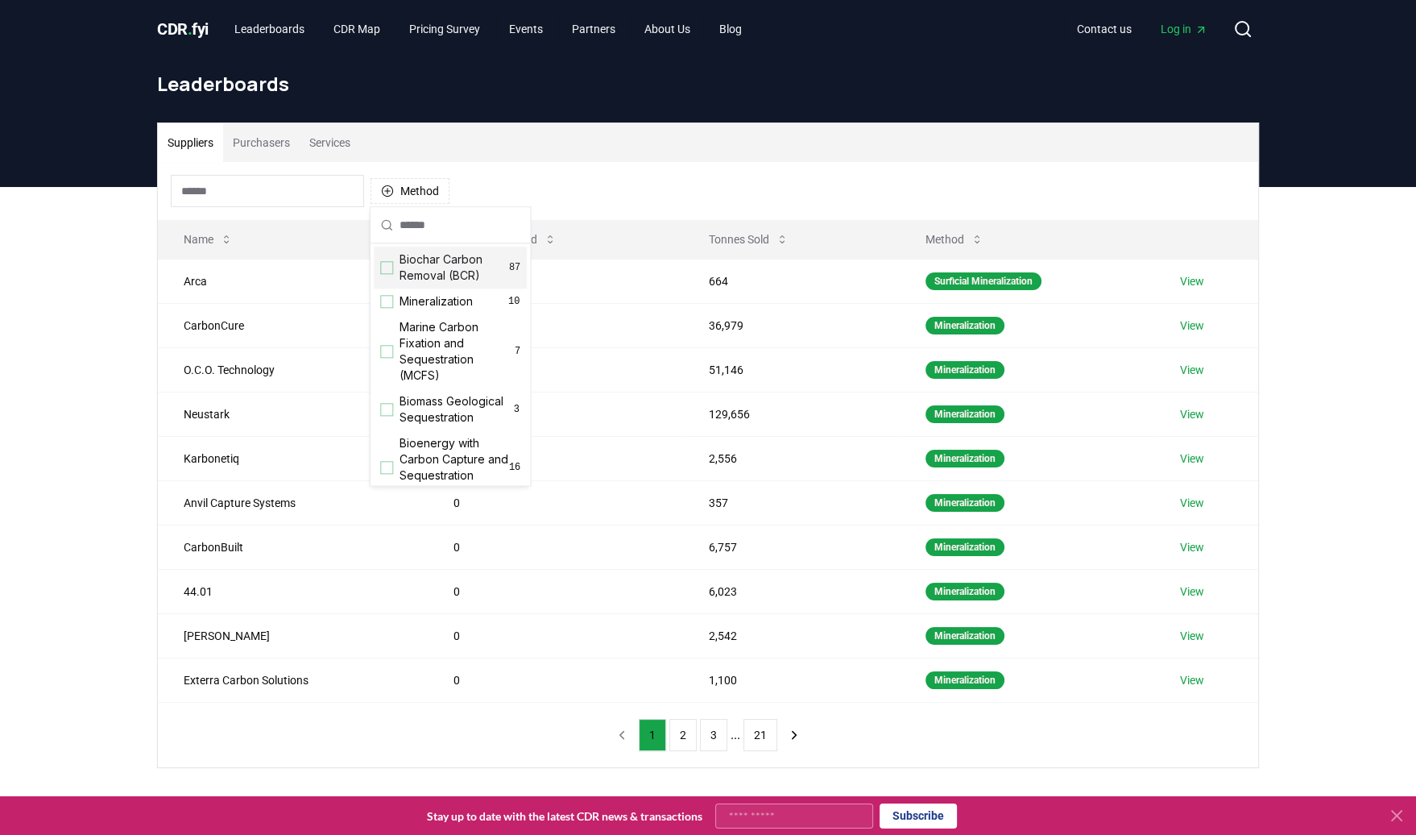
click at [388, 268] on div "Suggestions" at bounding box center [386, 267] width 13 height 13
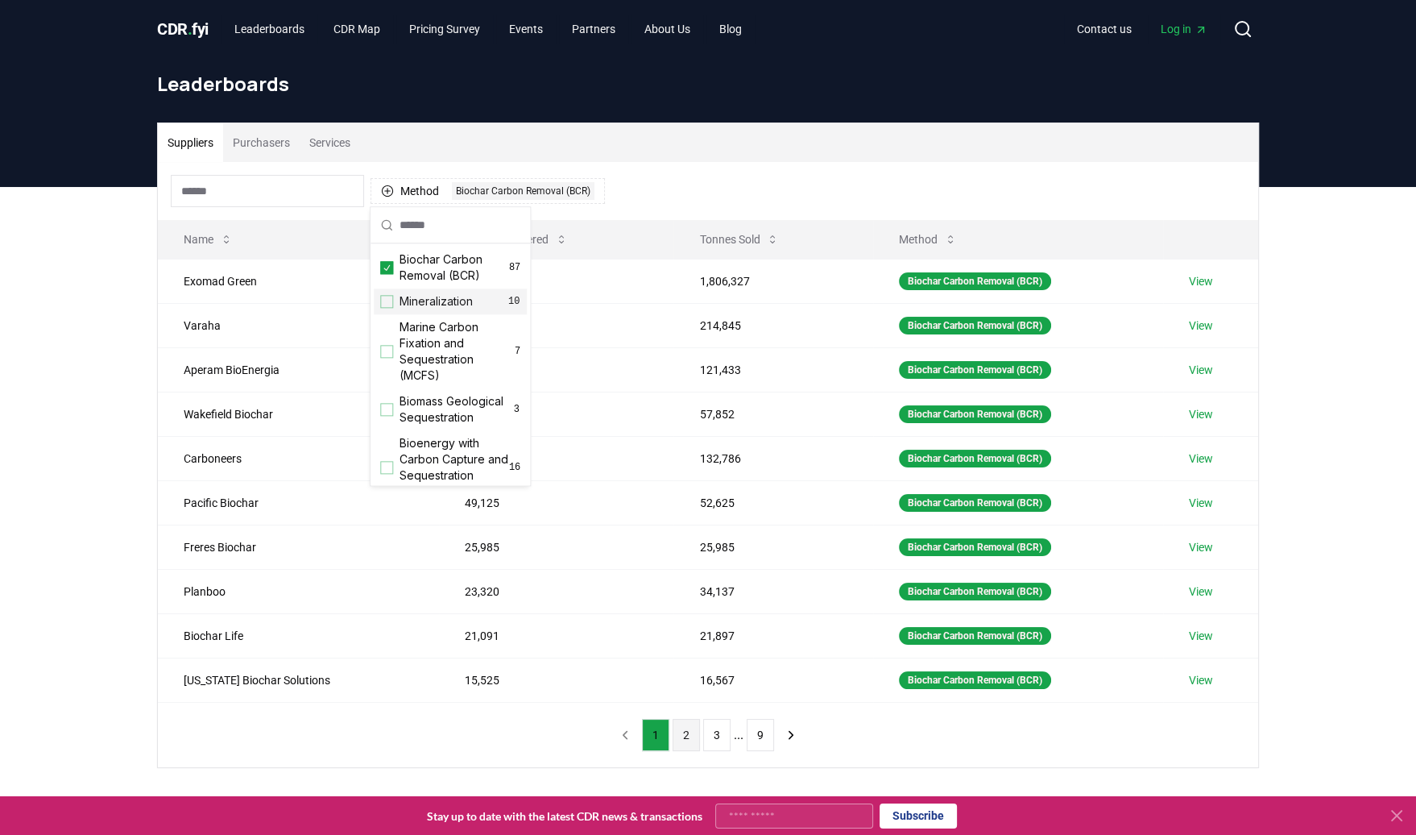
click at [688, 730] on button "2" at bounding box center [686, 735] width 27 height 32
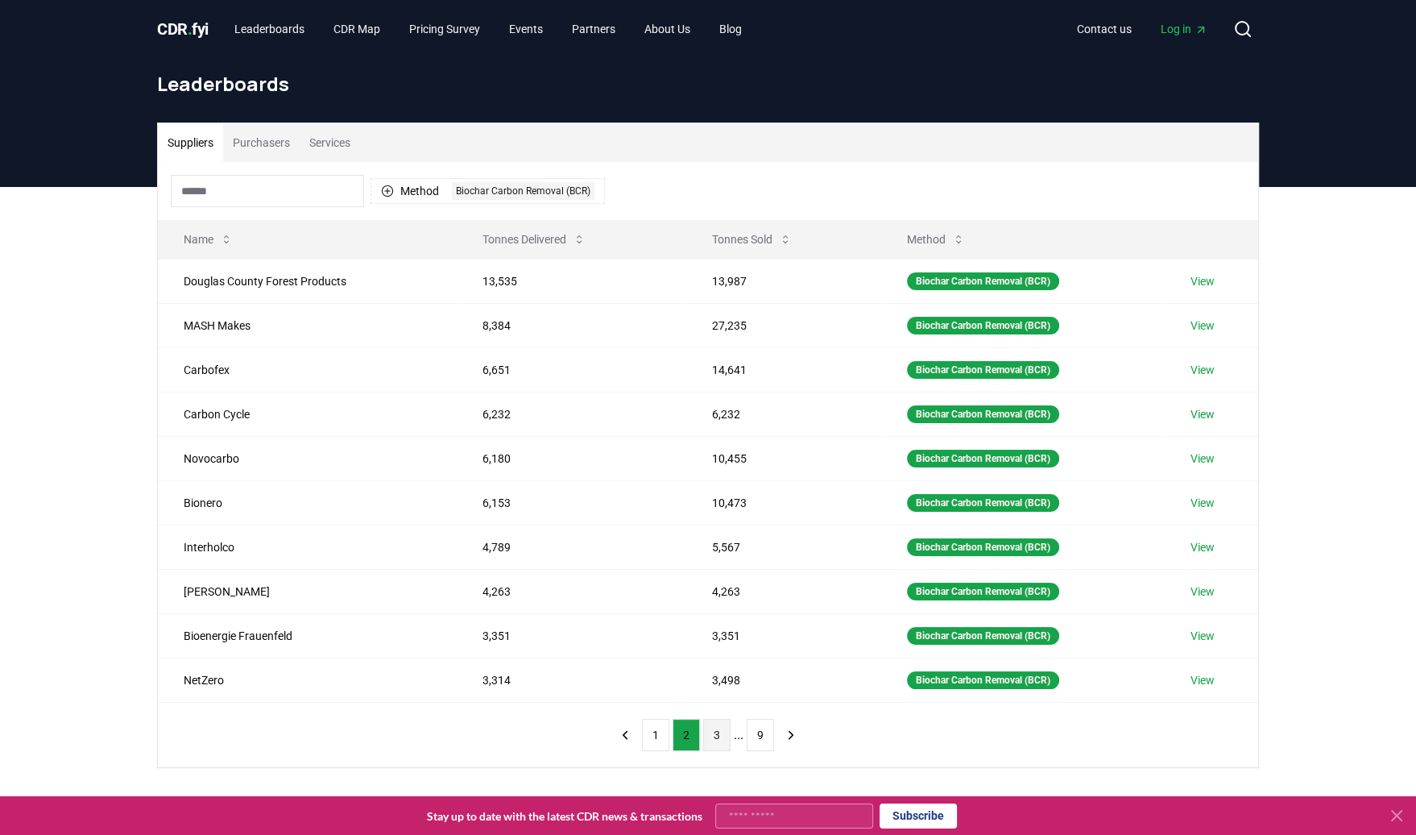
click at [717, 728] on button "3" at bounding box center [716, 735] width 27 height 32
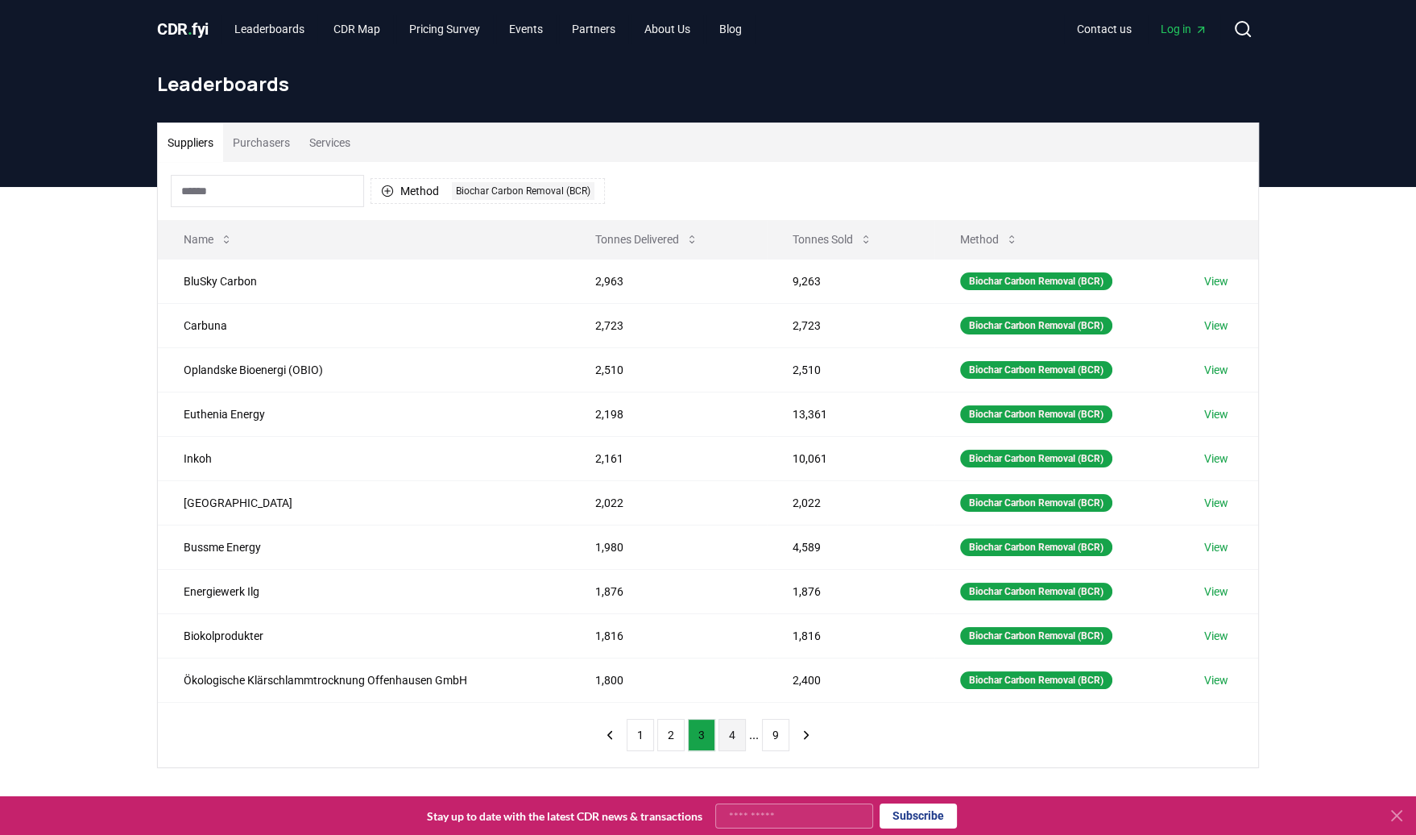
click at [729, 732] on button "4" at bounding box center [732, 735] width 27 height 32
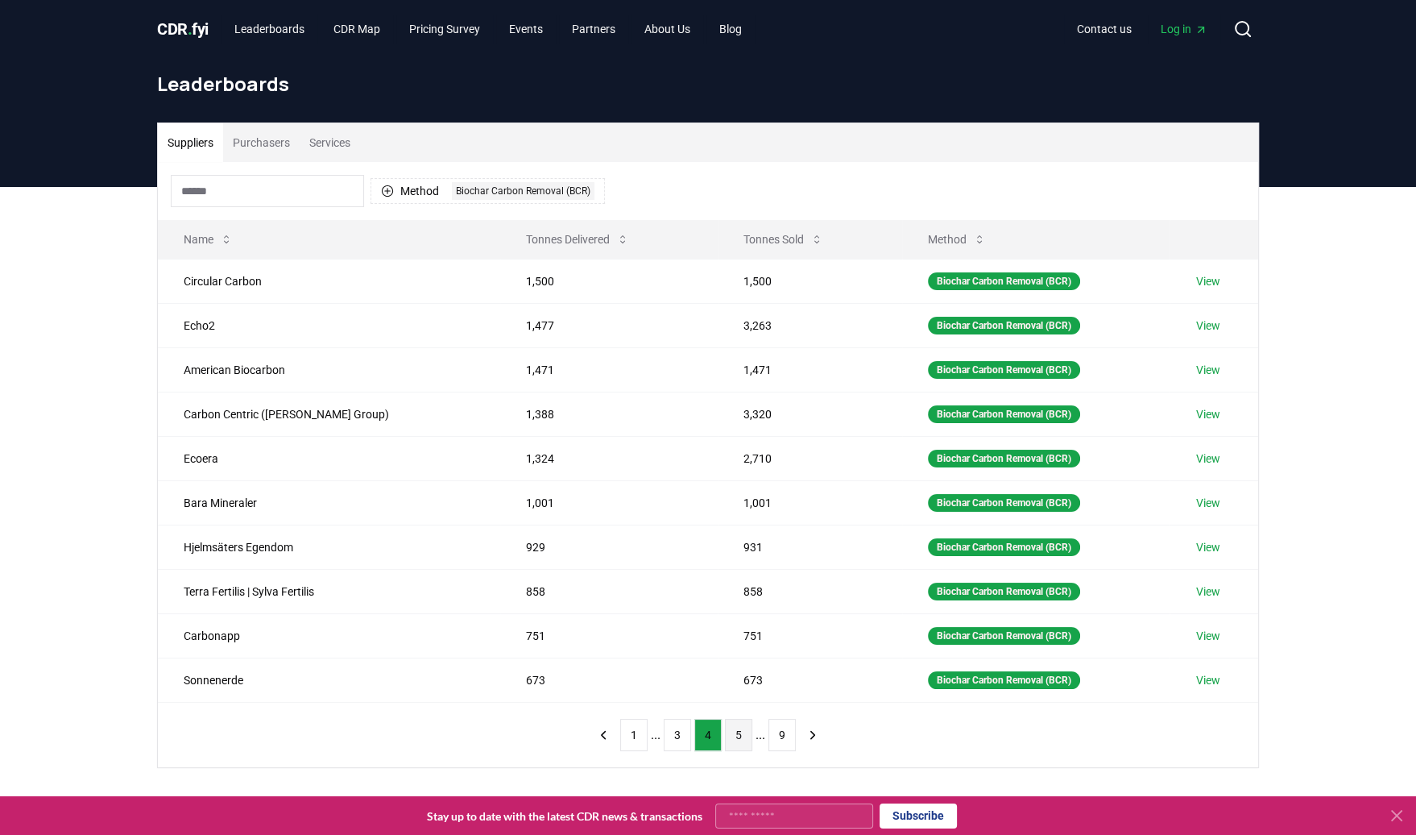
click at [737, 724] on button "5" at bounding box center [738, 735] width 27 height 32
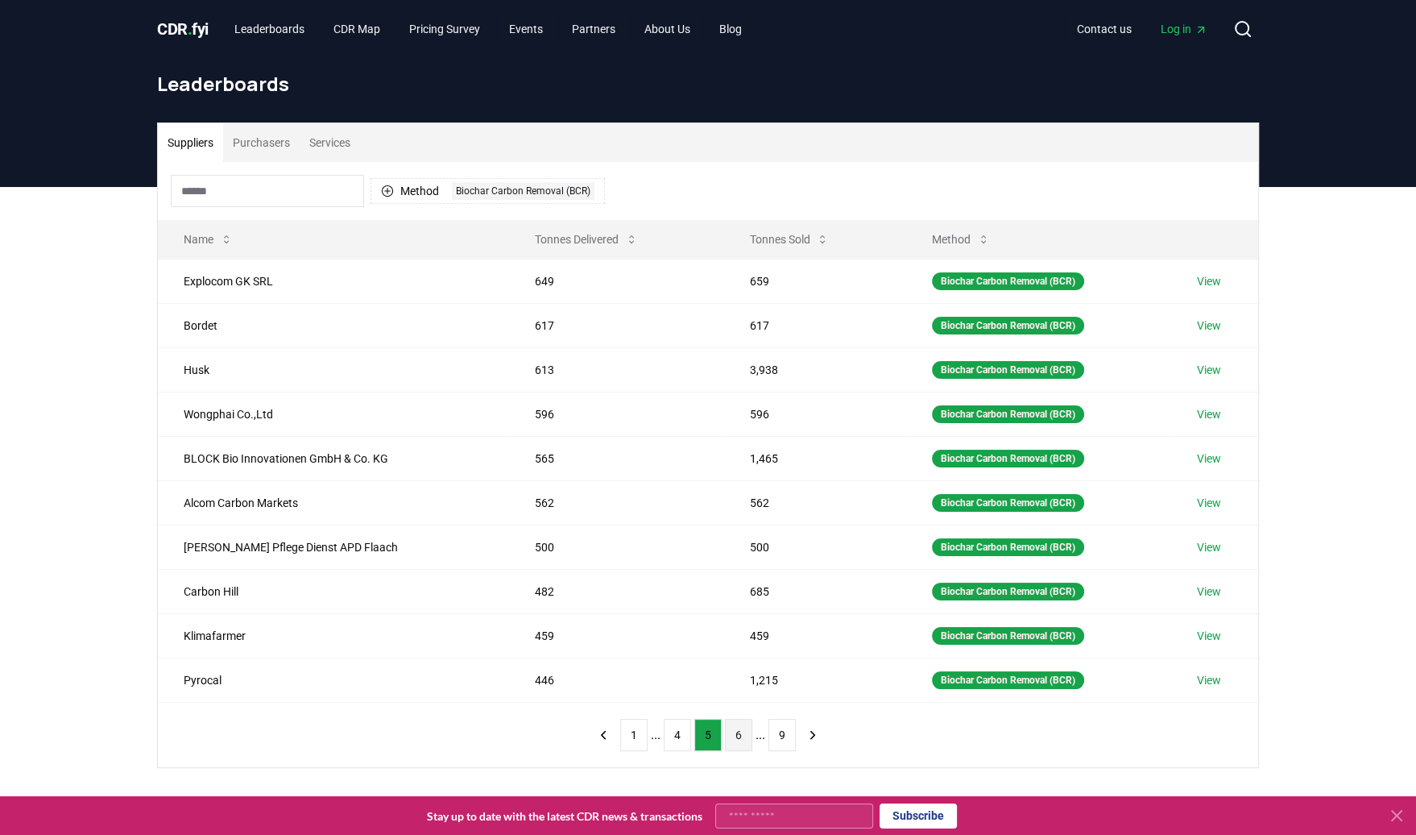
click at [739, 726] on button "6" at bounding box center [738, 735] width 27 height 32
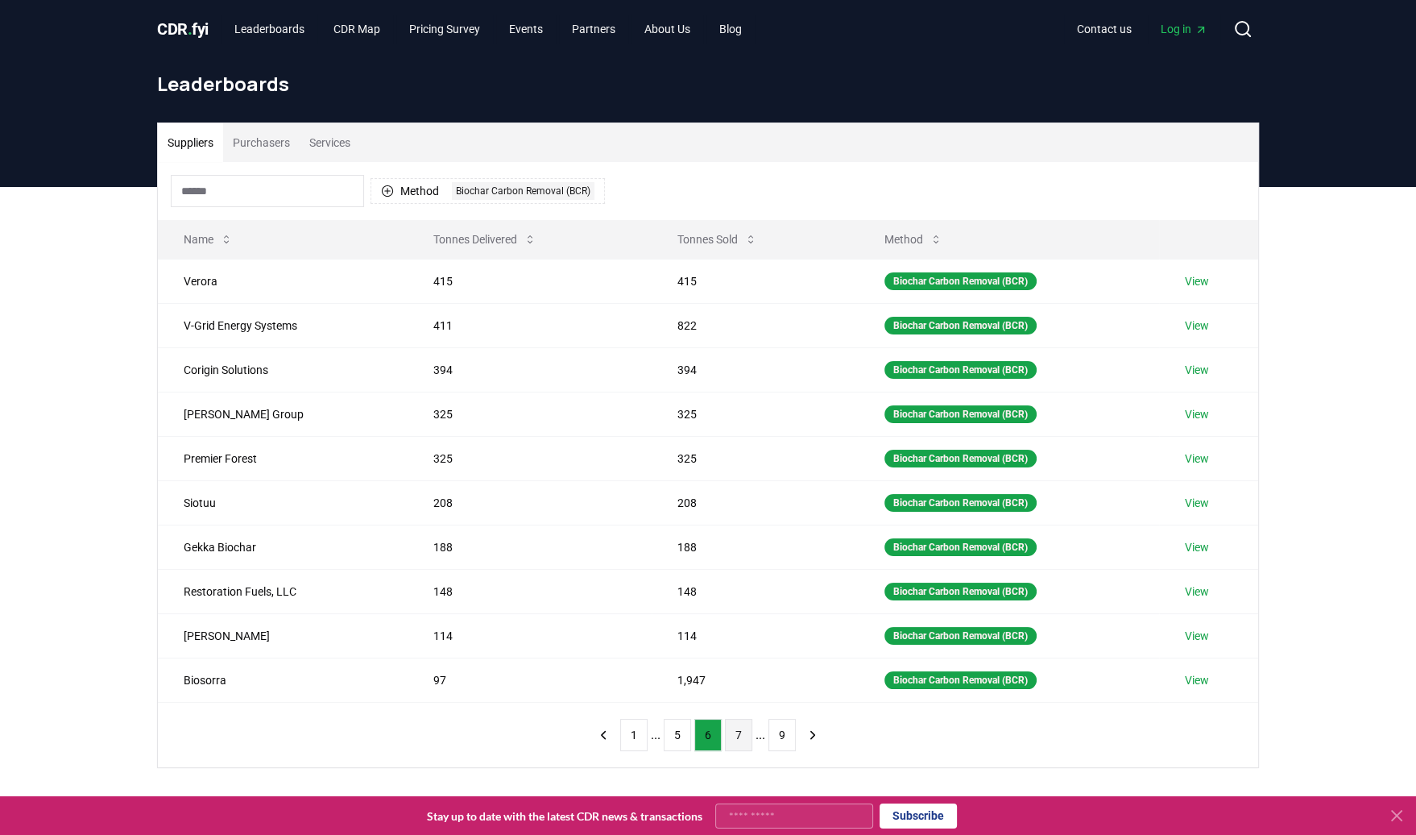
click at [743, 725] on button "7" at bounding box center [738, 735] width 27 height 32
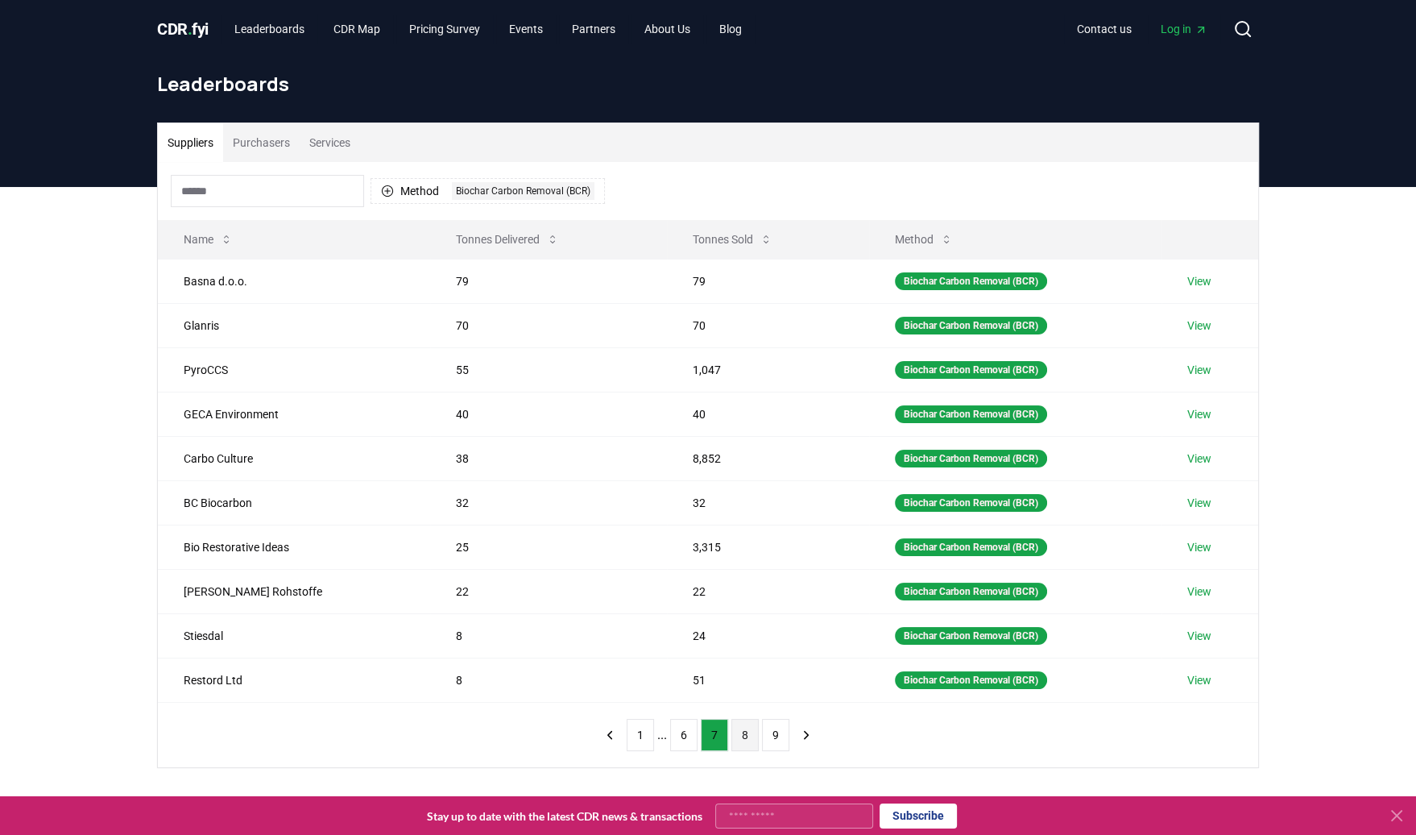
click at [745, 733] on button "8" at bounding box center [745, 735] width 27 height 32
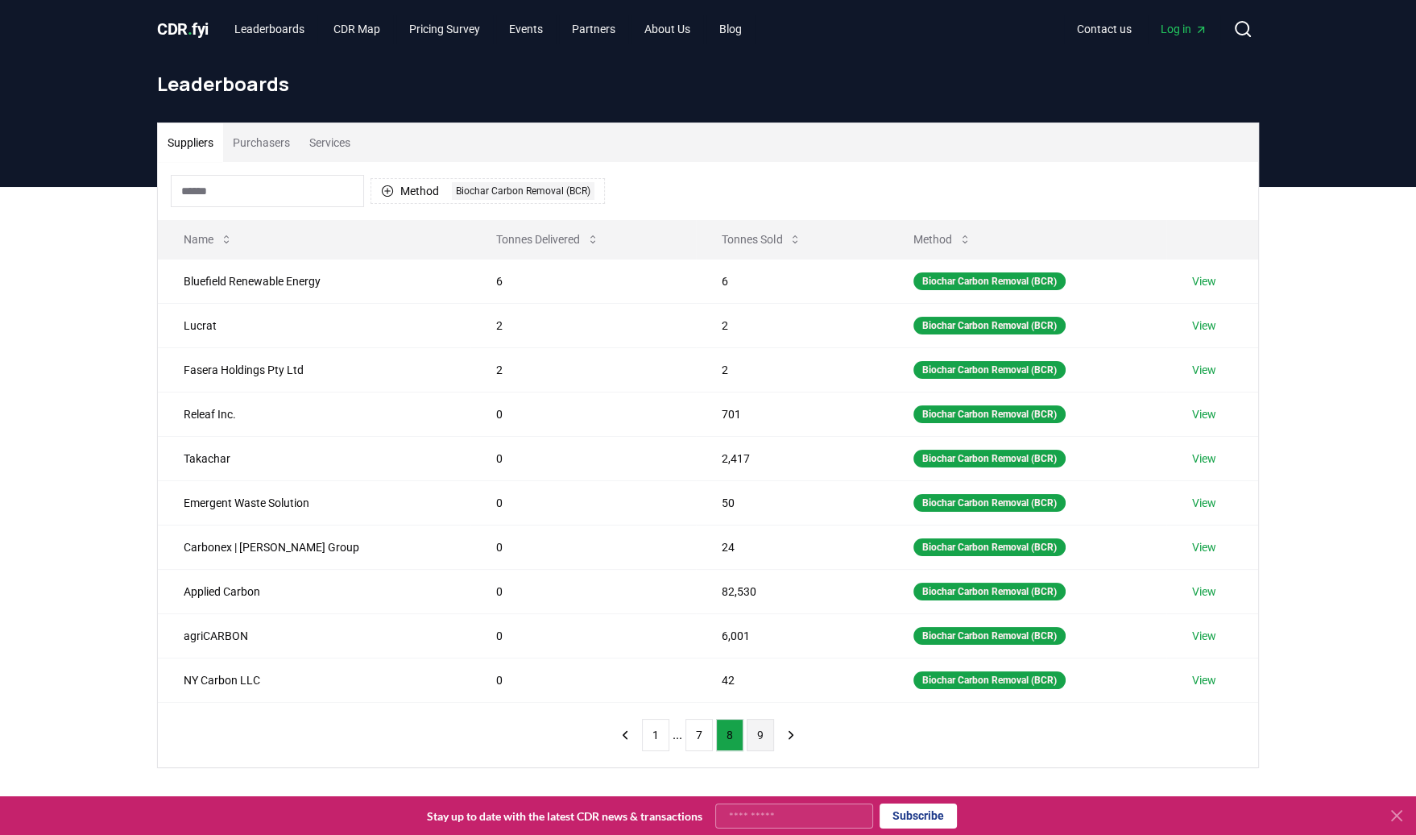
click at [759, 728] on button "9" at bounding box center [760, 735] width 27 height 32
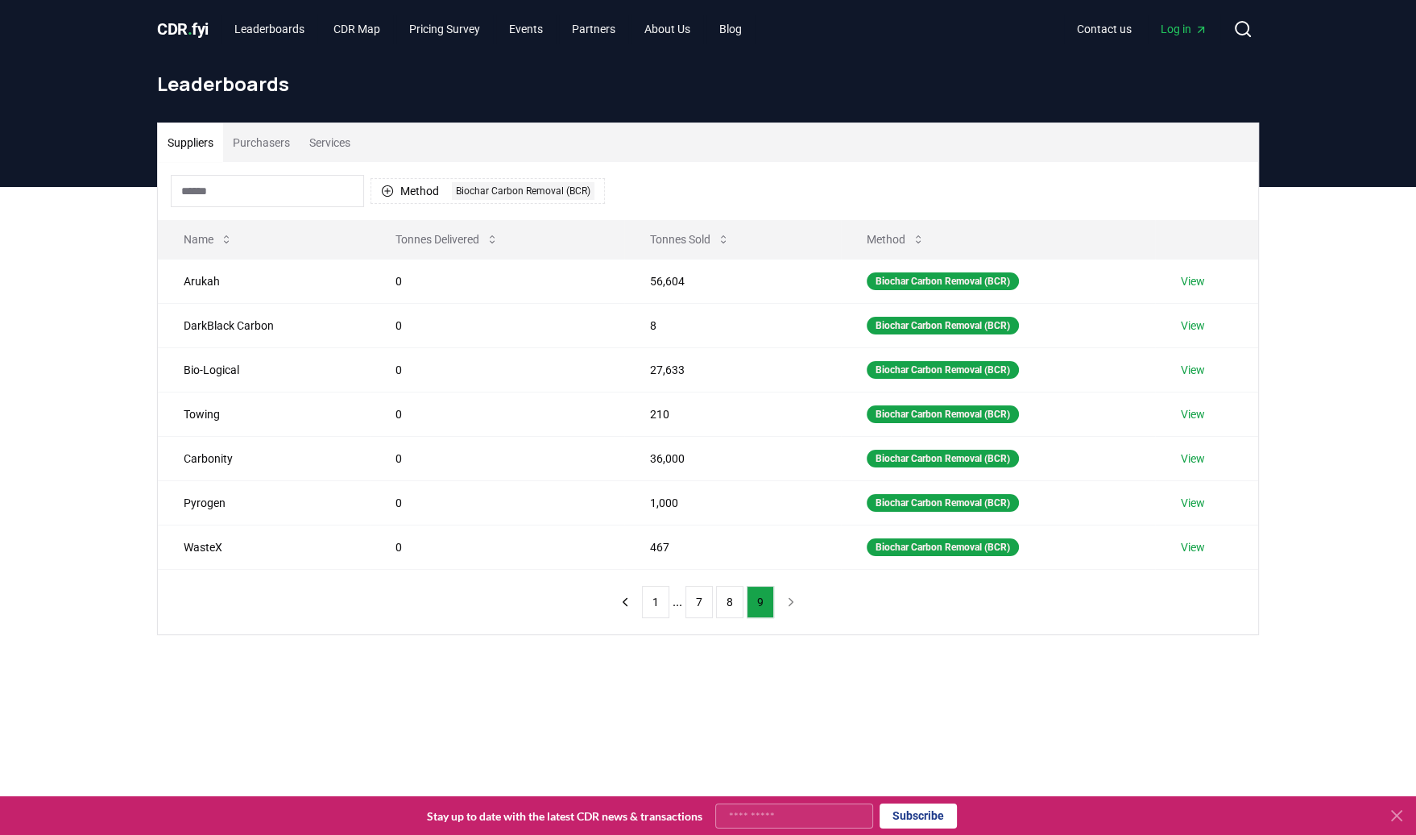
click at [790, 595] on nav "1 ... 7 8 9" at bounding box center [708, 602] width 193 height 32
click at [786, 598] on nav "1 ... 7 8 9" at bounding box center [708, 602] width 193 height 32
click at [387, 191] on icon "button" at bounding box center [387, 190] width 11 height 11
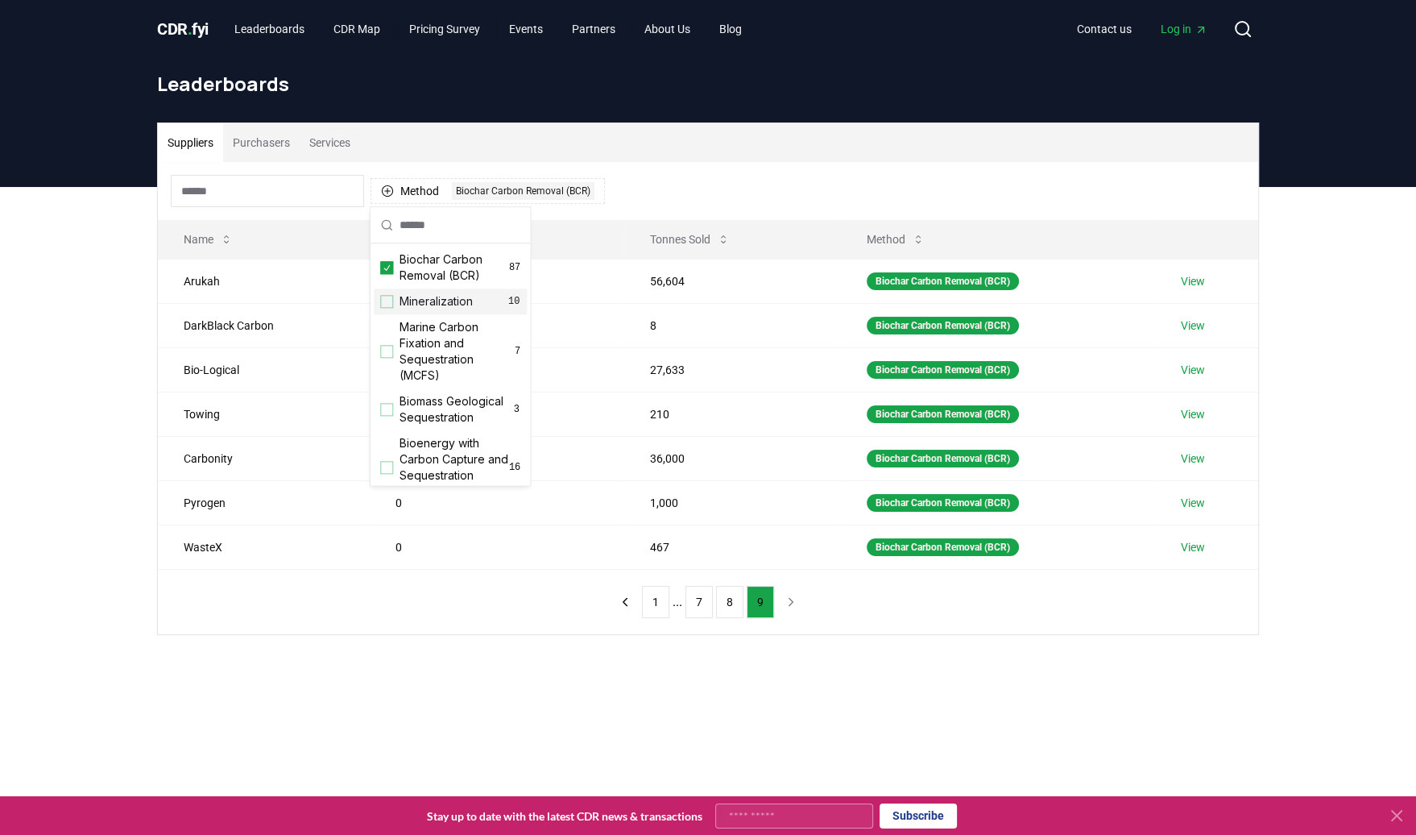
click at [678, 166] on div "Method 1 Biochar Carbon Removal (BCR)" at bounding box center [708, 191] width 1101 height 58
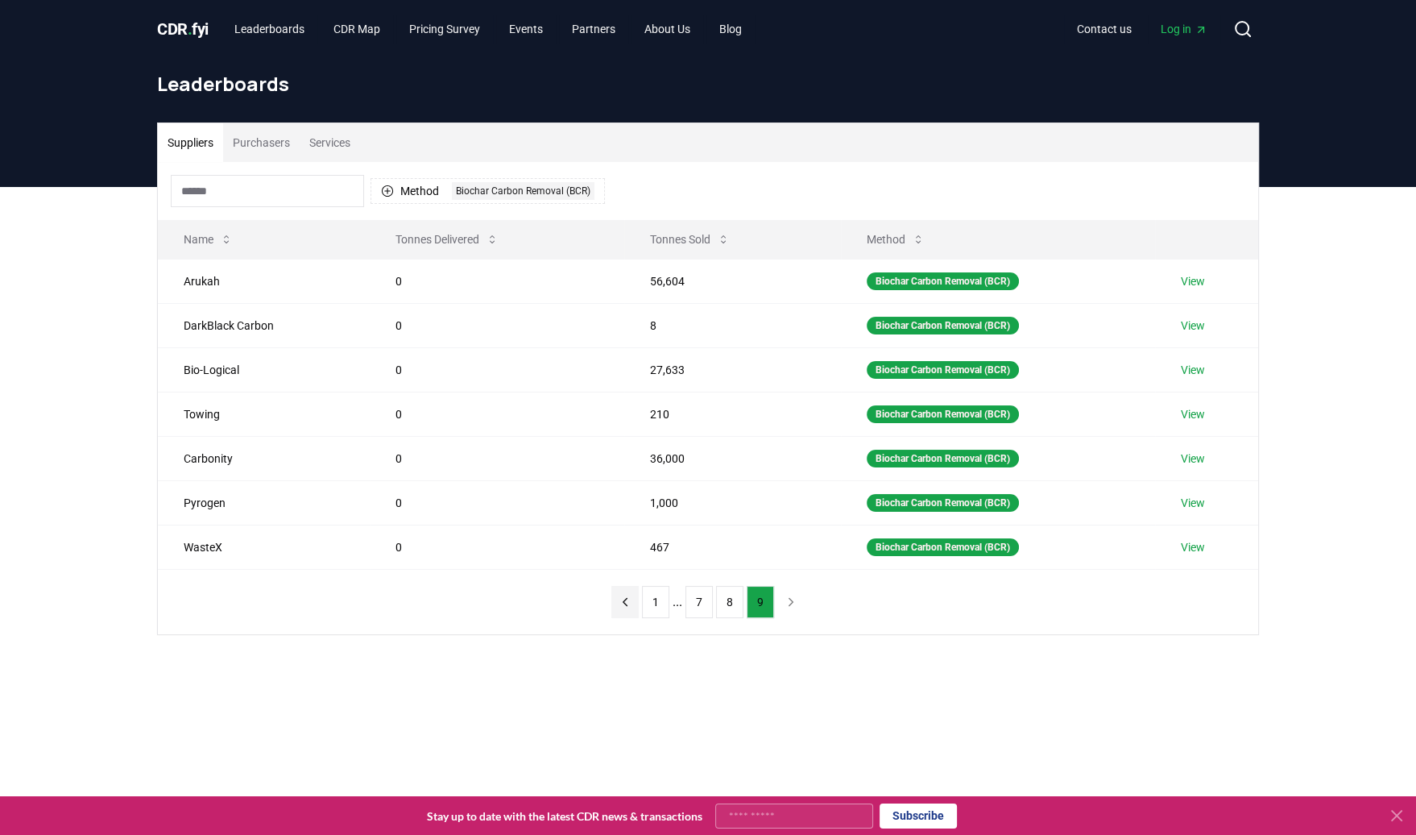
click at [628, 598] on icon "previous page" at bounding box center [626, 601] width 4 height 7
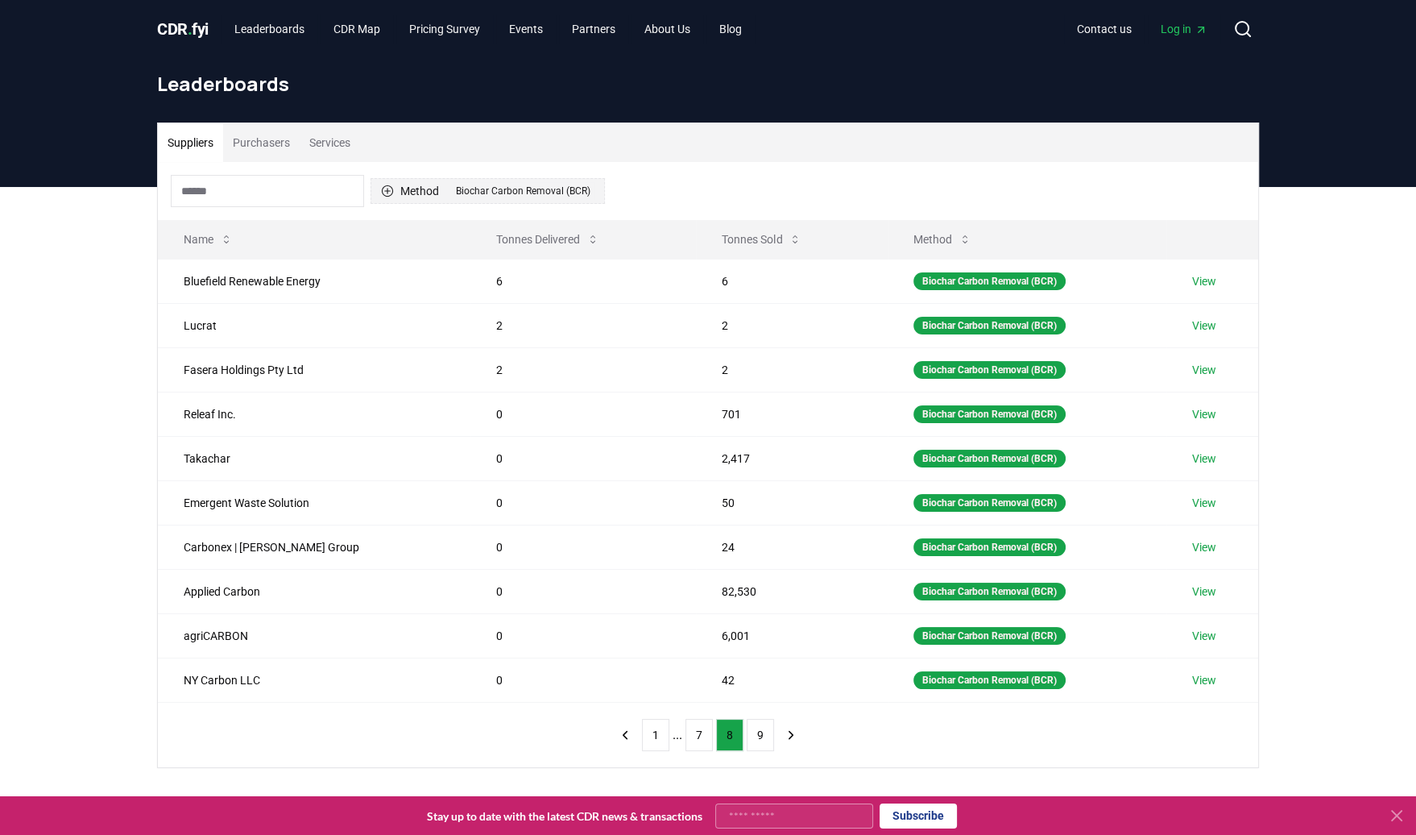
click at [581, 194] on div "Biochar Carbon Removal (BCR)" at bounding box center [523, 191] width 143 height 18
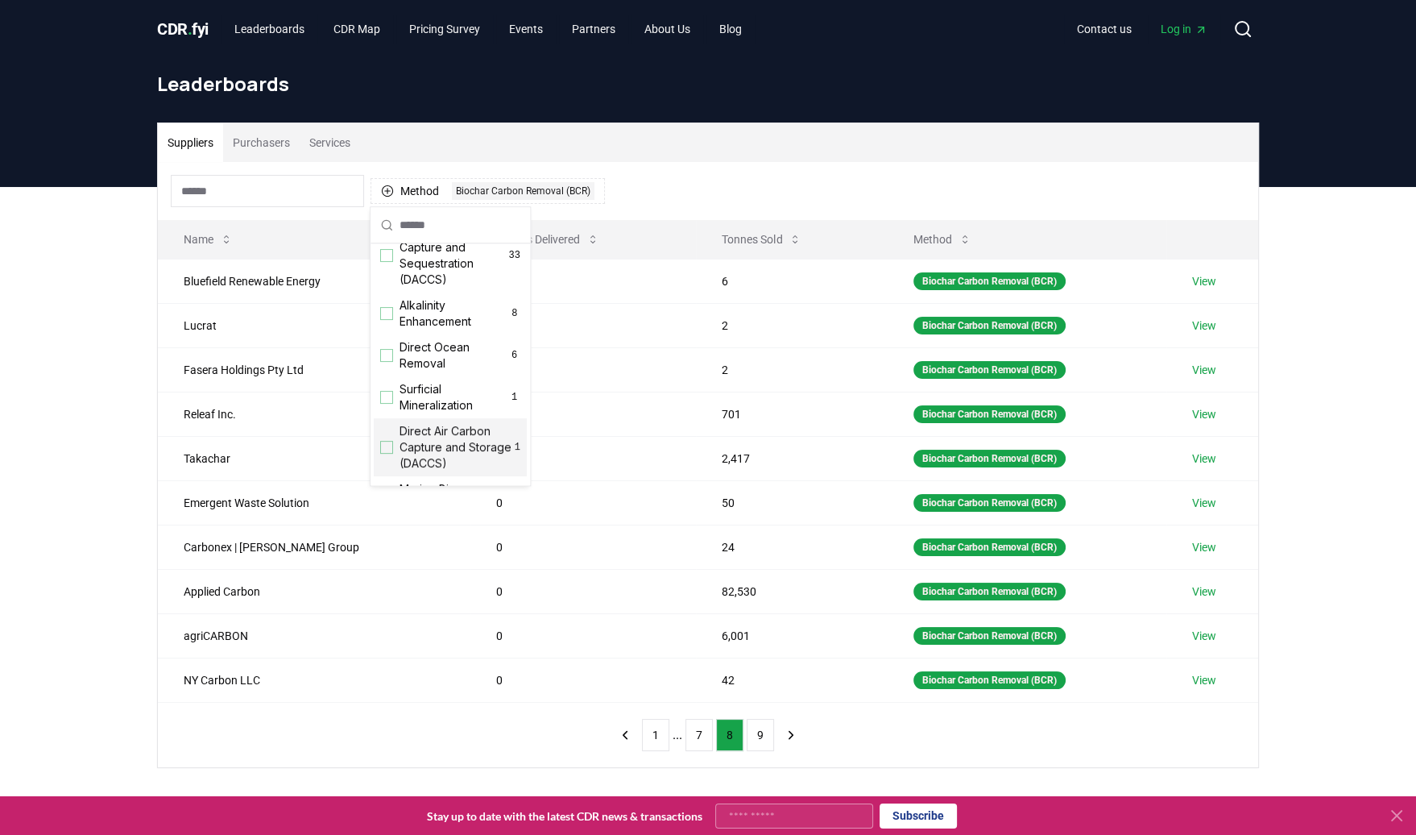
scroll to position [536, 0]
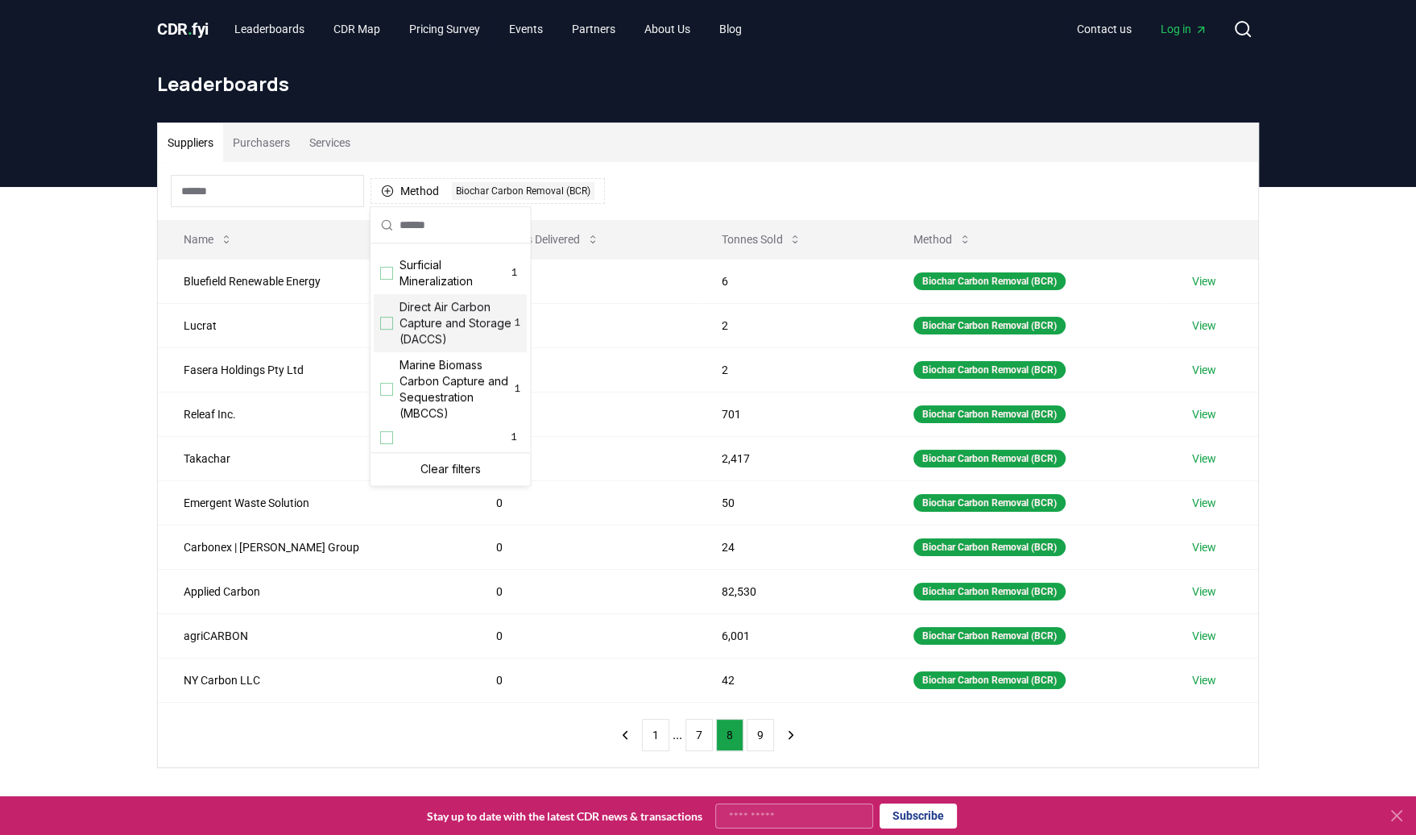
click at [387, 321] on div "Suggestions" at bounding box center [386, 323] width 13 height 13
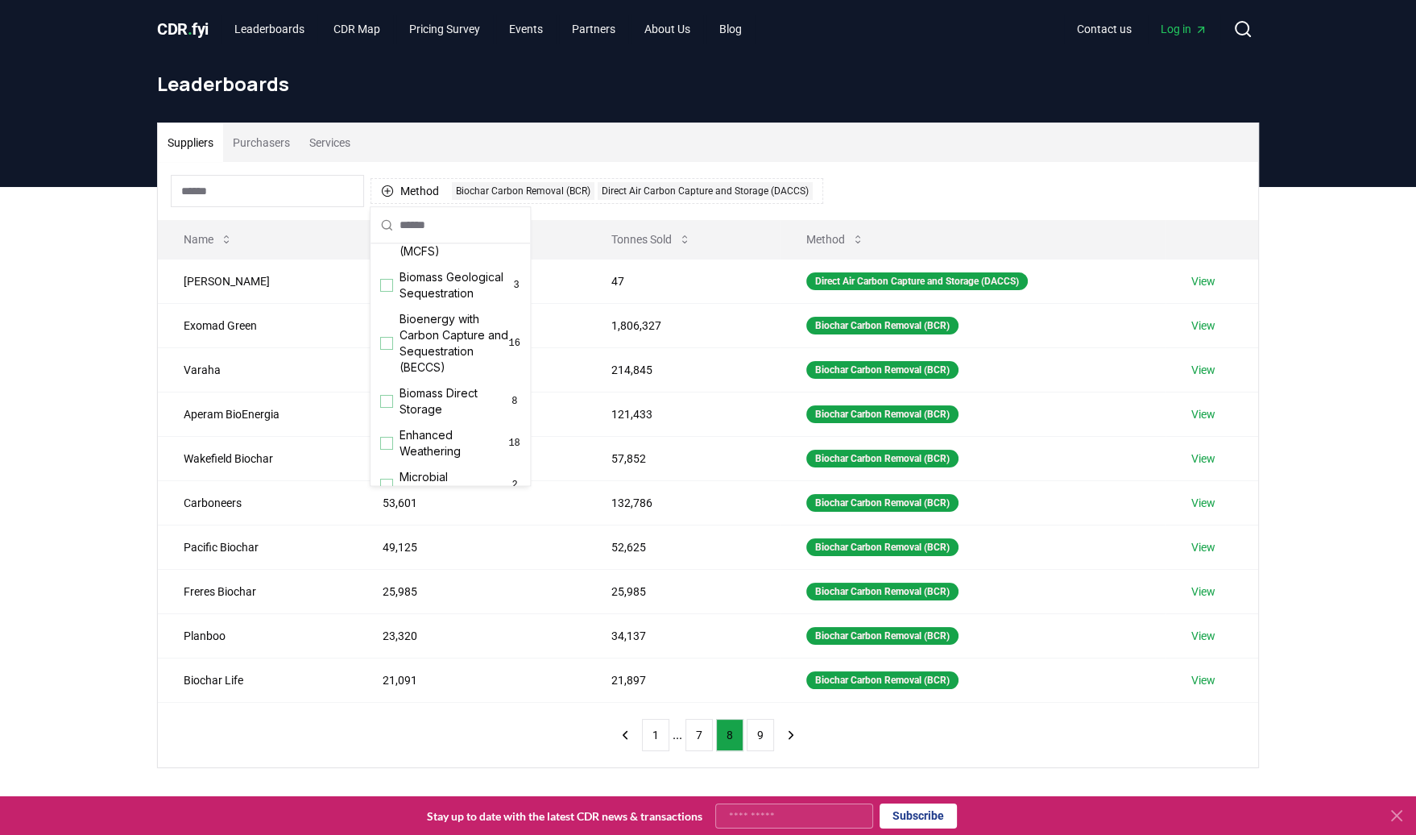
scroll to position [0, 0]
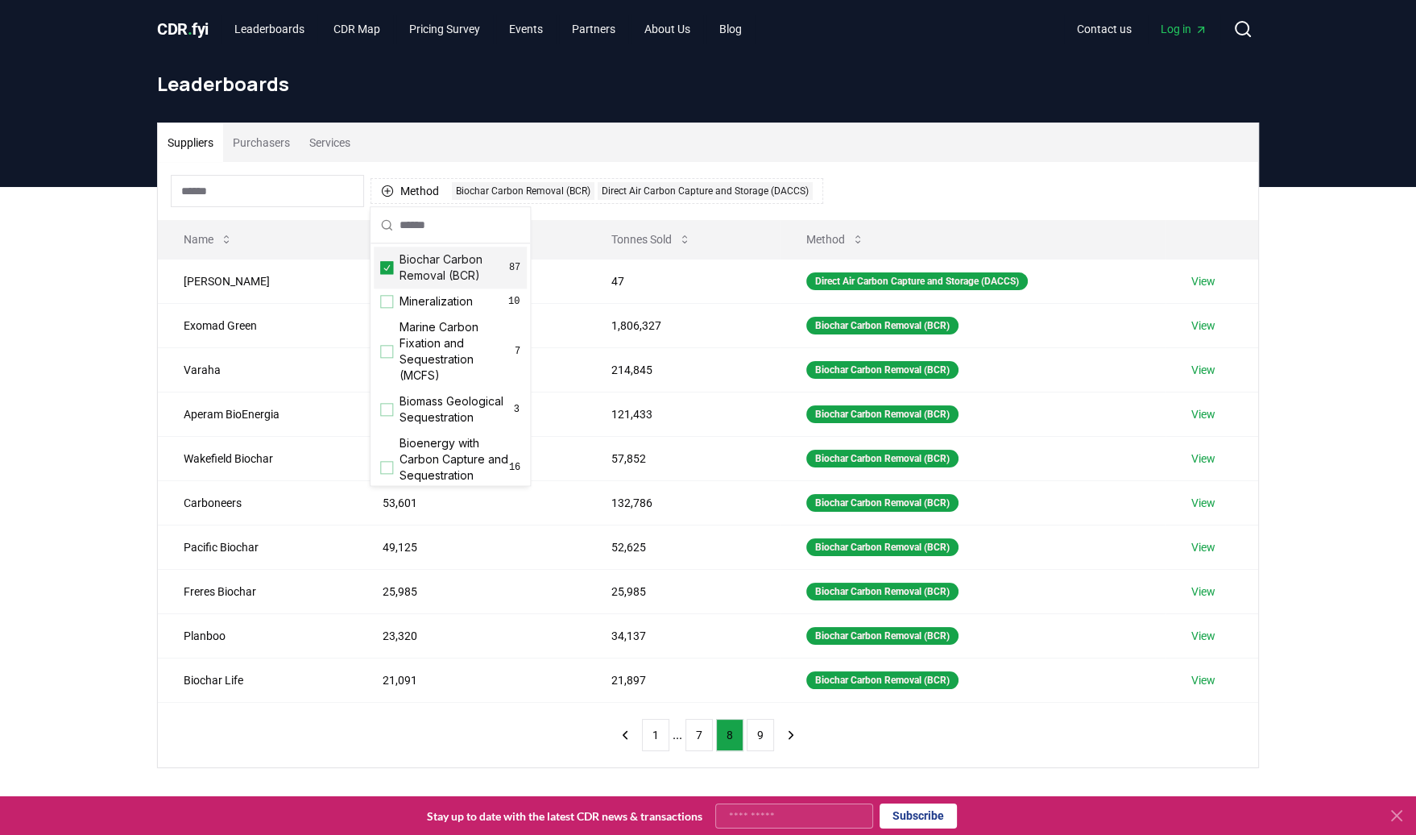
click at [385, 267] on icon "Suggestions" at bounding box center [386, 267] width 11 height 13
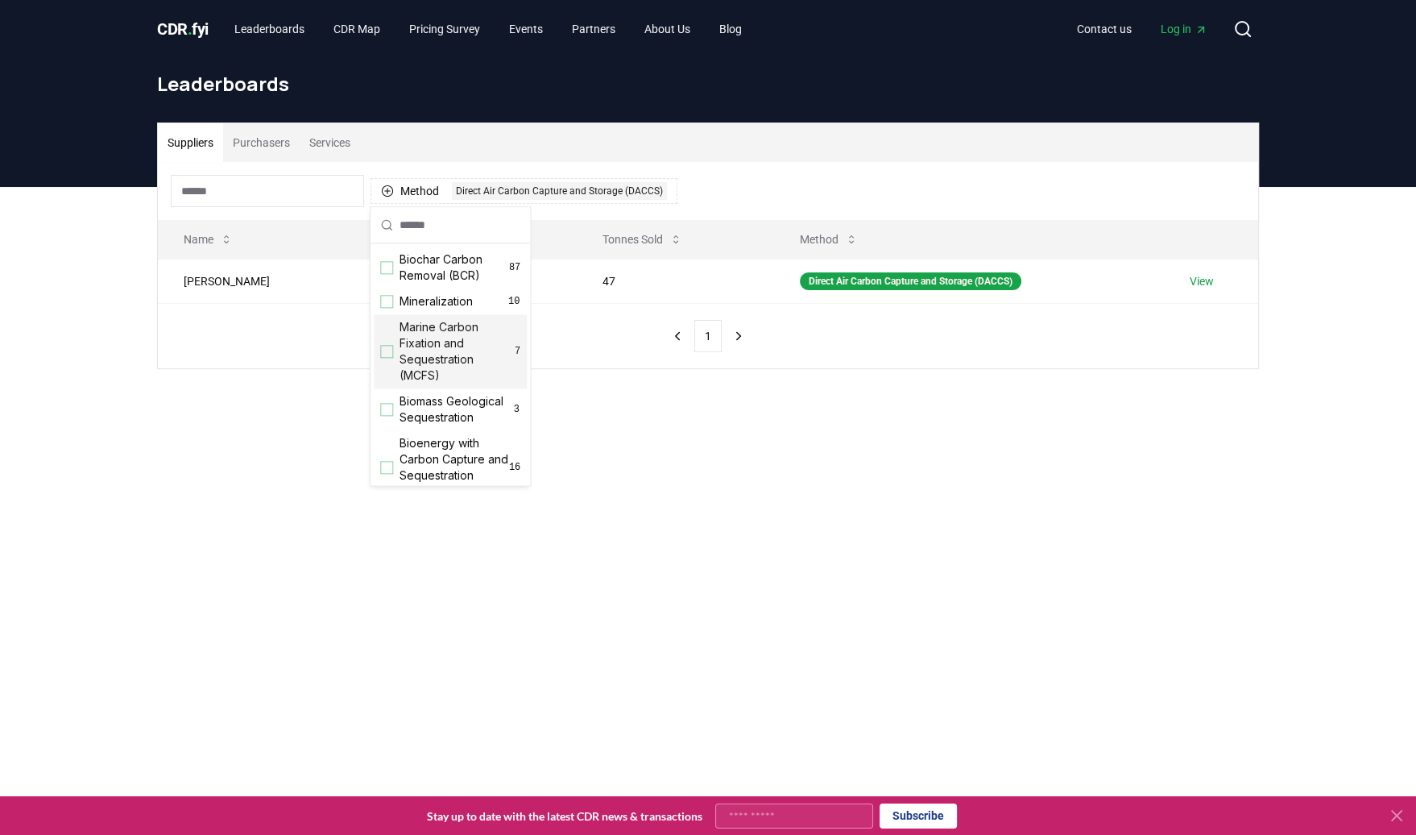
click at [590, 362] on div "Method 1 Direct Air Carbon Capture and Storage (DACCS) Name Tonnes Delivered To…" at bounding box center [708, 265] width 1101 height 206
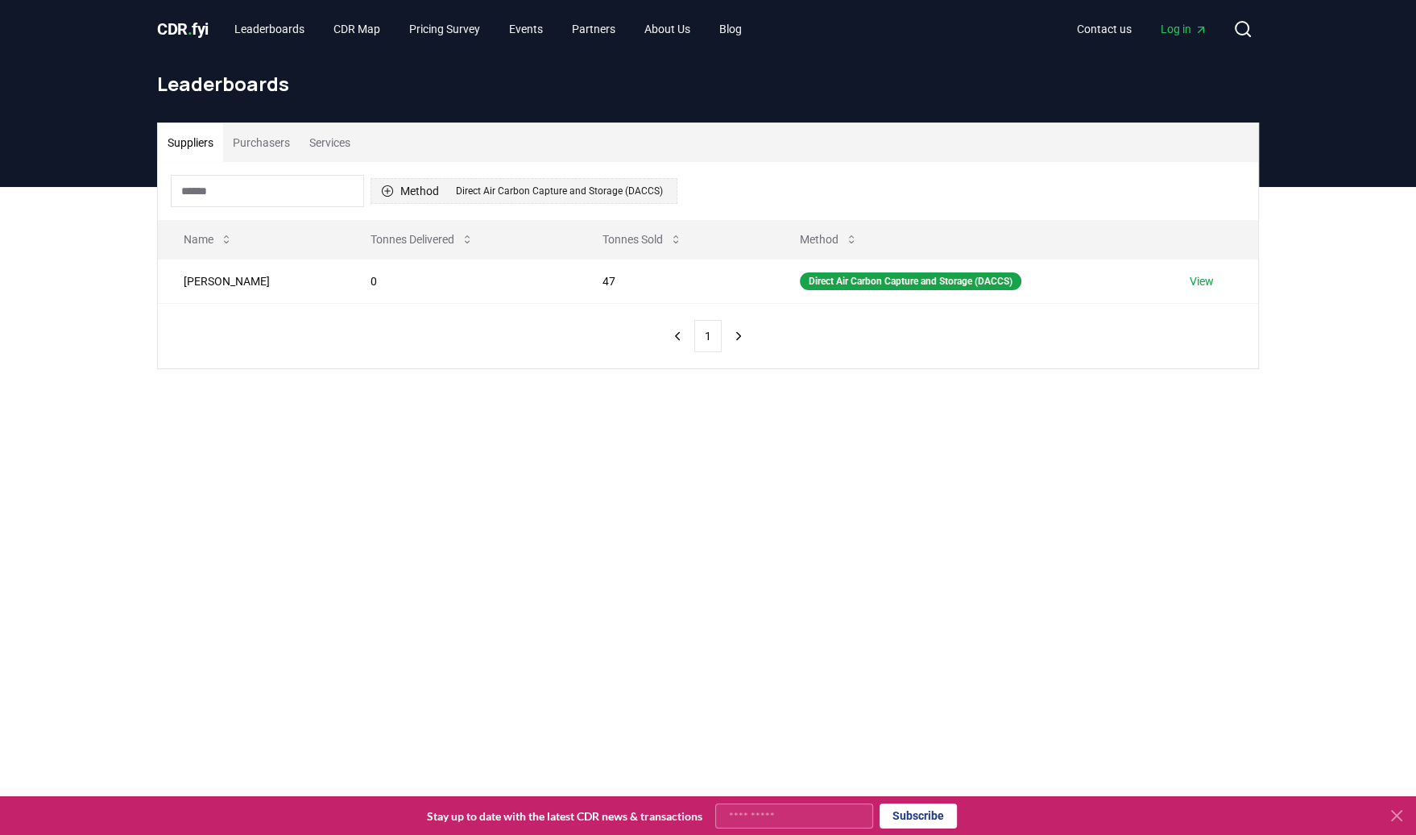
click at [600, 189] on div "Direct Air Carbon Capture and Storage (DACCS)" at bounding box center [559, 191] width 215 height 18
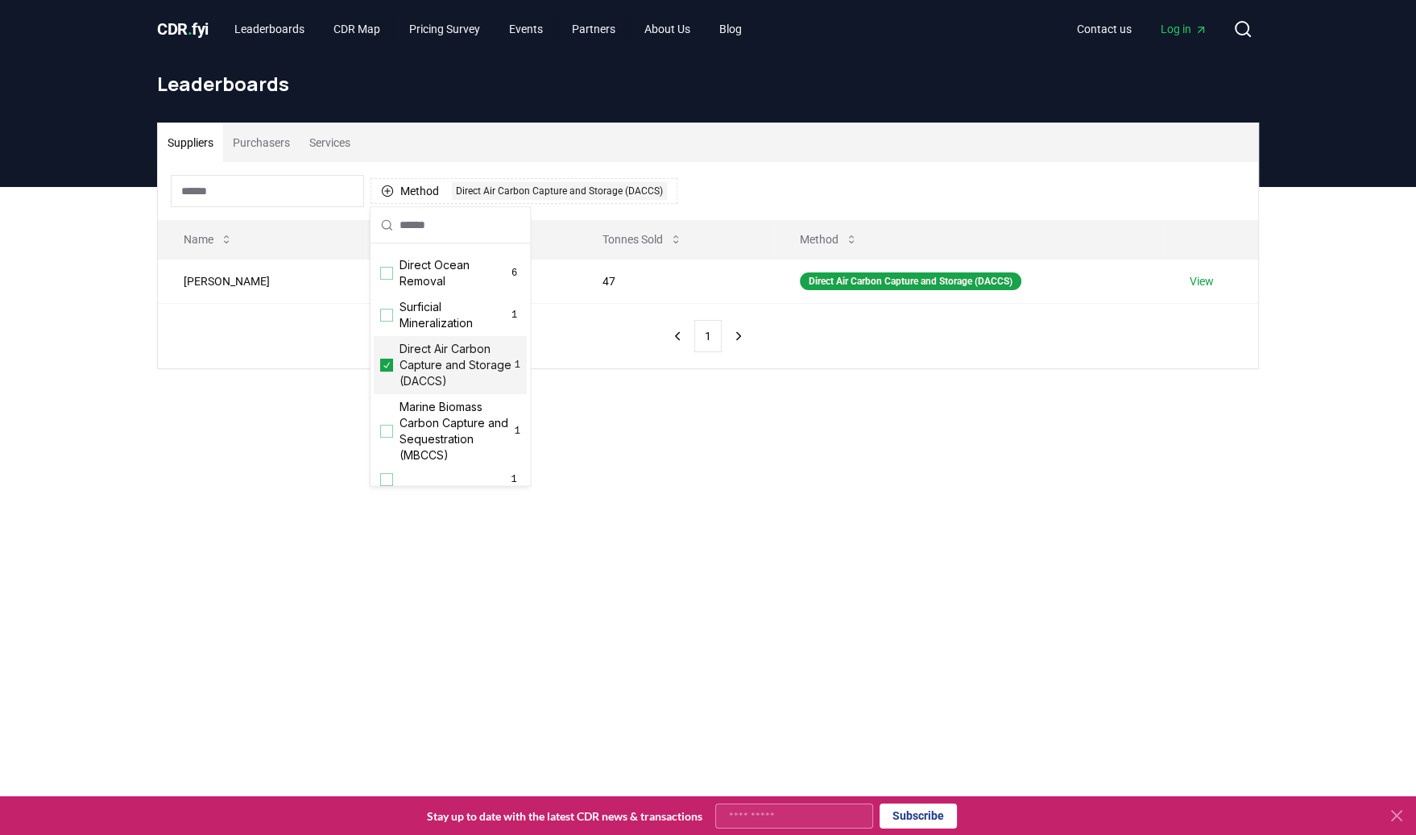
scroll to position [412, 0]
click at [389, 259] on div "Suggestions" at bounding box center [386, 255] width 13 height 13
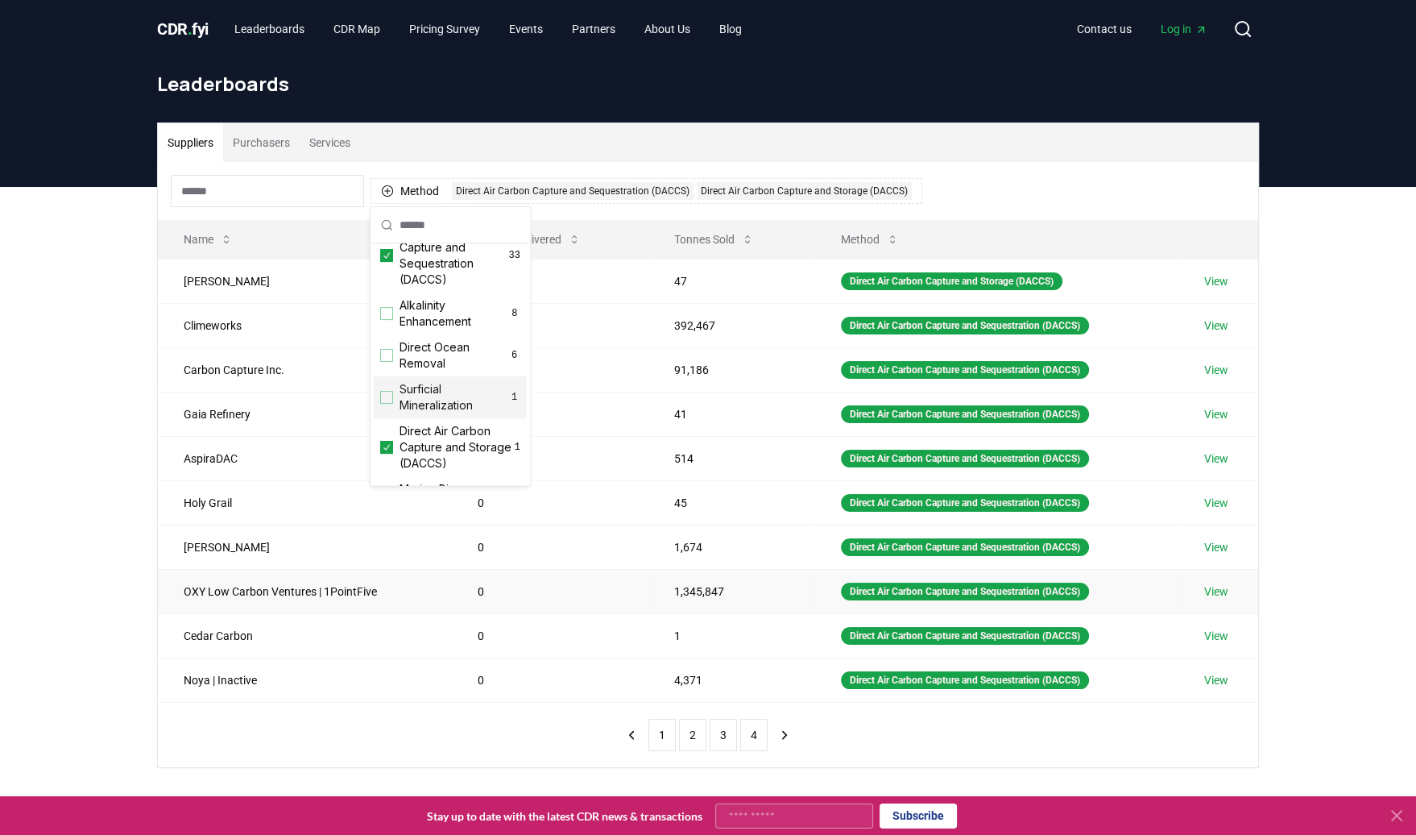
click at [596, 578] on td "0" at bounding box center [550, 591] width 197 height 44
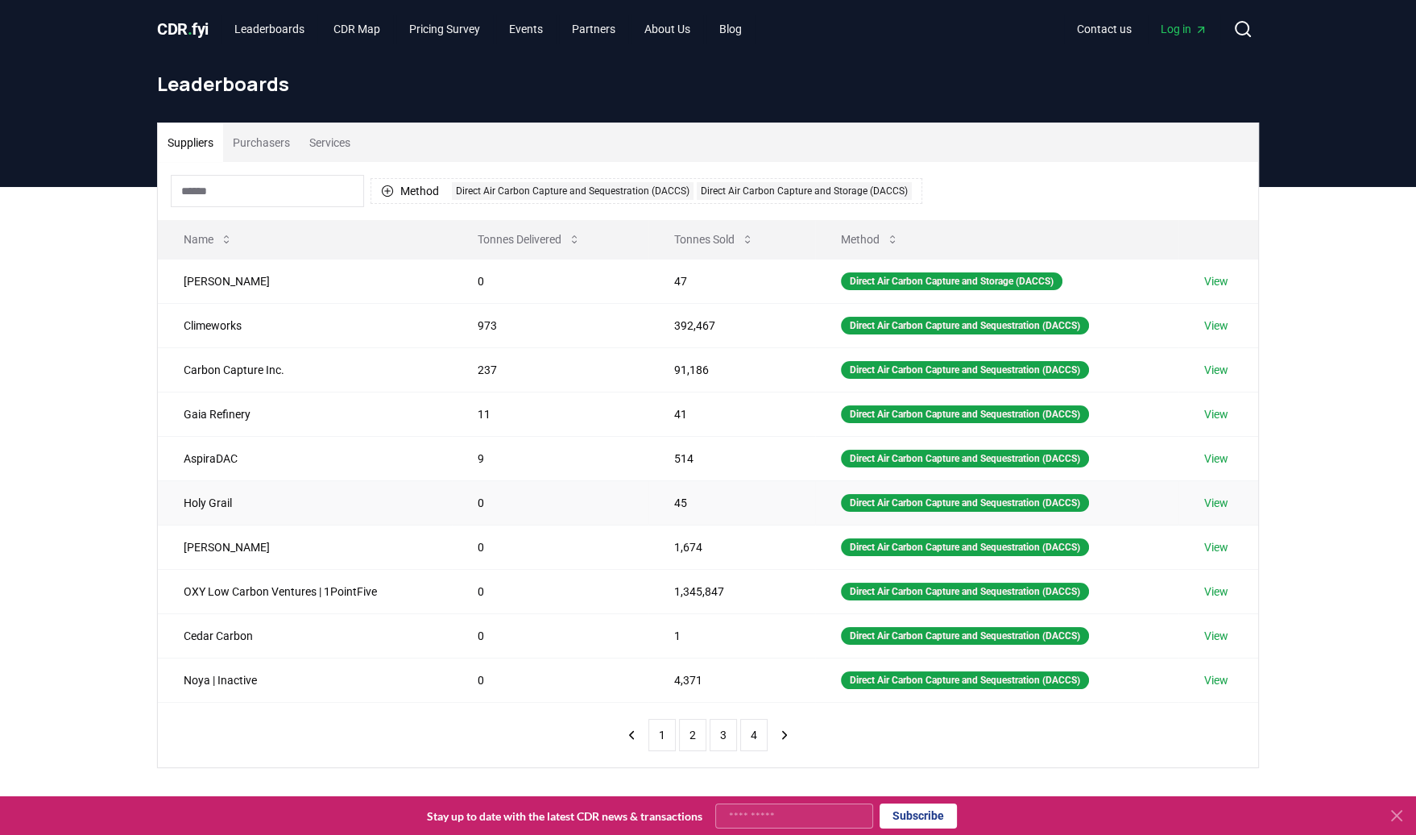
scroll to position [117, 0]
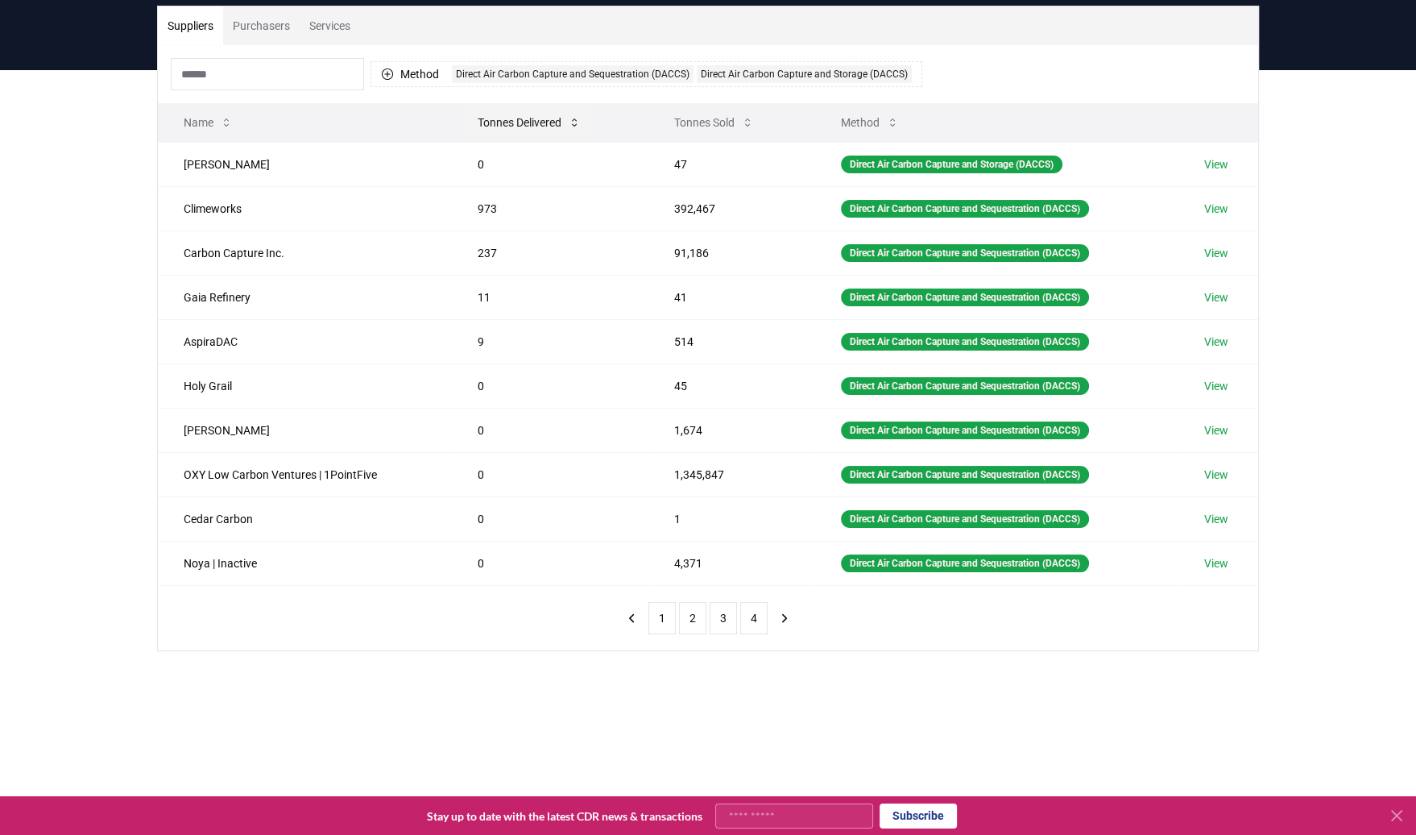
click at [531, 120] on button "Tonnes Delivered" at bounding box center [529, 122] width 129 height 32
